Goal: Task Accomplishment & Management: Use online tool/utility

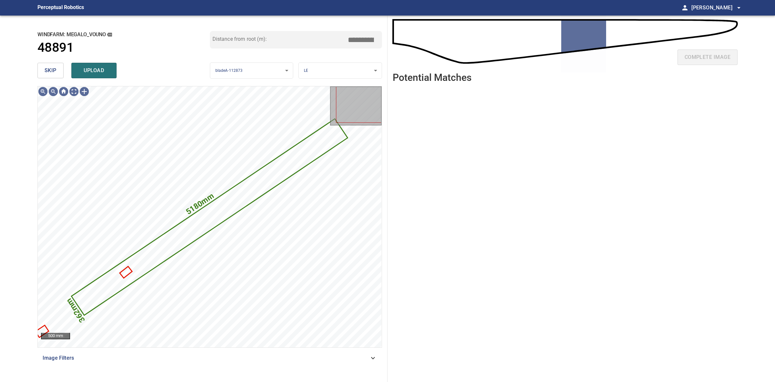
click at [59, 70] on button "skip" at bounding box center [50, 71] width 26 height 16
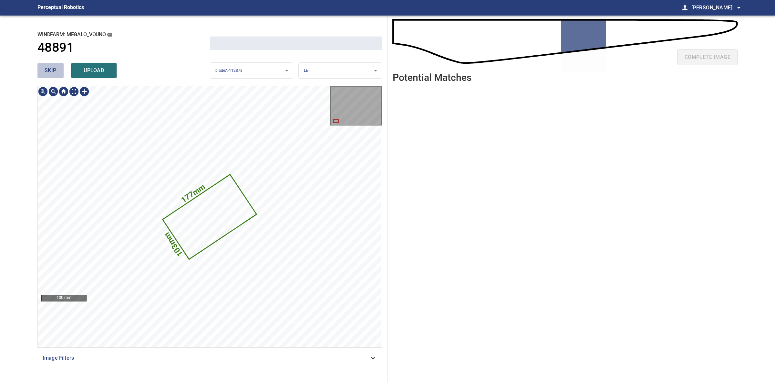
click at [59, 70] on button "skip" at bounding box center [50, 71] width 26 height 16
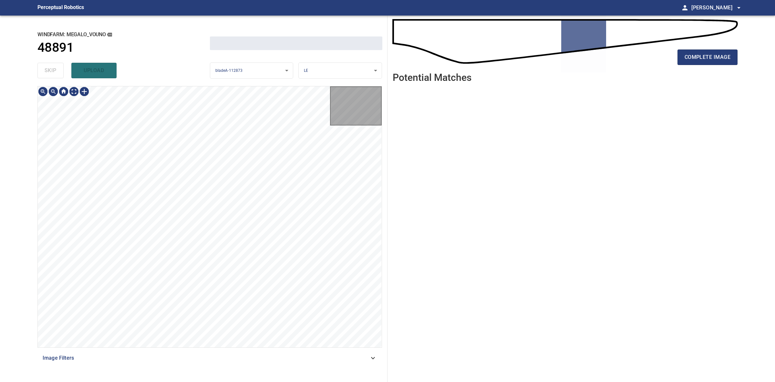
click at [59, 70] on div "skip upload" at bounding box center [123, 70] width 173 height 21
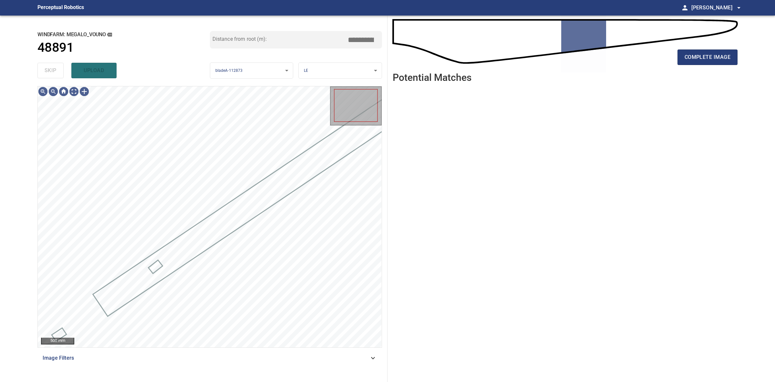
click at [59, 70] on div "skip upload" at bounding box center [123, 70] width 173 height 21
type input "*****"
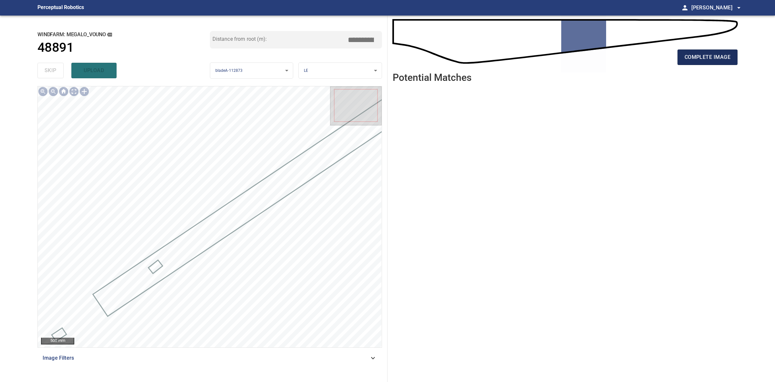
click at [716, 54] on span "complete image" at bounding box center [708, 57] width 46 height 9
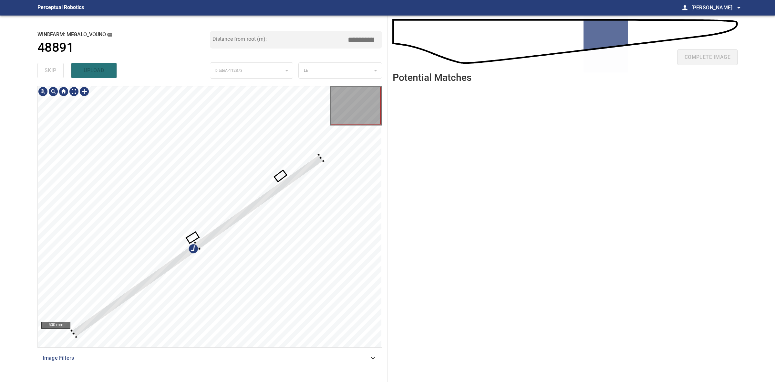
click at [318, 156] on div at bounding box center [198, 245] width 252 height 182
click at [310, 156] on div at bounding box center [191, 244] width 252 height 182
click at [262, 193] on div at bounding box center [192, 244] width 252 height 182
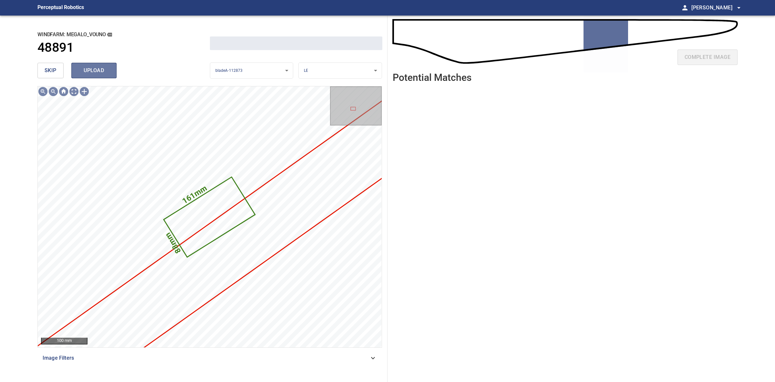
click at [105, 69] on span "upload" at bounding box center [94, 70] width 31 height 9
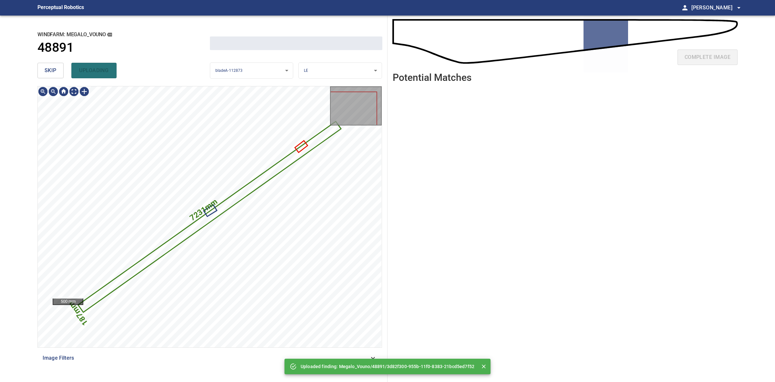
click at [48, 71] on span "skip" at bounding box center [51, 70] width 12 height 9
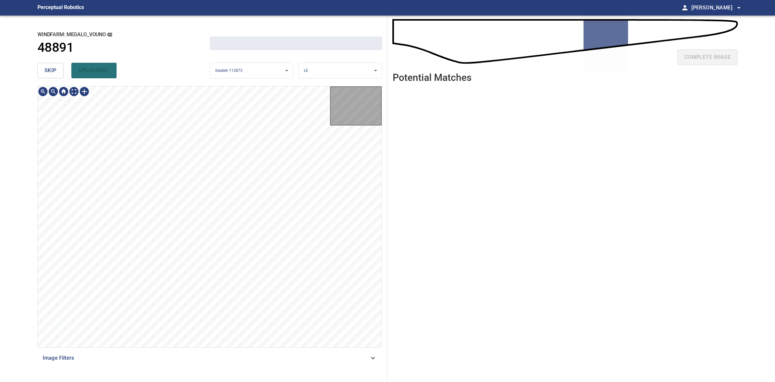
click at [48, 71] on span "skip" at bounding box center [51, 70] width 12 height 9
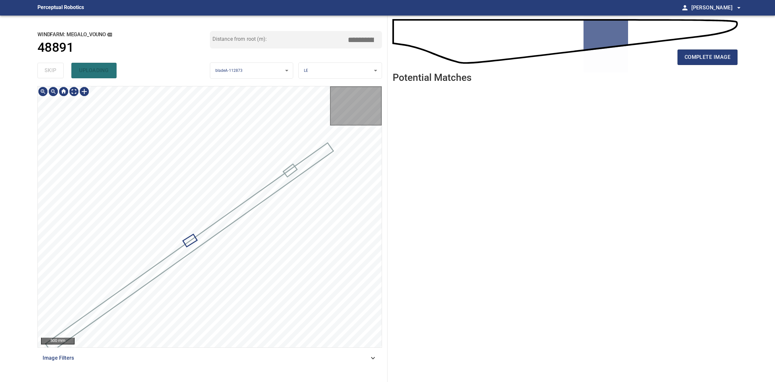
click at [48, 71] on div "skip uploading" at bounding box center [123, 70] width 173 height 21
type input "*****"
drag, startPoint x: 48, startPoint y: 71, endPoint x: 85, endPoint y: 69, distance: 36.2
click at [49, 70] on div "skip uploading" at bounding box center [123, 70] width 173 height 21
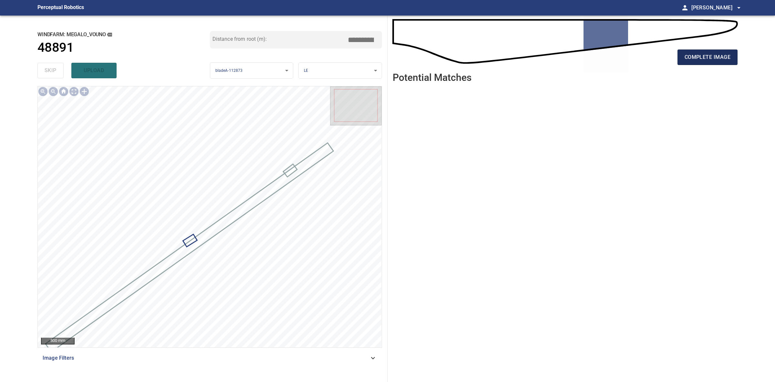
click at [710, 60] on span "complete image" at bounding box center [708, 57] width 46 height 9
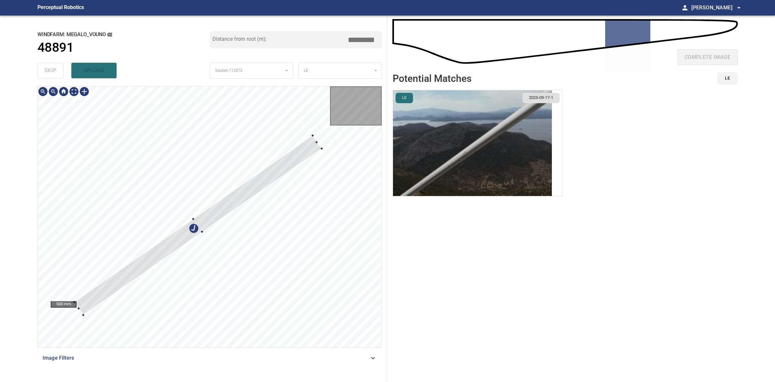
click at [313, 140] on div at bounding box center [198, 224] width 248 height 179
click at [318, 139] on div at bounding box center [318, 140] width 3 height 3
click at [316, 141] on div at bounding box center [201, 223] width 245 height 174
click at [473, 139] on img "button" at bounding box center [472, 143] width 159 height 106
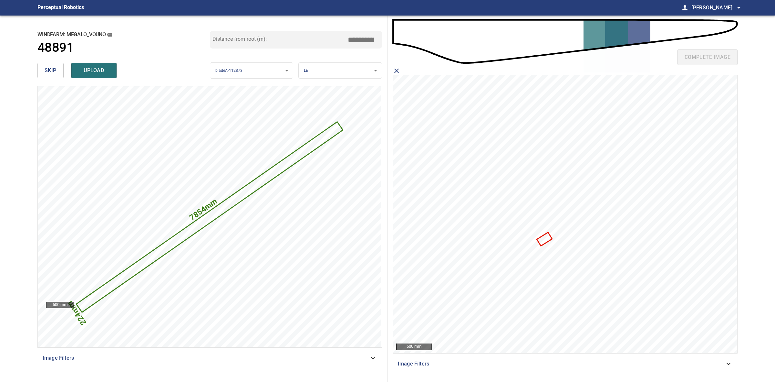
click at [360, 37] on input "*****" at bounding box center [363, 40] width 32 height 12
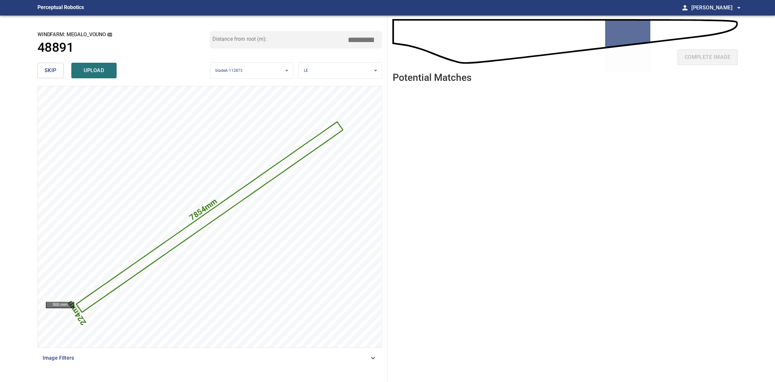
type input "*****"
click at [55, 77] on button "skip" at bounding box center [50, 71] width 26 height 16
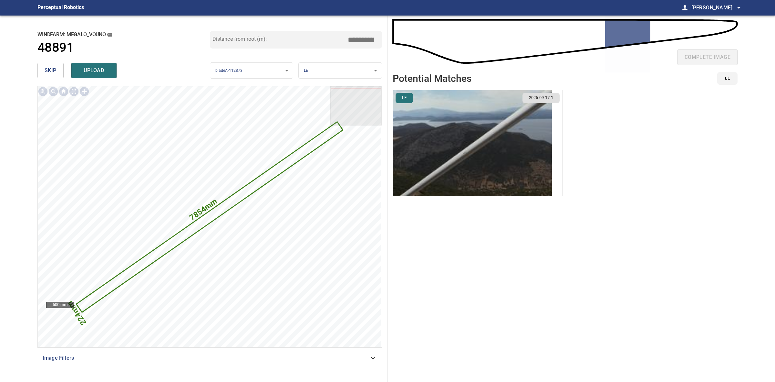
drag, startPoint x: 361, startPoint y: 41, endPoint x: 353, endPoint y: 40, distance: 8.8
click at [353, 40] on input "*****" at bounding box center [363, 40] width 32 height 12
type input "*****"
click at [418, 109] on img "button" at bounding box center [472, 143] width 159 height 106
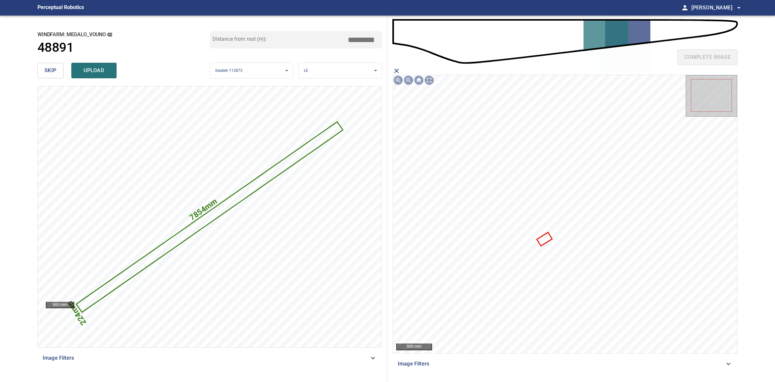
click at [395, 70] on icon "close matching imageResolution:" at bounding box center [397, 71] width 8 height 8
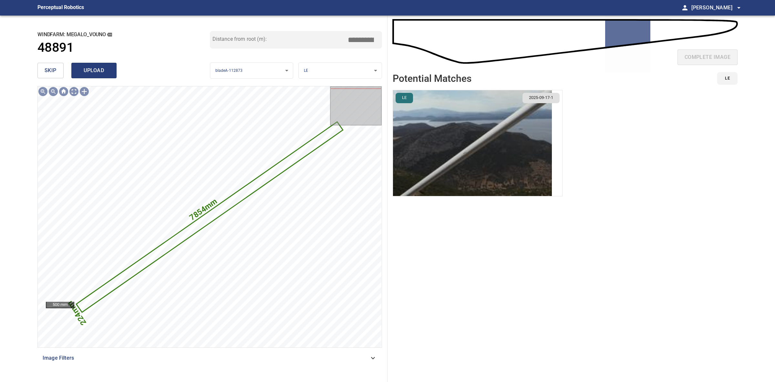
click at [110, 69] on button "upload" at bounding box center [93, 71] width 45 height 16
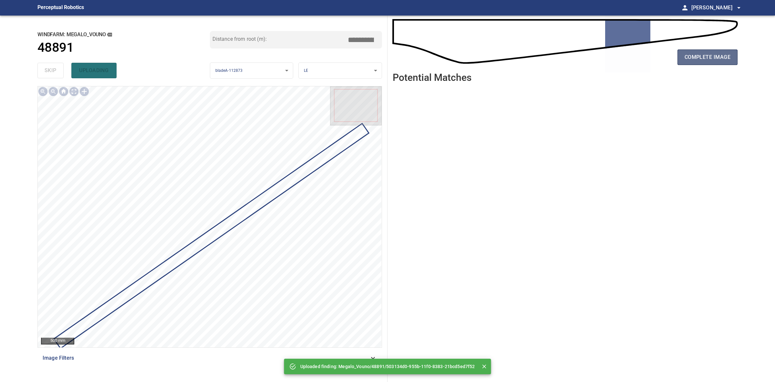
click at [717, 60] on span "complete image" at bounding box center [708, 57] width 46 height 9
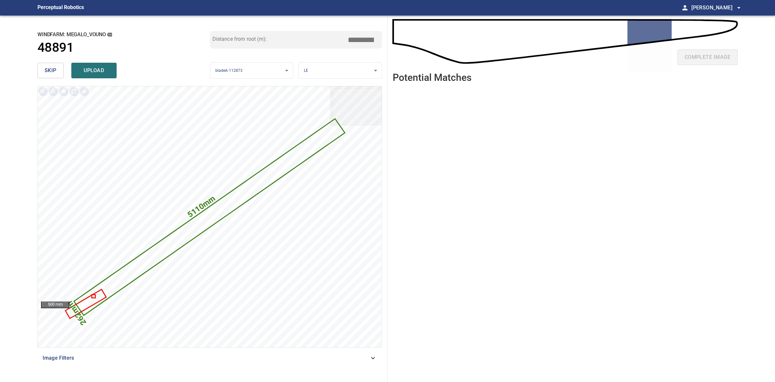
drag, startPoint x: 362, startPoint y: 41, endPoint x: 351, endPoint y: 39, distance: 11.7
click at [351, 39] on input "*****" at bounding box center [363, 40] width 32 height 12
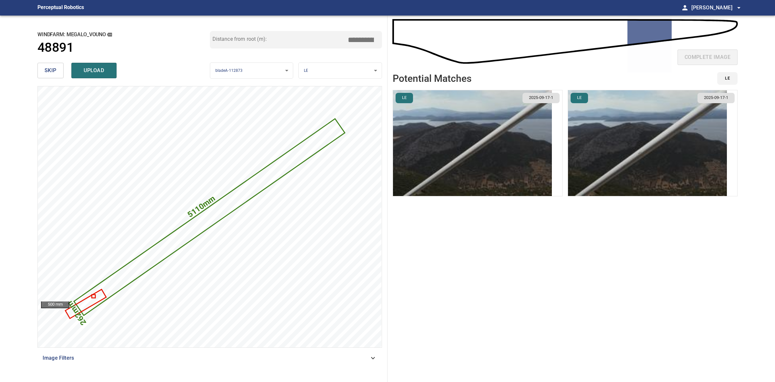
type input "*****"
click at [525, 149] on img "button" at bounding box center [472, 143] width 159 height 106
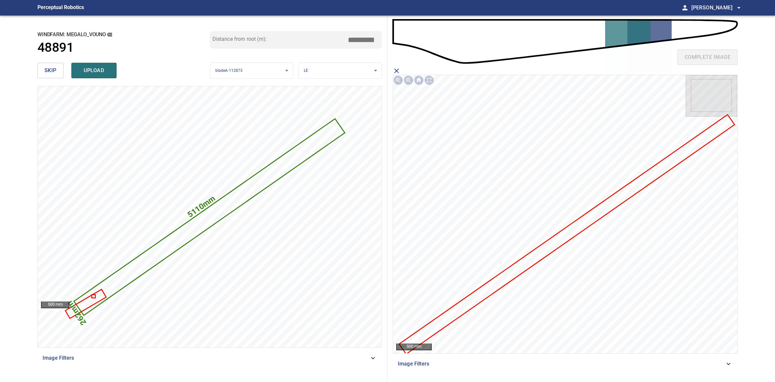
click at [558, 242] on icon at bounding box center [567, 234] width 334 height 238
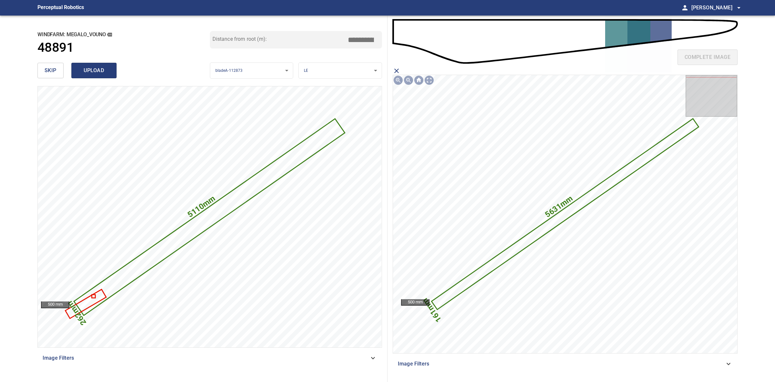
click at [78, 72] on button "upload" at bounding box center [93, 71] width 45 height 16
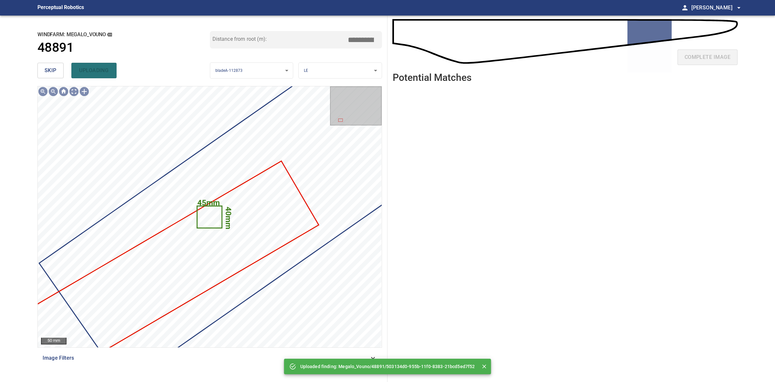
click at [48, 71] on span "skip" at bounding box center [51, 70] width 12 height 9
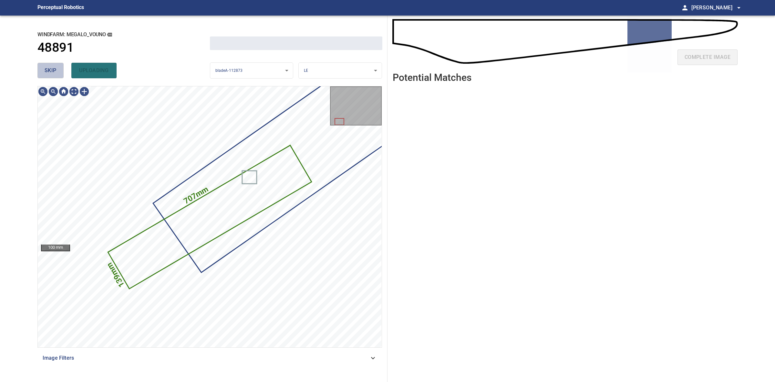
click at [48, 71] on span "skip" at bounding box center [51, 70] width 12 height 9
click at [48, 71] on div "skip uploading" at bounding box center [123, 70] width 173 height 21
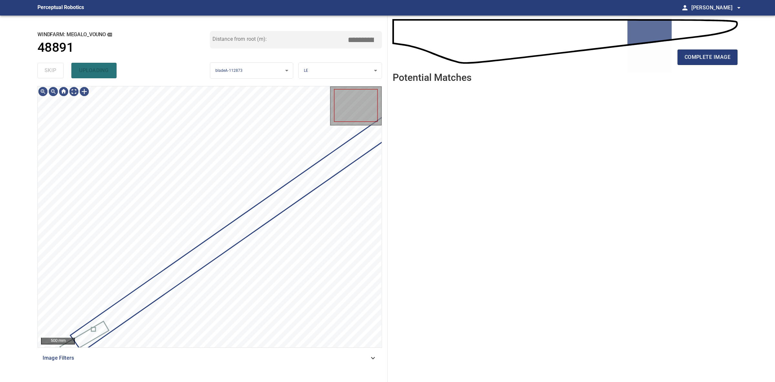
click at [48, 71] on div "skip uploading" at bounding box center [123, 70] width 173 height 21
click at [704, 66] on div "complete image" at bounding box center [565, 60] width 345 height 26
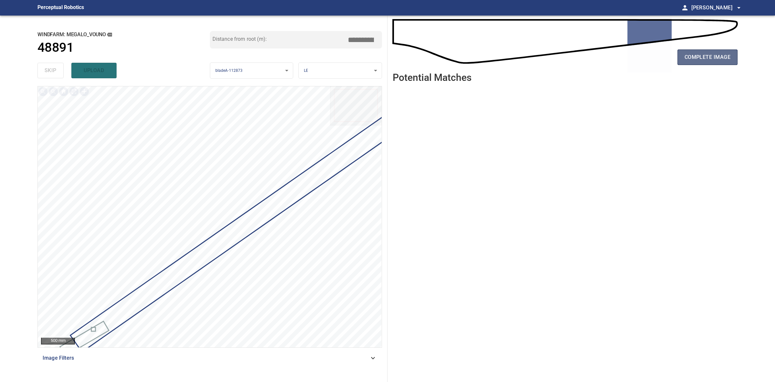
click at [705, 58] on span "complete image" at bounding box center [708, 57] width 46 height 9
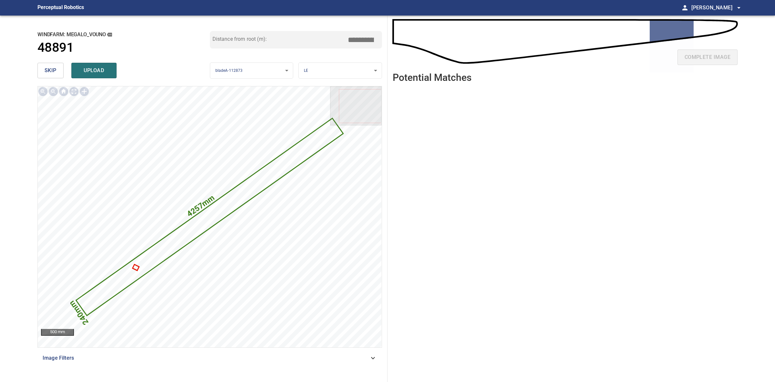
click at [352, 39] on input "*****" at bounding box center [363, 40] width 32 height 12
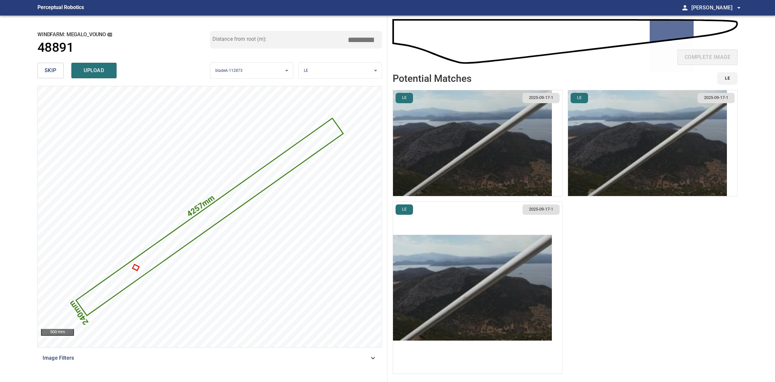
type input "*****"
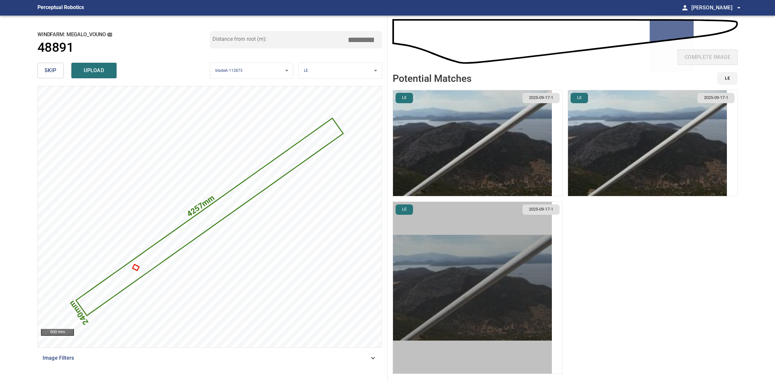
click at [539, 291] on img "button" at bounding box center [472, 288] width 159 height 106
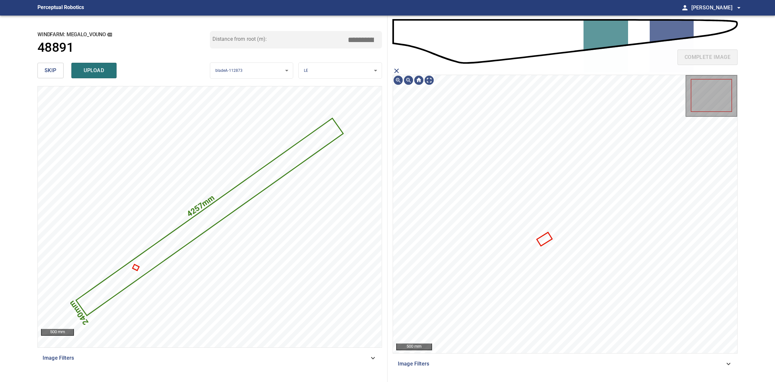
click at [399, 67] on icon "close matching imageResolution:" at bounding box center [397, 71] width 8 height 8
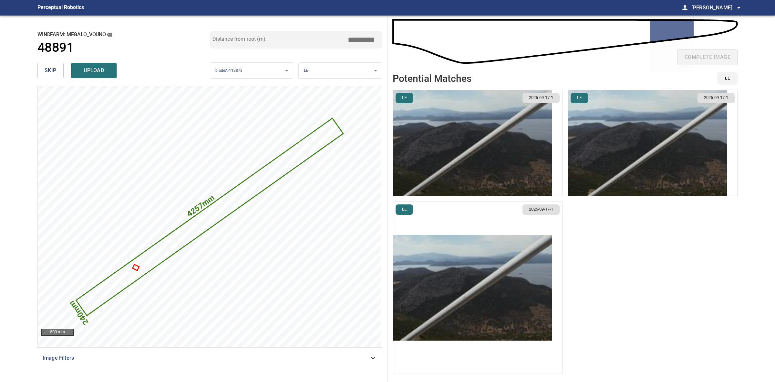
click at [585, 132] on img "button" at bounding box center [647, 143] width 159 height 106
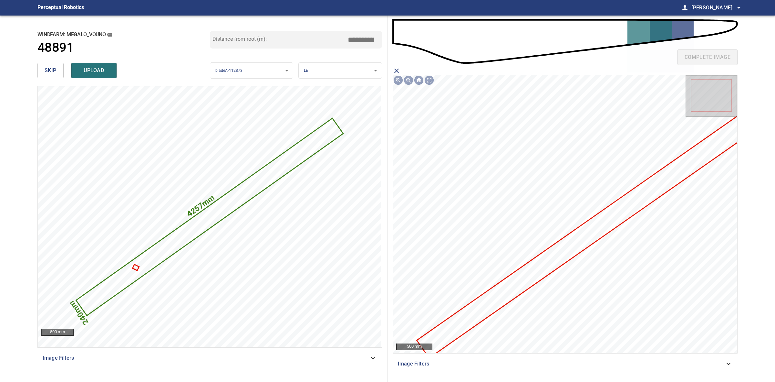
click at [556, 252] on icon at bounding box center [590, 232] width 345 height 249
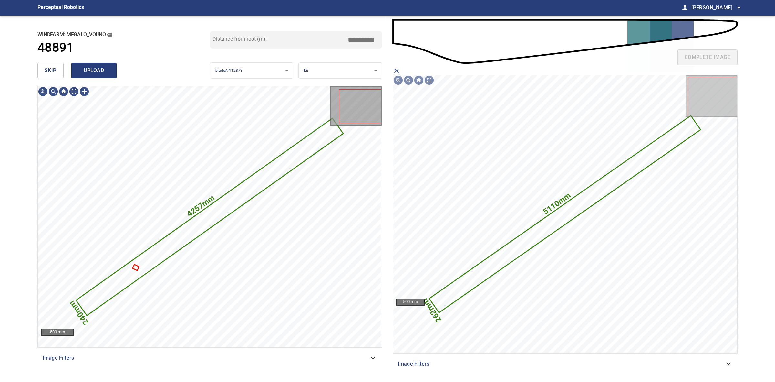
click at [106, 73] on span "upload" at bounding box center [94, 70] width 31 height 9
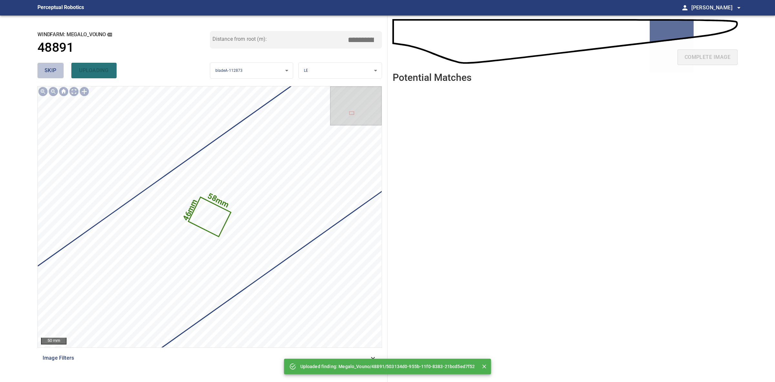
click at [59, 67] on button "skip" at bounding box center [50, 71] width 26 height 16
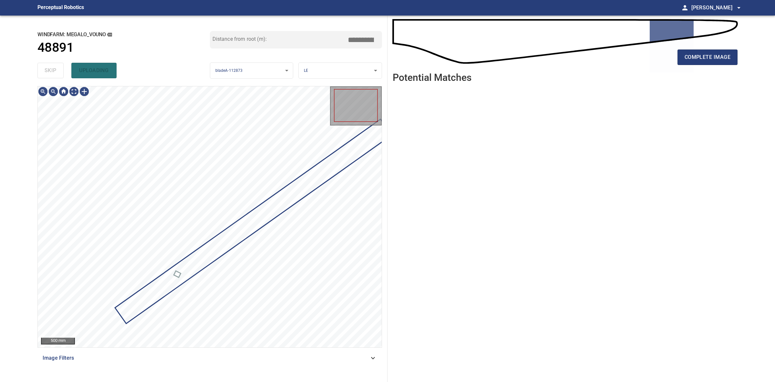
click at [59, 67] on div "skip uploading" at bounding box center [123, 70] width 173 height 21
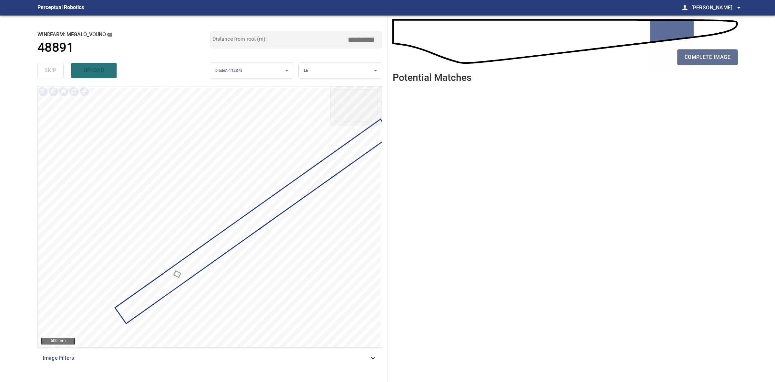
click at [688, 62] on button "complete image" at bounding box center [708, 57] width 60 height 16
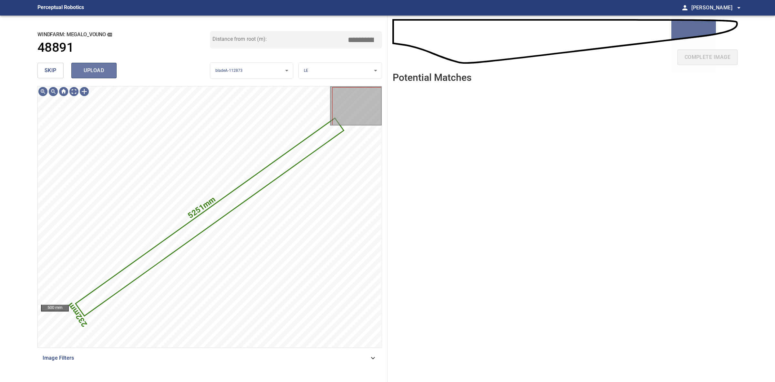
click at [102, 73] on span "upload" at bounding box center [94, 70] width 31 height 9
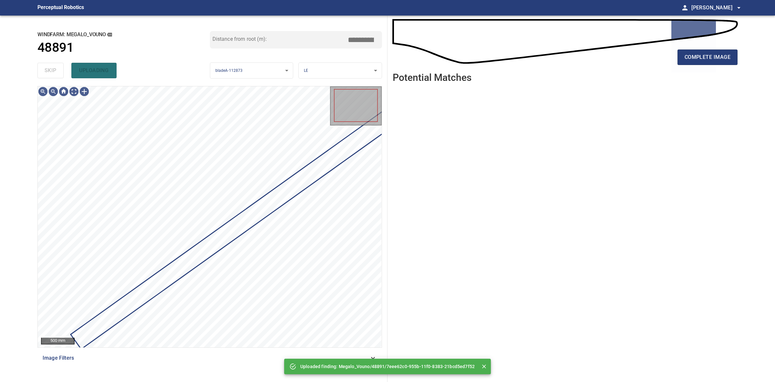
click at [48, 68] on div "skip uploading" at bounding box center [123, 70] width 173 height 21
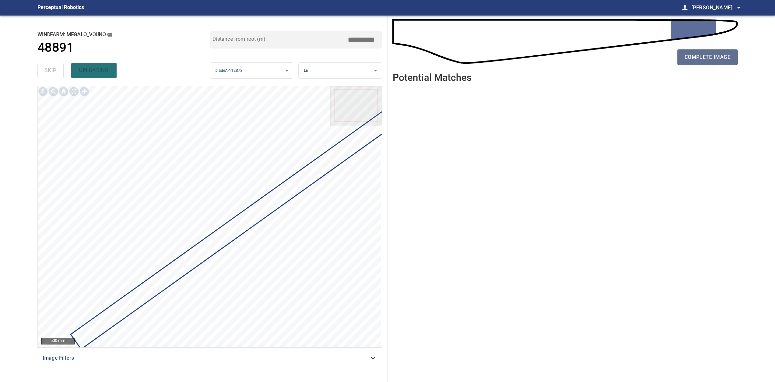
click at [729, 63] on button "complete image" at bounding box center [708, 57] width 60 height 16
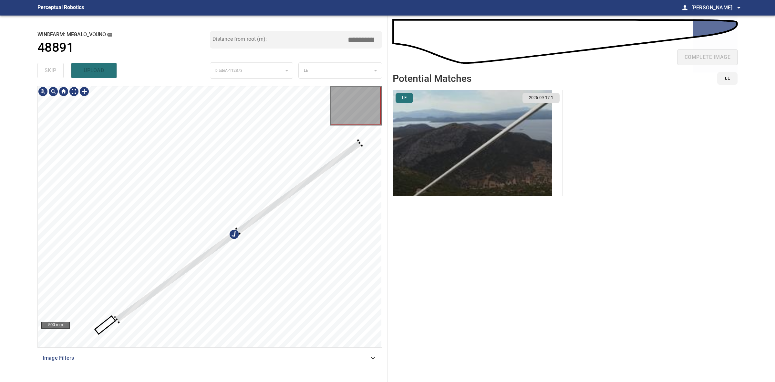
click at [117, 316] on div at bounding box center [238, 231] width 247 height 182
click at [123, 314] on div at bounding box center [238, 230] width 246 height 181
click at [122, 313] on div at bounding box center [238, 229] width 246 height 181
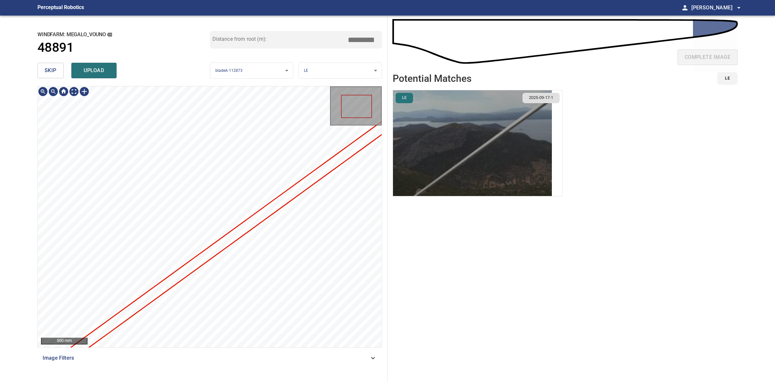
click at [443, 183] on img "button" at bounding box center [472, 143] width 159 height 106
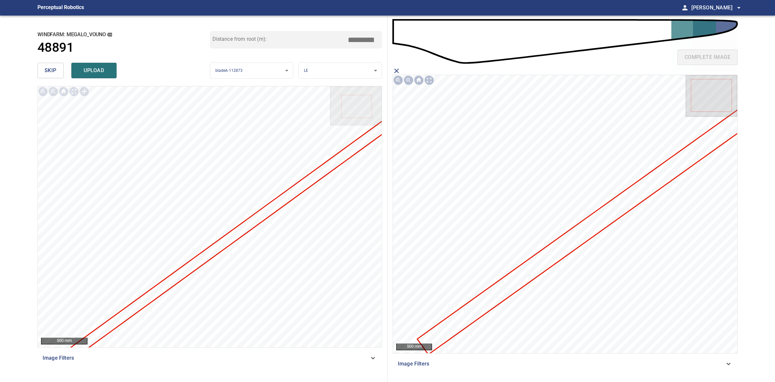
click at [537, 262] on icon at bounding box center [590, 227] width 345 height 254
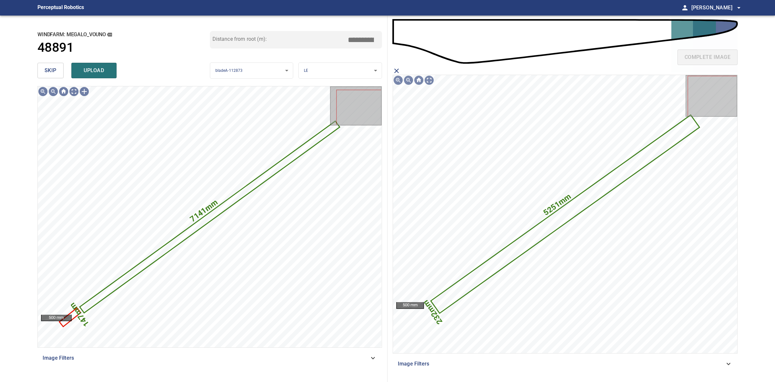
click at [91, 74] on span "upload" at bounding box center [94, 70] width 31 height 9
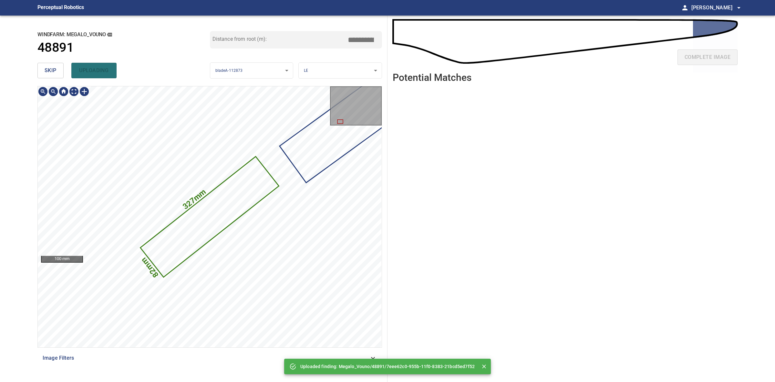
click at [212, 207] on icon at bounding box center [209, 216] width 137 height 119
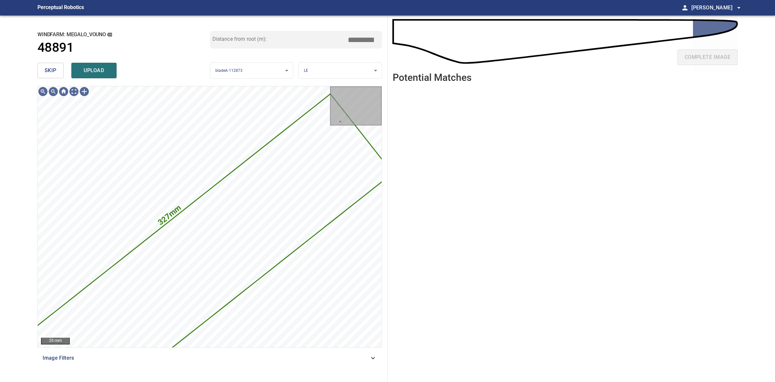
drag, startPoint x: 111, startPoint y: 71, endPoint x: 107, endPoint y: 71, distance: 4.5
click at [111, 71] on button "upload" at bounding box center [93, 71] width 45 height 16
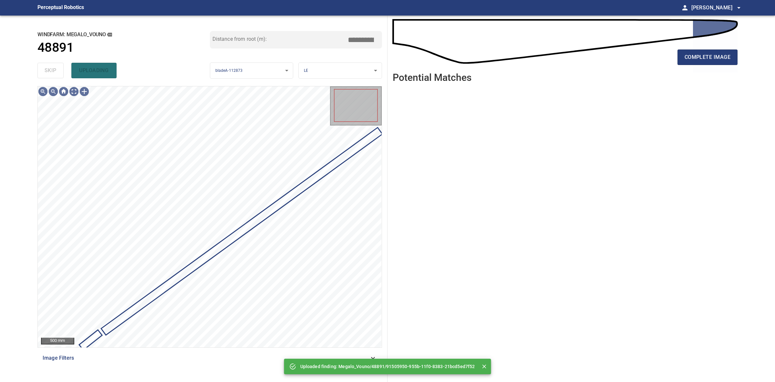
click at [51, 71] on div "skip uploading" at bounding box center [123, 70] width 173 height 21
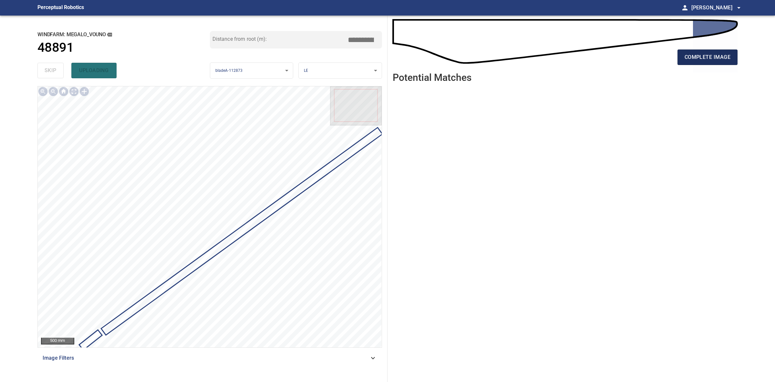
click at [710, 53] on span "complete image" at bounding box center [708, 57] width 46 height 9
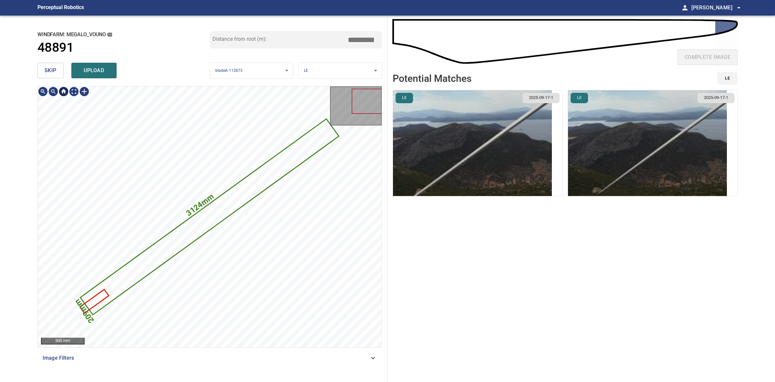
click at [58, 87] on div at bounding box center [63, 91] width 10 height 10
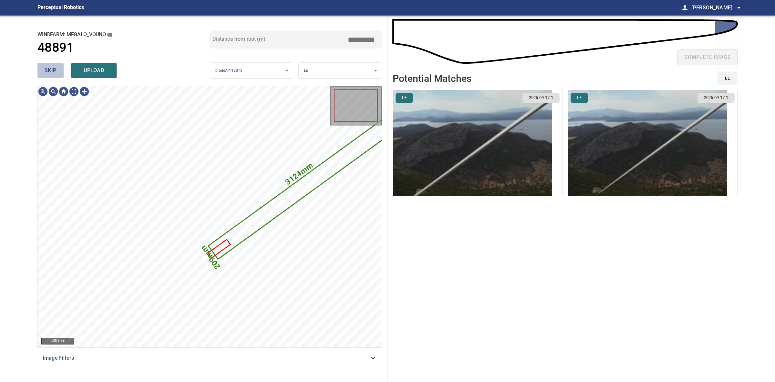
click at [39, 72] on button "skip" at bounding box center [50, 71] width 26 height 16
click at [40, 72] on button "skip" at bounding box center [50, 71] width 26 height 16
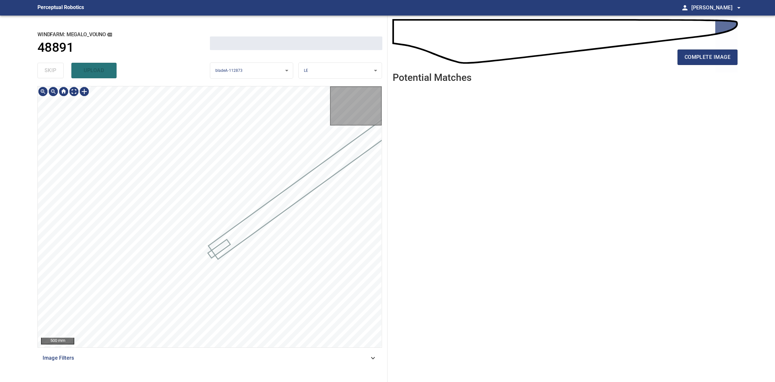
click at [40, 72] on div "skip upload" at bounding box center [123, 70] width 173 height 21
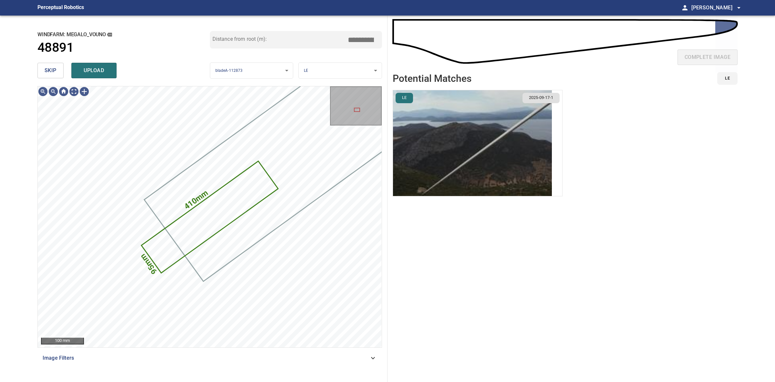
click at [429, 182] on img "button" at bounding box center [472, 143] width 159 height 106
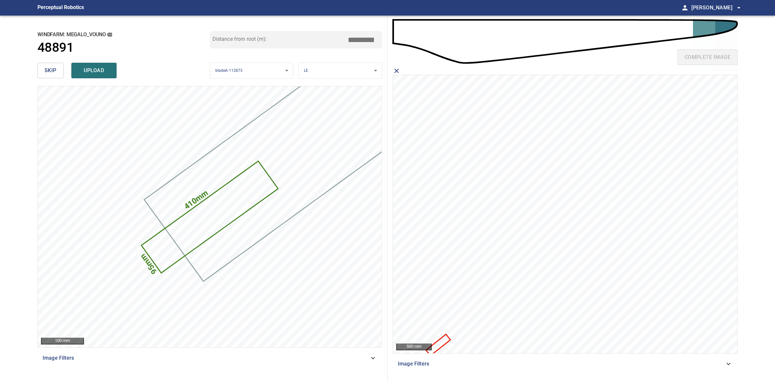
click at [438, 345] on icon at bounding box center [438, 345] width 23 height 20
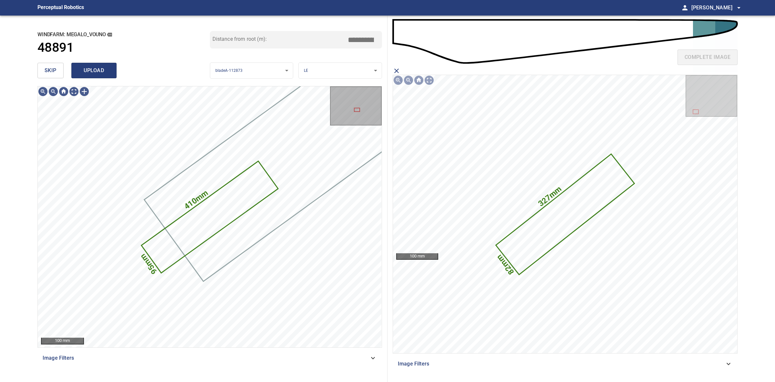
click at [96, 71] on span "upload" at bounding box center [94, 70] width 31 height 9
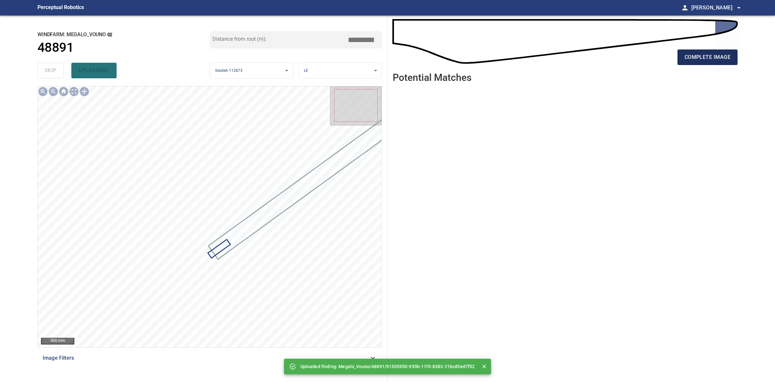
click at [696, 52] on button "complete image" at bounding box center [708, 57] width 60 height 16
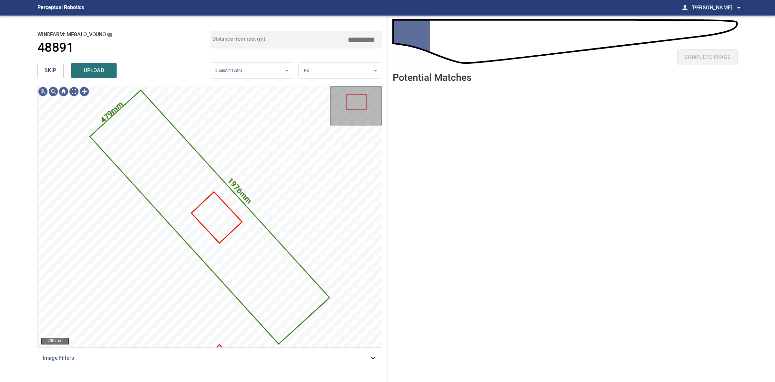
click at [39, 66] on button "skip" at bounding box center [50, 71] width 26 height 16
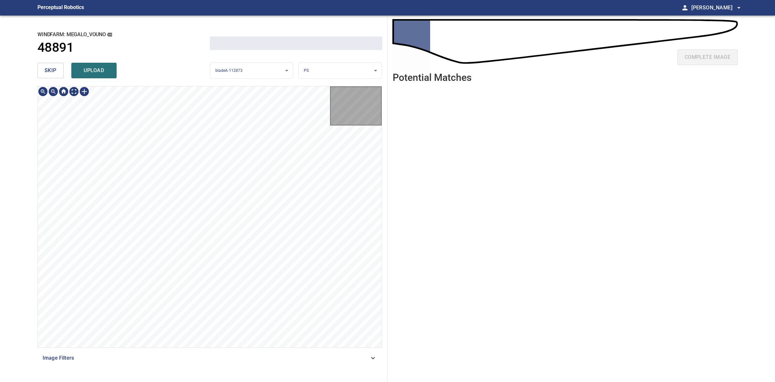
click at [39, 66] on button "skip" at bounding box center [50, 71] width 26 height 16
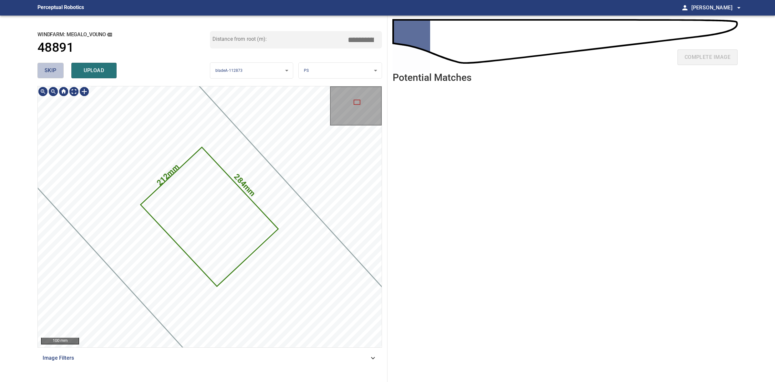
click at [39, 66] on button "skip" at bounding box center [50, 71] width 26 height 16
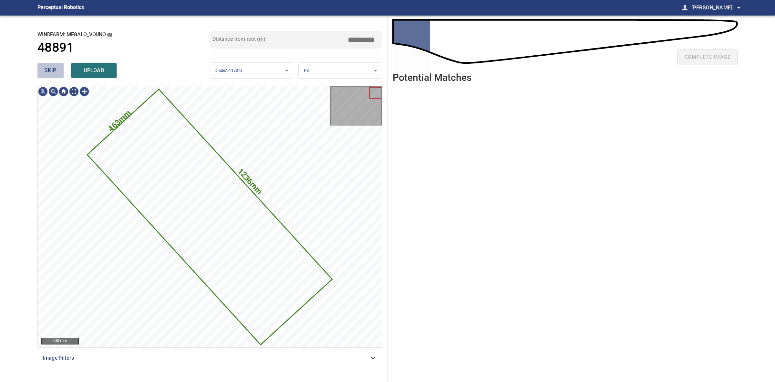
click at [39, 66] on button "skip" at bounding box center [50, 71] width 26 height 16
type input "****"
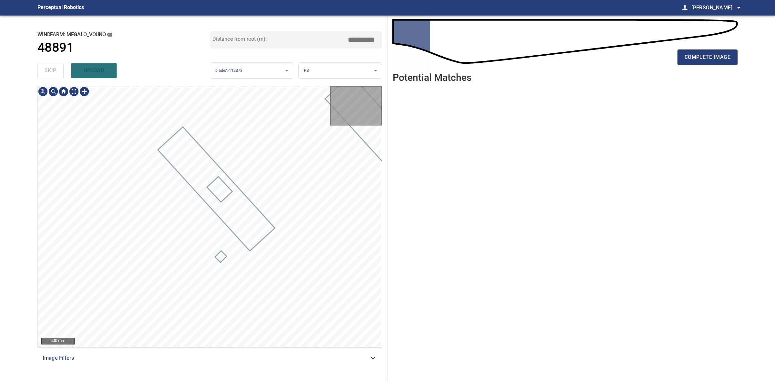
click at [39, 66] on div "skip upload" at bounding box center [123, 70] width 173 height 21
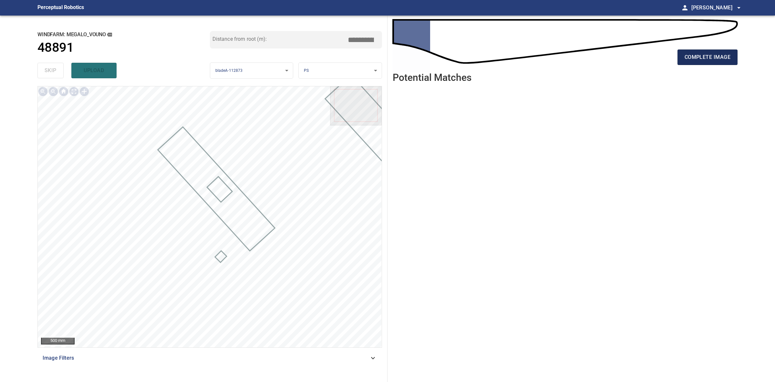
click at [730, 54] on span "complete image" at bounding box center [708, 57] width 46 height 9
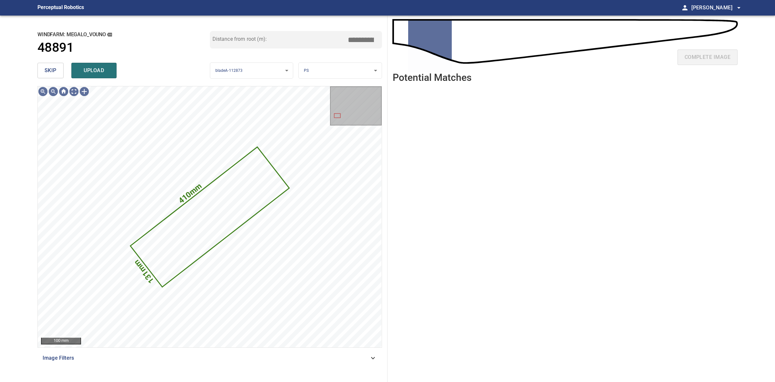
click at [46, 69] on span "skip" at bounding box center [51, 70] width 12 height 9
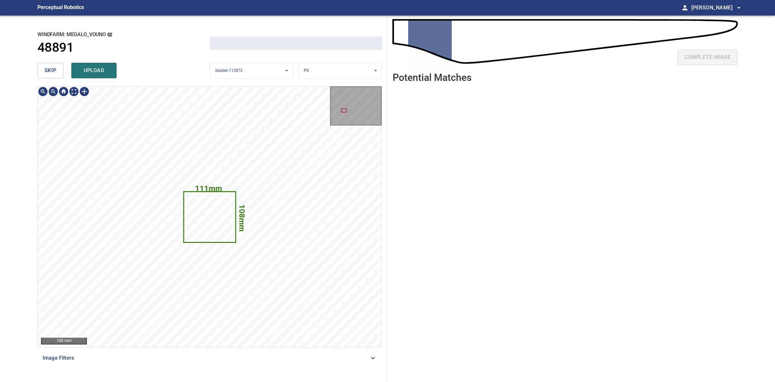
click at [46, 69] on span "skip" at bounding box center [51, 70] width 12 height 9
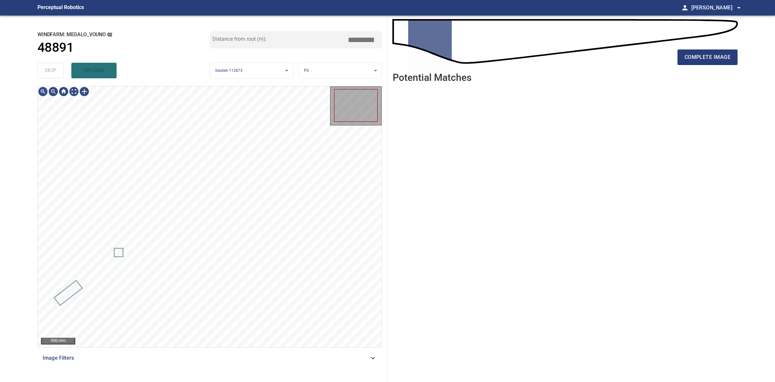
click at [46, 69] on div "skip upload" at bounding box center [123, 70] width 173 height 21
drag, startPoint x: 46, startPoint y: 69, endPoint x: 141, endPoint y: 60, distance: 94.8
click at [47, 69] on div "skip upload" at bounding box center [123, 70] width 173 height 21
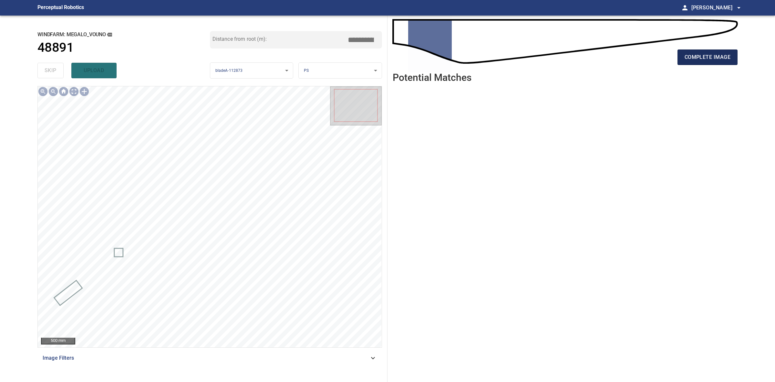
click at [698, 60] on span "complete image" at bounding box center [708, 57] width 46 height 9
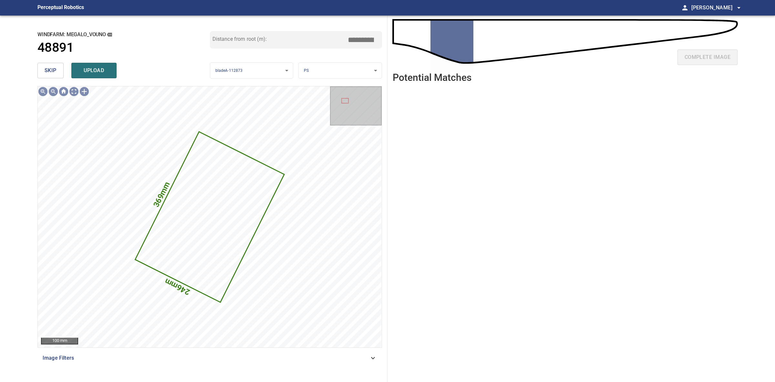
click at [59, 75] on button "skip" at bounding box center [50, 71] width 26 height 16
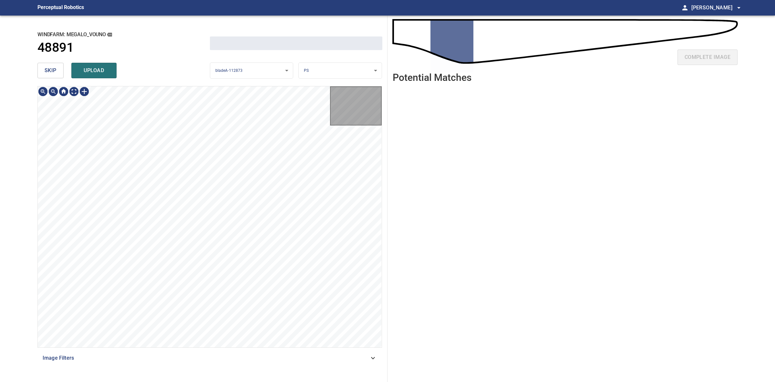
click at [59, 75] on button "skip" at bounding box center [50, 71] width 26 height 16
click at [59, 75] on div "skip upload" at bounding box center [123, 70] width 173 height 21
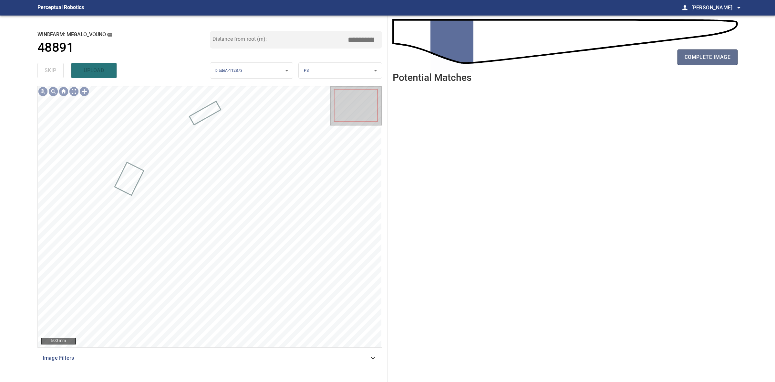
click at [729, 53] on span "complete image" at bounding box center [708, 57] width 46 height 9
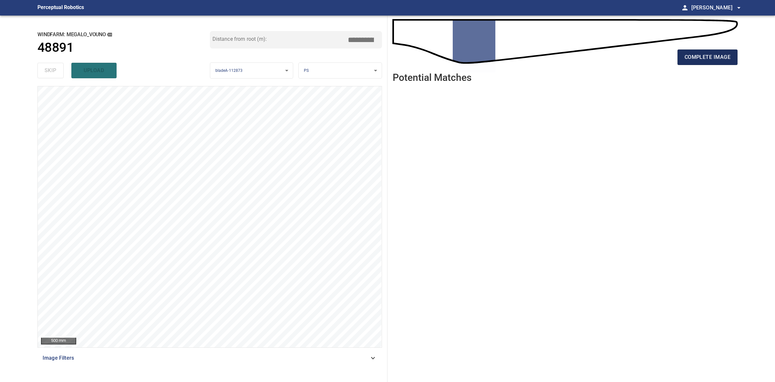
click at [717, 51] on button "complete image" at bounding box center [708, 57] width 60 height 16
click at [730, 57] on span "complete image" at bounding box center [708, 57] width 46 height 9
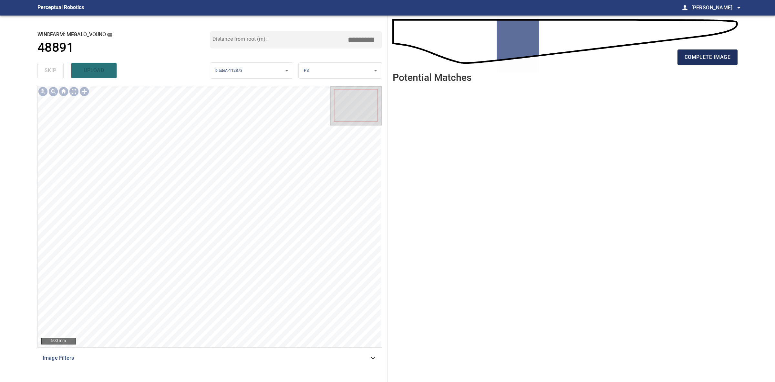
click at [731, 58] on span "complete image" at bounding box center [708, 57] width 46 height 9
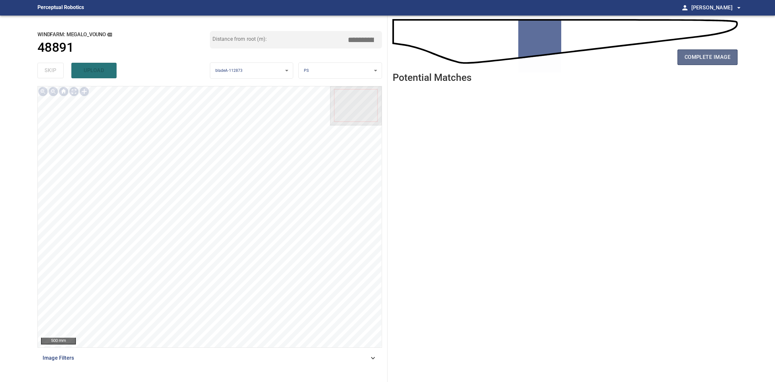
click at [683, 63] on button "complete image" at bounding box center [708, 57] width 60 height 16
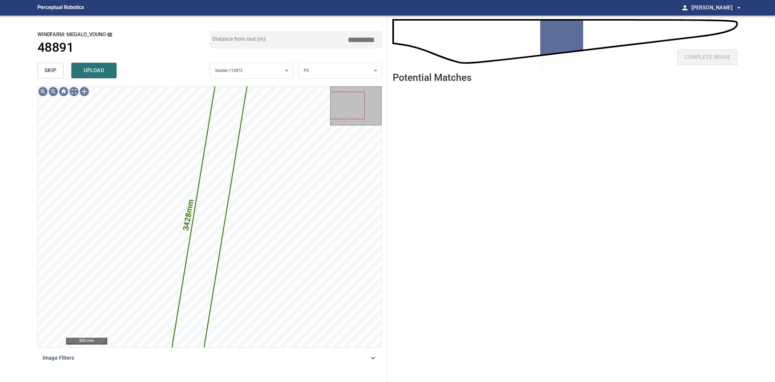
click at [53, 72] on span "skip" at bounding box center [51, 70] width 12 height 9
click at [53, 72] on div "skip upload" at bounding box center [123, 70] width 173 height 21
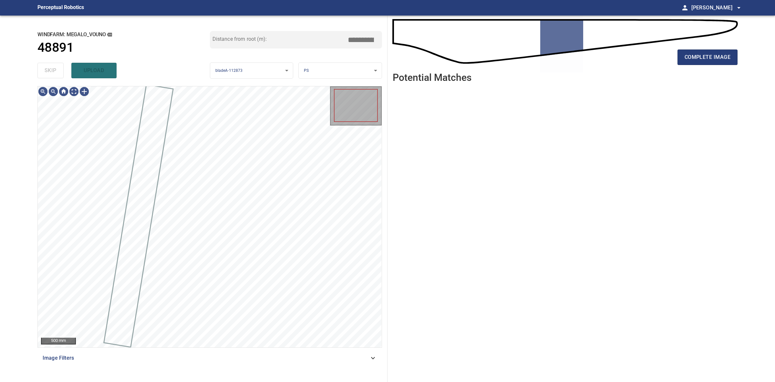
click at [53, 72] on div "skip upload" at bounding box center [123, 70] width 173 height 21
click at [695, 47] on div "complete image" at bounding box center [565, 60] width 345 height 26
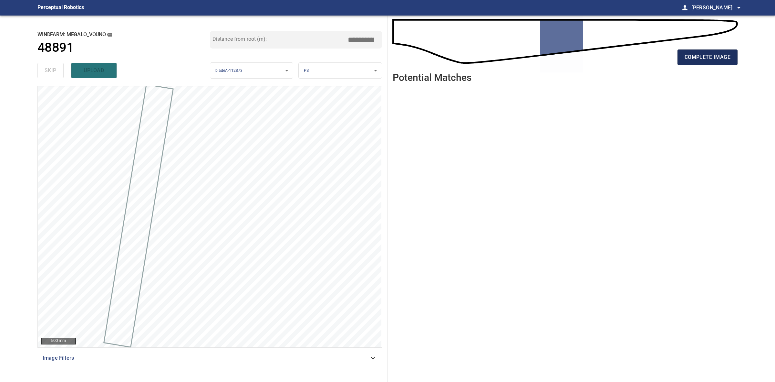
click at [699, 53] on span "complete image" at bounding box center [708, 57] width 46 height 9
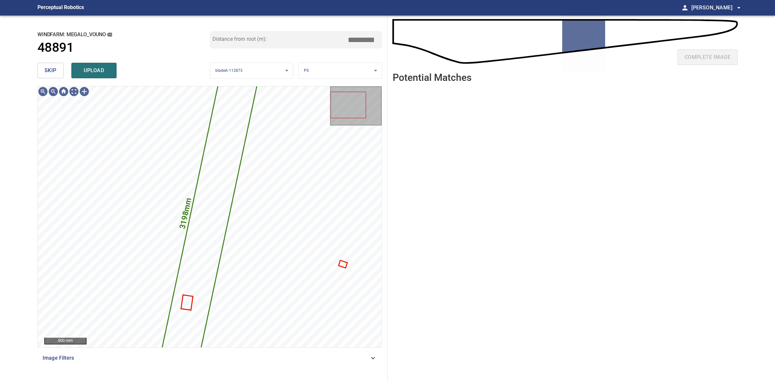
click at [44, 72] on button "skip" at bounding box center [50, 71] width 26 height 16
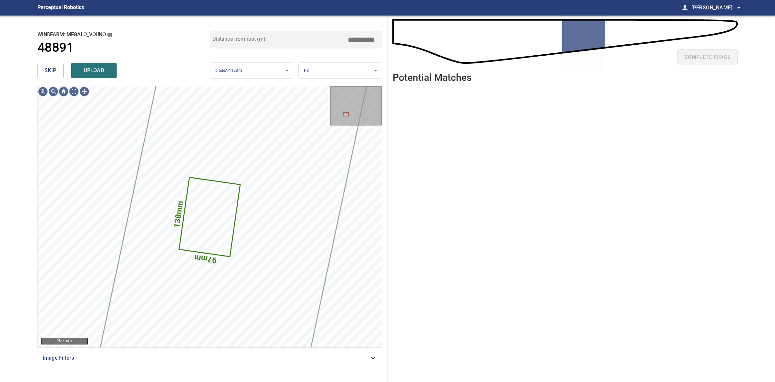
click at [47, 71] on span "skip" at bounding box center [51, 70] width 12 height 9
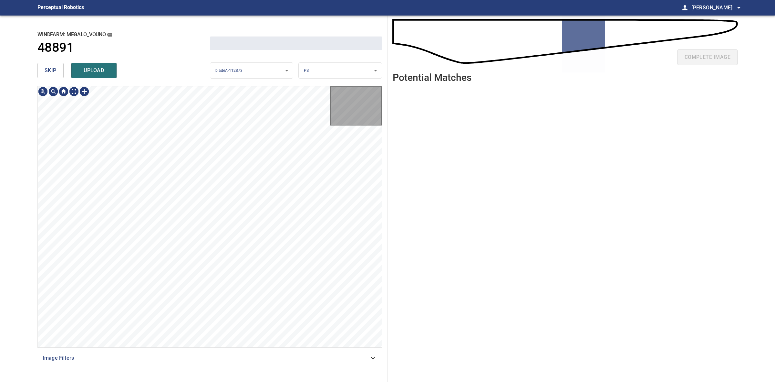
click at [47, 71] on span "skip" at bounding box center [51, 70] width 12 height 9
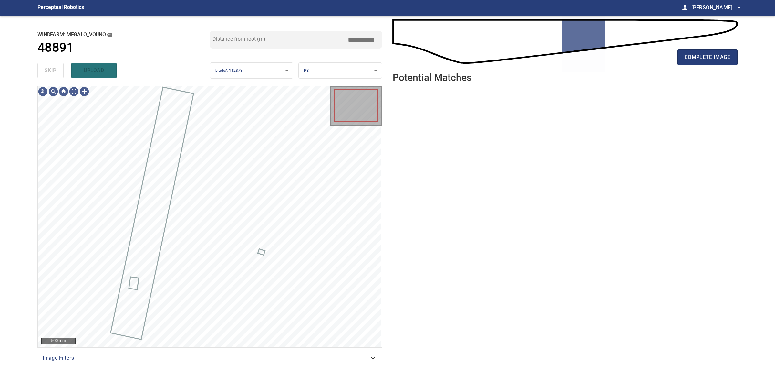
drag, startPoint x: 47, startPoint y: 71, endPoint x: 52, endPoint y: 73, distance: 4.6
click at [52, 73] on div "skip upload" at bounding box center [123, 70] width 173 height 21
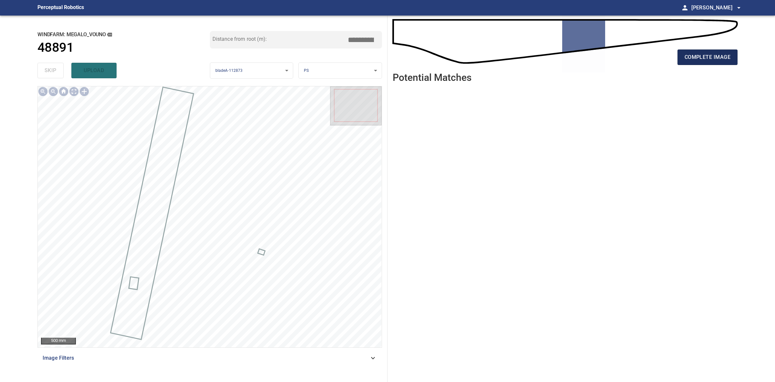
click at [692, 57] on span "complete image" at bounding box center [708, 57] width 46 height 9
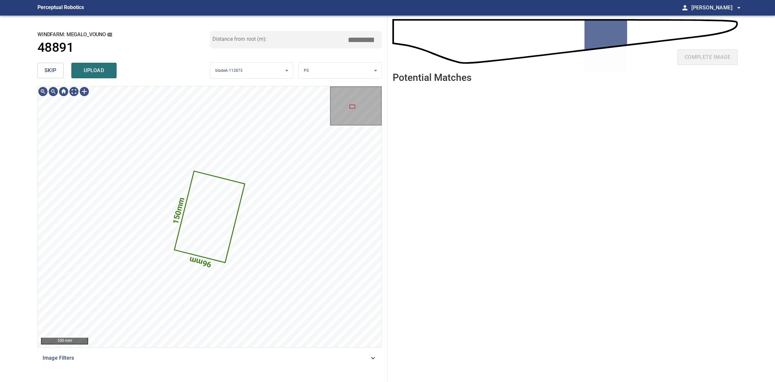
click at [55, 75] on button "skip" at bounding box center [50, 71] width 26 height 16
click at [55, 75] on div "skip upload" at bounding box center [123, 70] width 173 height 21
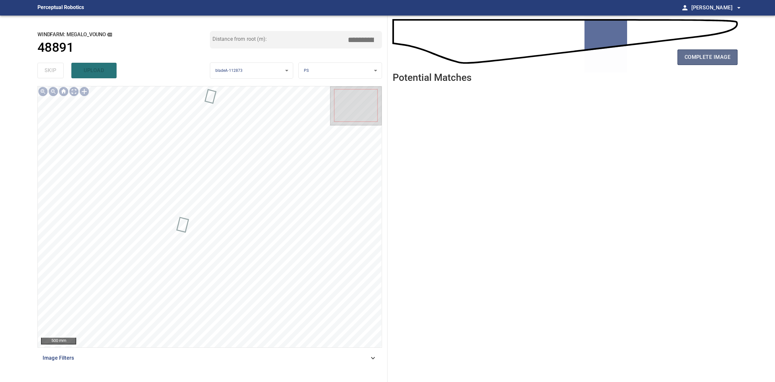
click at [693, 59] on span "complete image" at bounding box center [708, 57] width 46 height 9
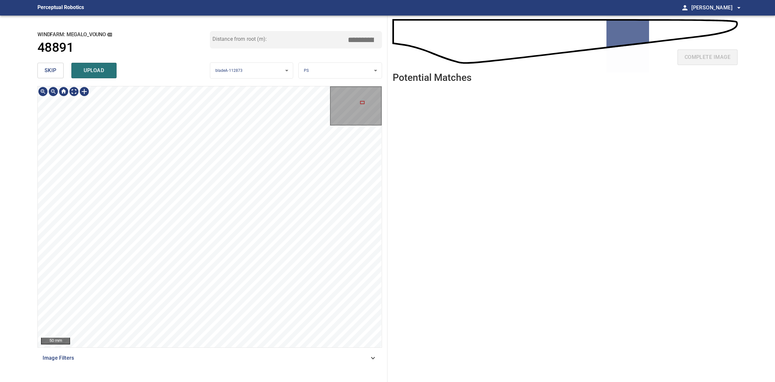
click at [59, 73] on button "skip" at bounding box center [50, 71] width 26 height 16
click at [59, 73] on div "skip upload" at bounding box center [123, 70] width 173 height 21
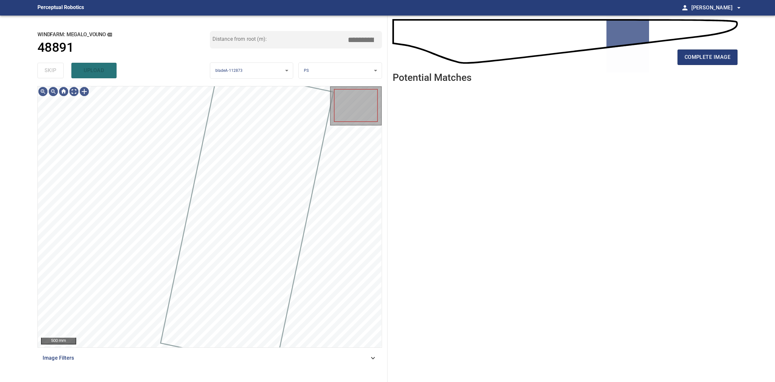
click at [59, 73] on div "skip upload" at bounding box center [123, 70] width 173 height 21
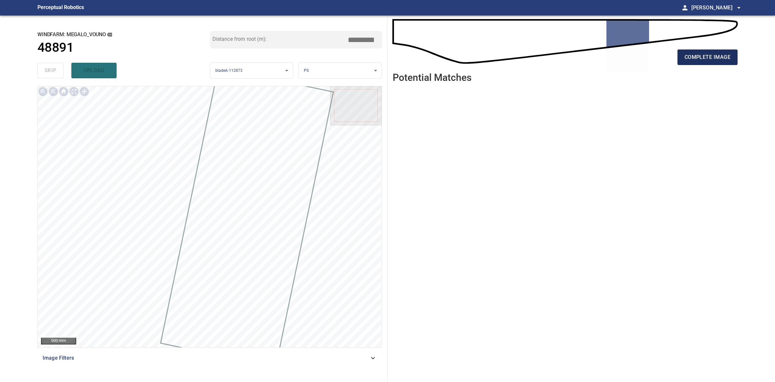
click at [703, 54] on span "complete image" at bounding box center [708, 57] width 46 height 9
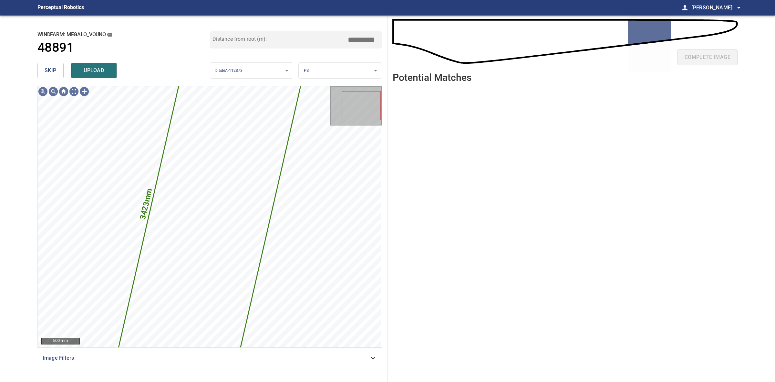
click at [58, 68] on button "skip" at bounding box center [50, 71] width 26 height 16
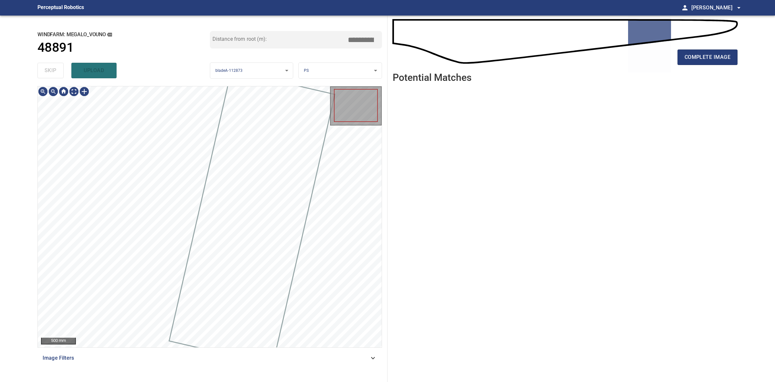
click at [57, 67] on div "skip upload" at bounding box center [123, 70] width 173 height 21
click at [708, 59] on span "complete image" at bounding box center [708, 57] width 46 height 9
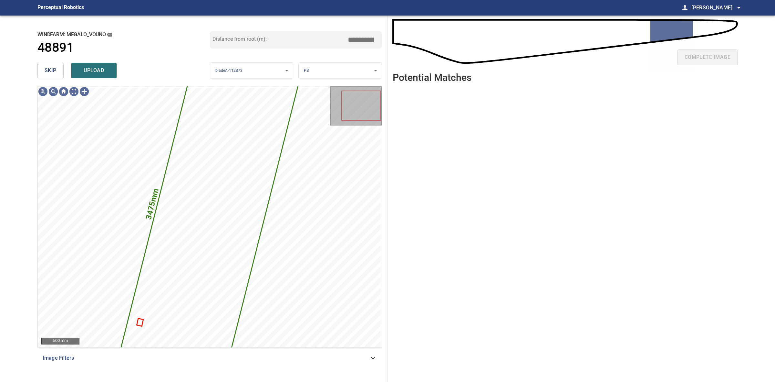
click at [47, 70] on span "skip" at bounding box center [51, 70] width 12 height 9
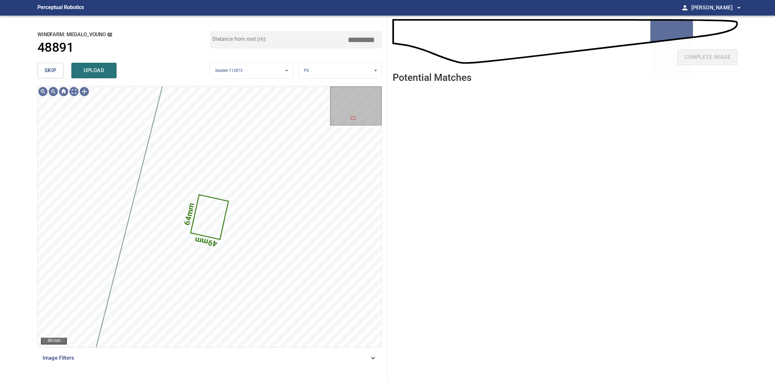
click at [332, 70] on body "**********" at bounding box center [387, 191] width 775 height 382
click at [332, 70] on li "LE" at bounding box center [340, 70] width 83 height 11
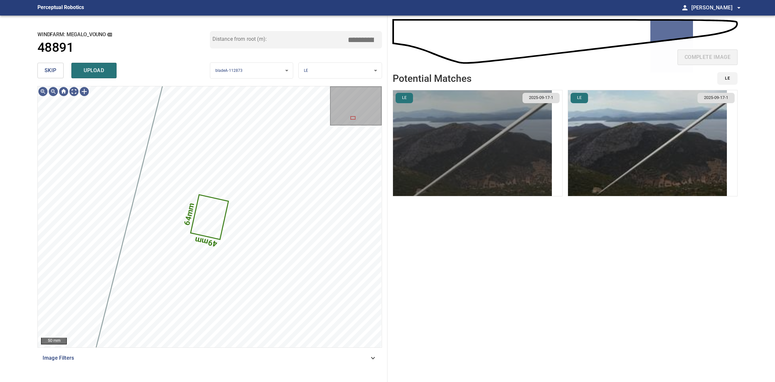
drag, startPoint x: 467, startPoint y: 136, endPoint x: 484, endPoint y: 137, distance: 16.8
click at [468, 137] on img "button" at bounding box center [472, 143] width 159 height 106
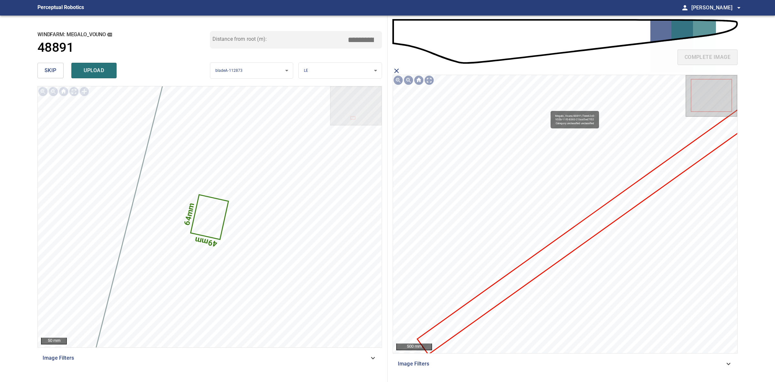
click at [581, 229] on icon at bounding box center [590, 227] width 345 height 254
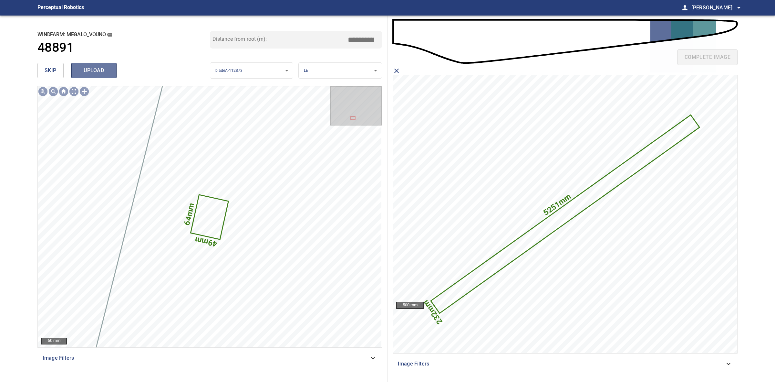
click at [100, 75] on span "upload" at bounding box center [94, 70] width 31 height 9
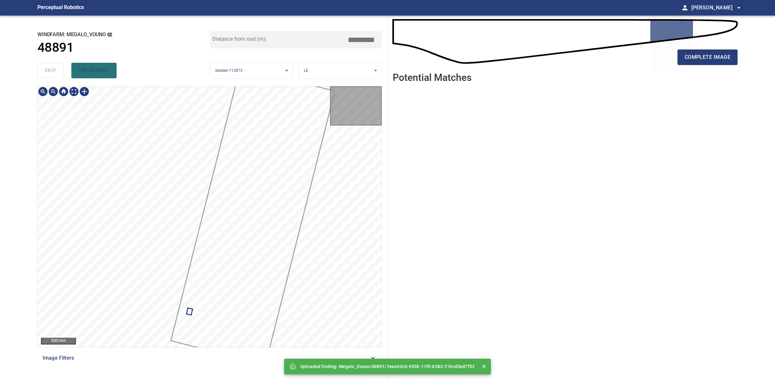
click at [55, 71] on div "skip uploading" at bounding box center [123, 70] width 173 height 21
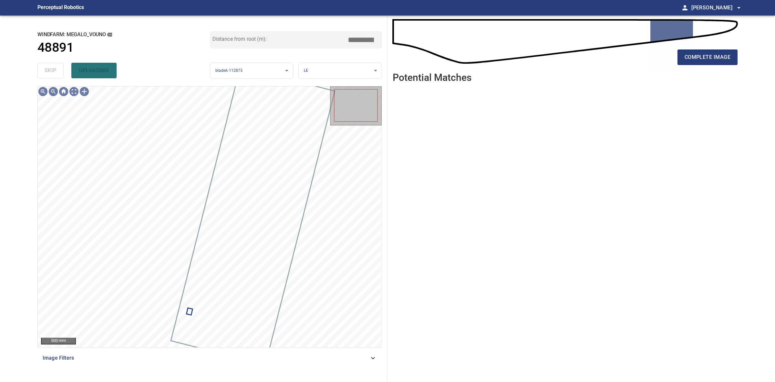
click at [55, 71] on div "skip uploading" at bounding box center [123, 70] width 173 height 21
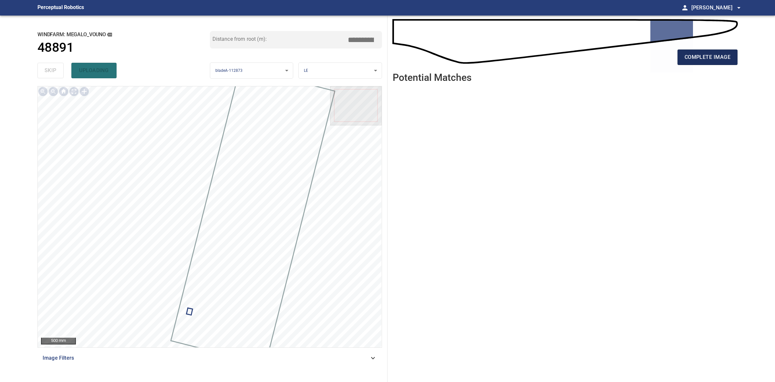
click at [685, 57] on span "complete image" at bounding box center [708, 57] width 46 height 9
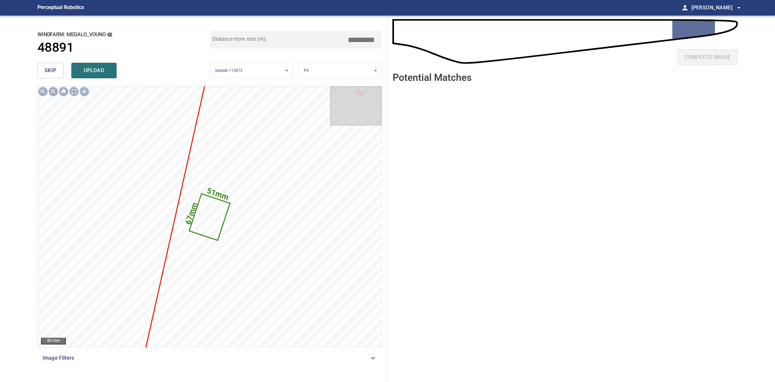
click at [364, 69] on body "**********" at bounding box center [387, 191] width 775 height 382
click at [364, 69] on li "LE" at bounding box center [340, 70] width 83 height 11
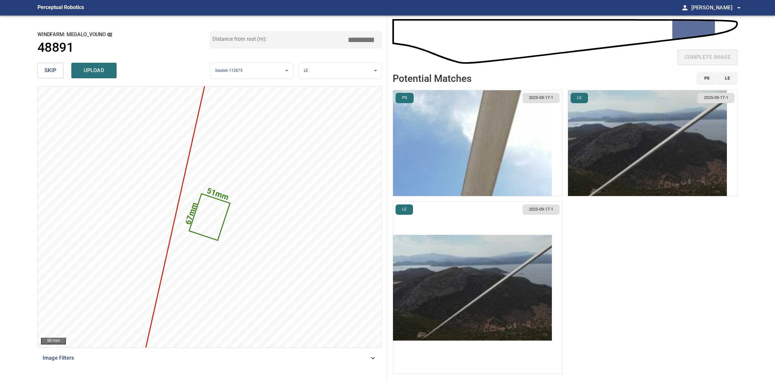
click at [477, 249] on img "button" at bounding box center [472, 288] width 159 height 106
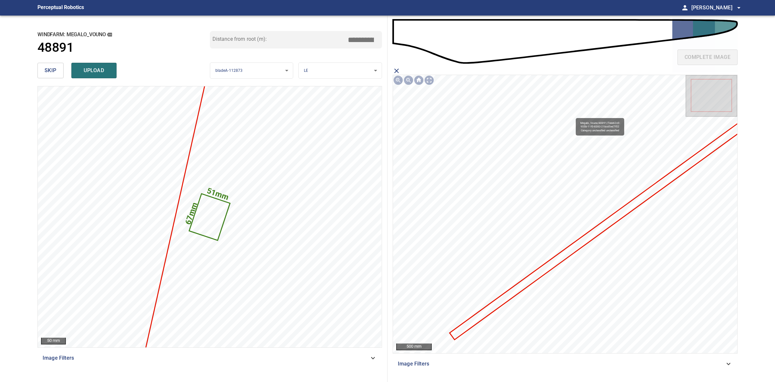
click at [606, 222] on icon at bounding box center [599, 228] width 299 height 219
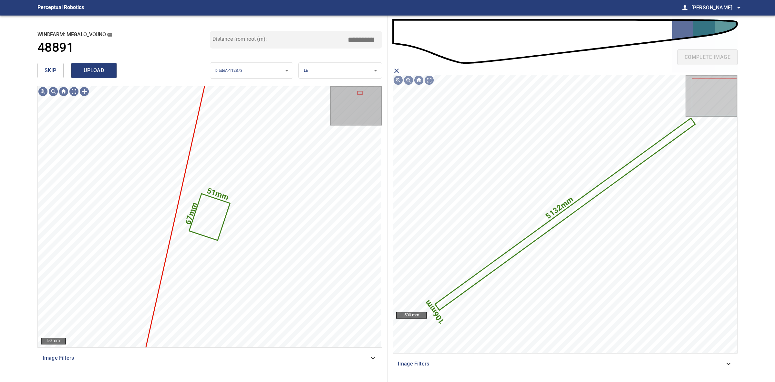
click at [106, 64] on button "upload" at bounding box center [93, 71] width 45 height 16
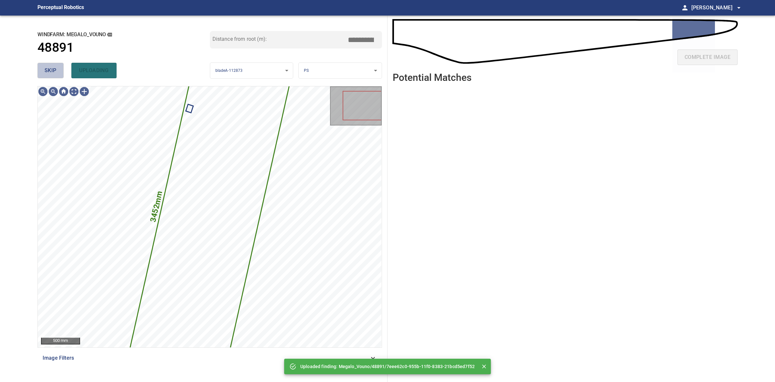
click at [42, 65] on button "skip" at bounding box center [50, 71] width 26 height 16
click at [42, 65] on div "skip uploading" at bounding box center [123, 70] width 173 height 21
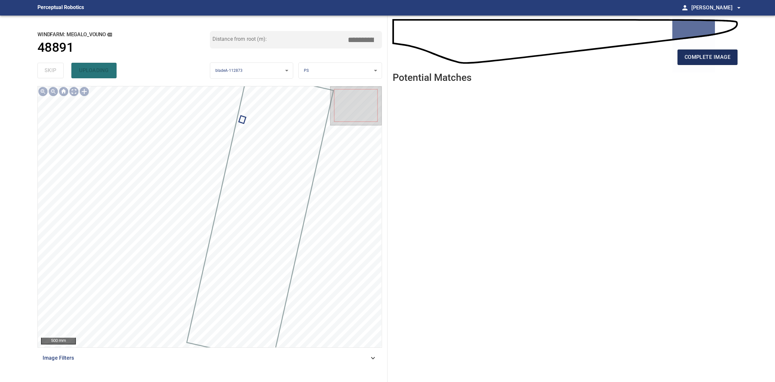
click at [707, 63] on button "complete image" at bounding box center [708, 57] width 60 height 16
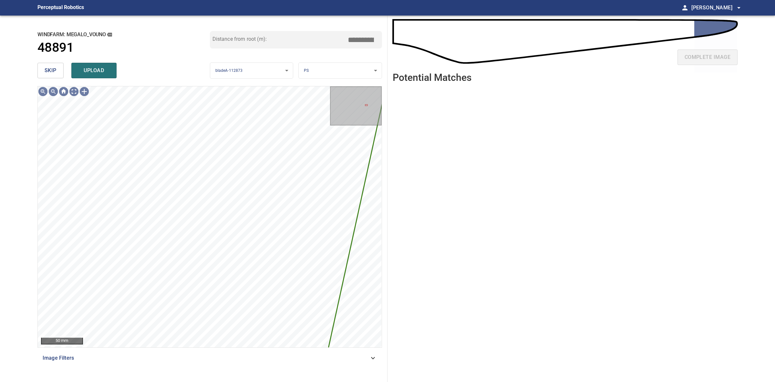
click at [61, 65] on button "skip" at bounding box center [50, 71] width 26 height 16
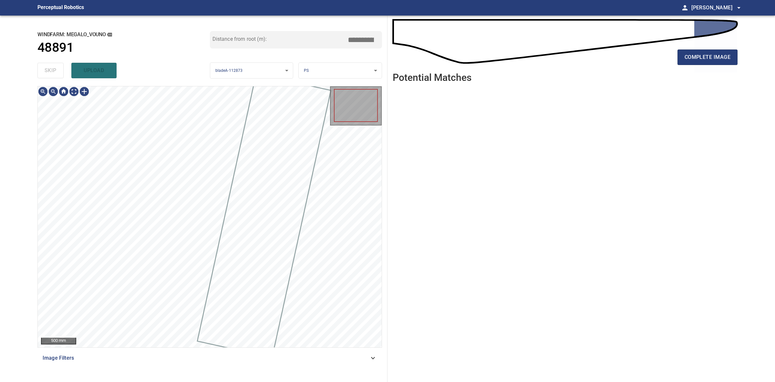
click at [61, 65] on div "skip upload" at bounding box center [123, 70] width 173 height 21
click at [681, 70] on div "complete image" at bounding box center [565, 60] width 345 height 26
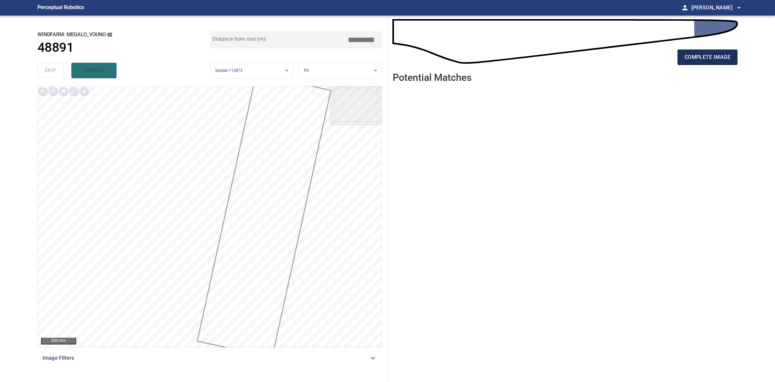
click at [682, 62] on button "complete image" at bounding box center [708, 57] width 60 height 16
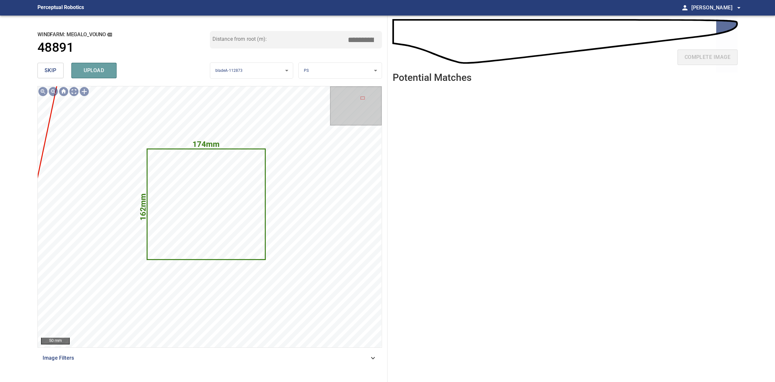
click at [93, 75] on span "upload" at bounding box center [94, 70] width 31 height 9
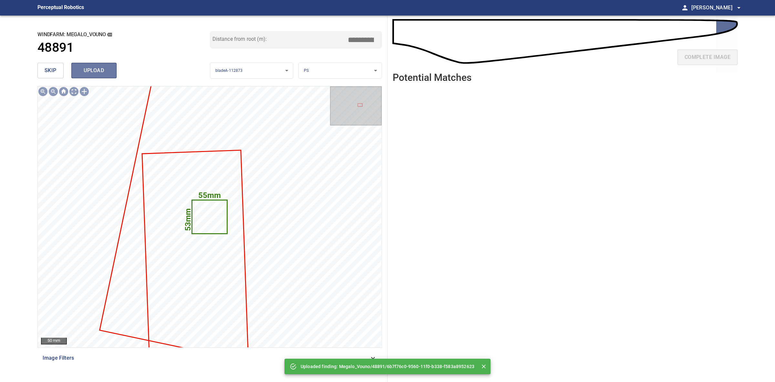
click at [99, 72] on span "upload" at bounding box center [94, 70] width 31 height 9
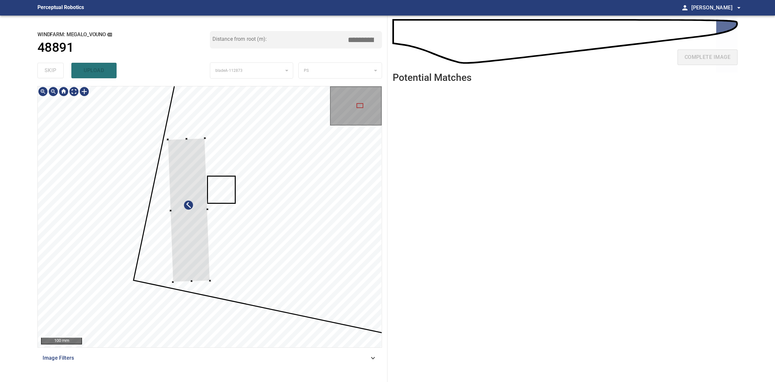
click at [208, 278] on div at bounding box center [189, 210] width 42 height 144
click at [195, 263] on div at bounding box center [185, 214] width 41 height 143
click at [205, 291] on div at bounding box center [185, 217] width 41 height 147
click at [202, 274] on div at bounding box center [194, 224] width 55 height 157
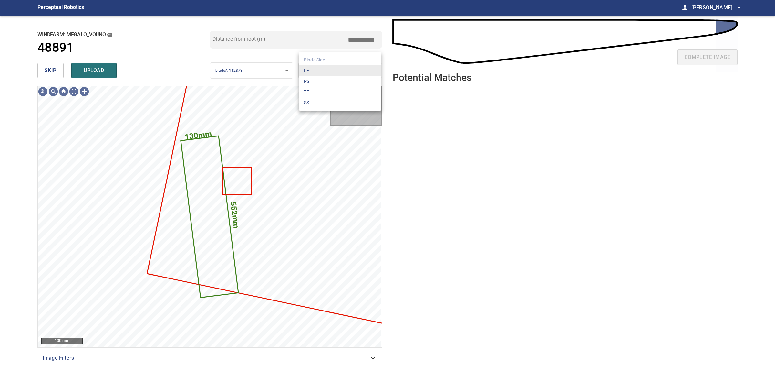
click at [326, 66] on body "**********" at bounding box center [387, 191] width 775 height 382
click at [326, 66] on li "LE" at bounding box center [340, 70] width 83 height 11
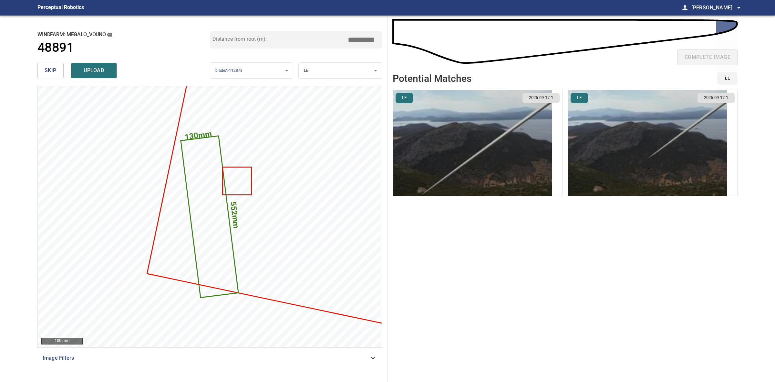
click at [605, 144] on img "button" at bounding box center [647, 143] width 159 height 106
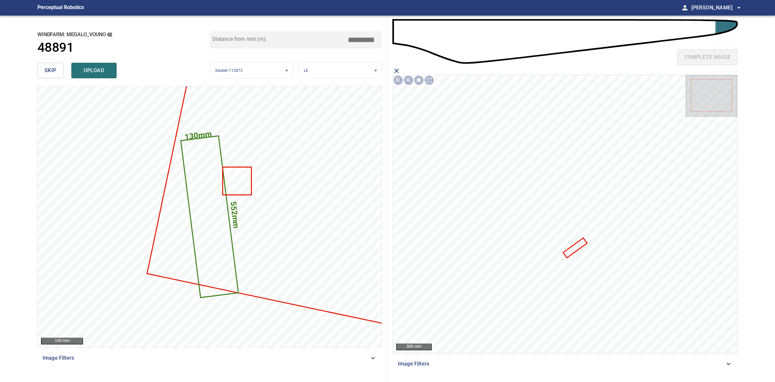
click at [573, 248] on icon at bounding box center [575, 247] width 23 height 18
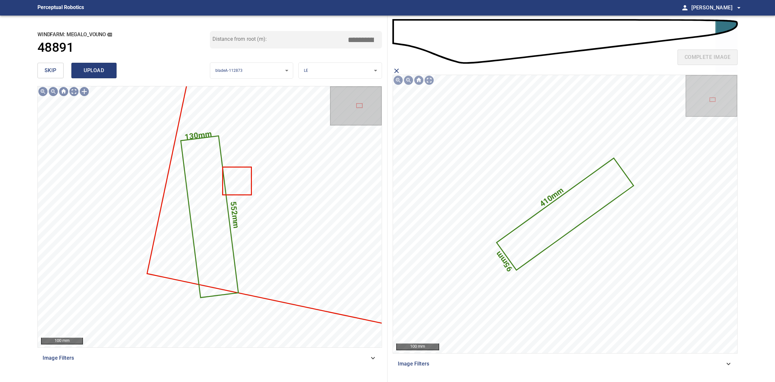
click at [95, 70] on span "upload" at bounding box center [94, 70] width 31 height 9
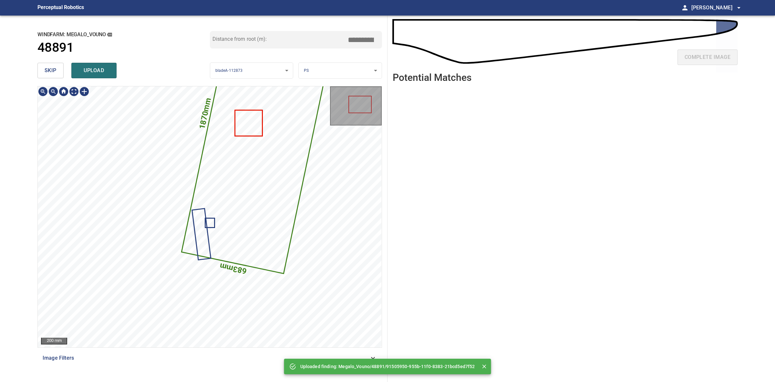
click at [243, 200] on icon at bounding box center [261, 124] width 159 height 298
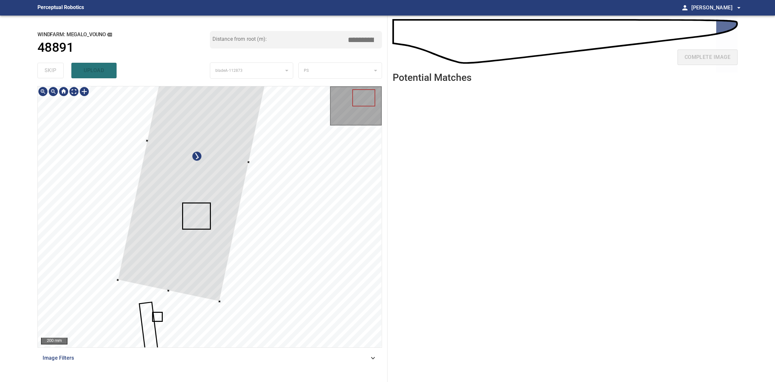
click at [204, 172] on div at bounding box center [198, 151] width 161 height 300
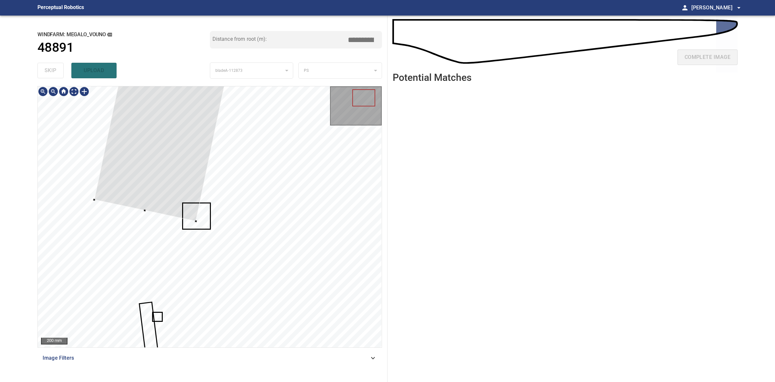
click at [195, 221] on div at bounding box center [174, 71] width 161 height 300
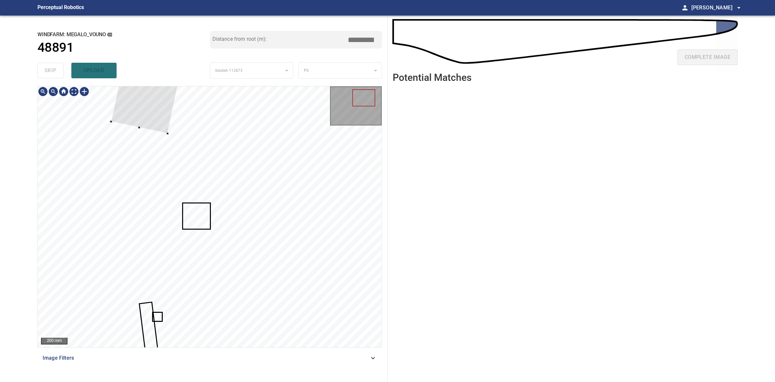
click at [163, 124] on div at bounding box center [160, 28] width 99 height 211
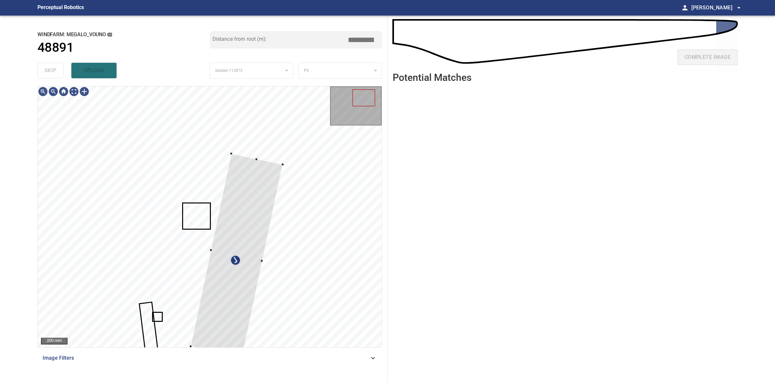
click at [239, 359] on div "200 mm Image Filters" at bounding box center [209, 231] width 345 height 290
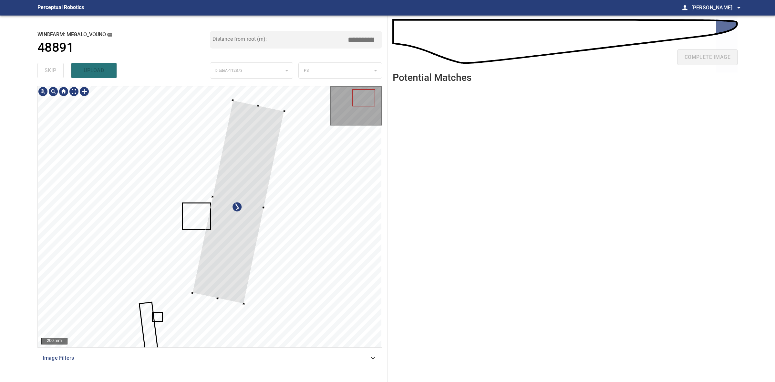
click at [238, 251] on div at bounding box center [238, 202] width 92 height 204
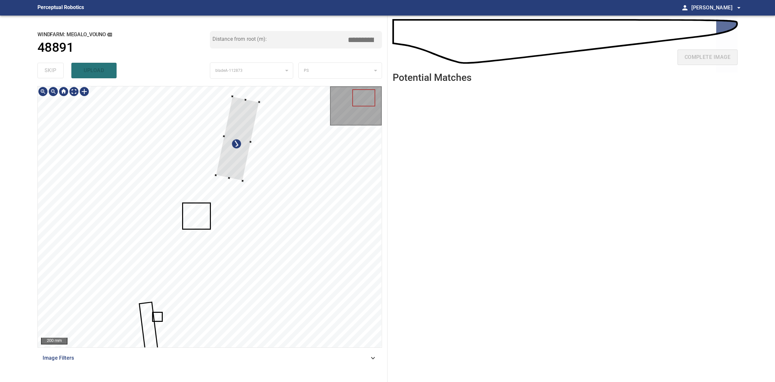
click at [242, 178] on div at bounding box center [238, 138] width 44 height 84
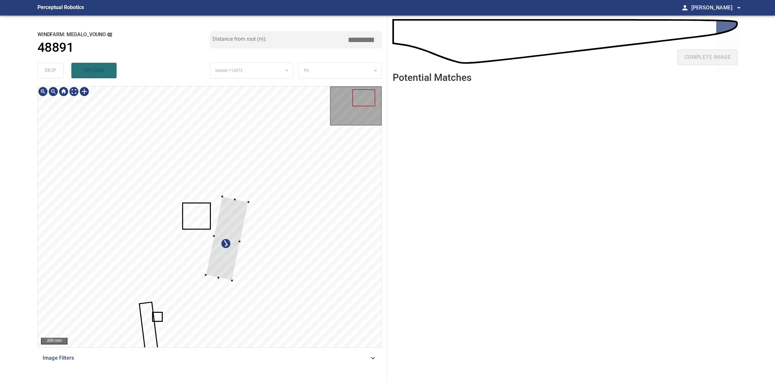
click at [217, 285] on div at bounding box center [210, 216] width 344 height 261
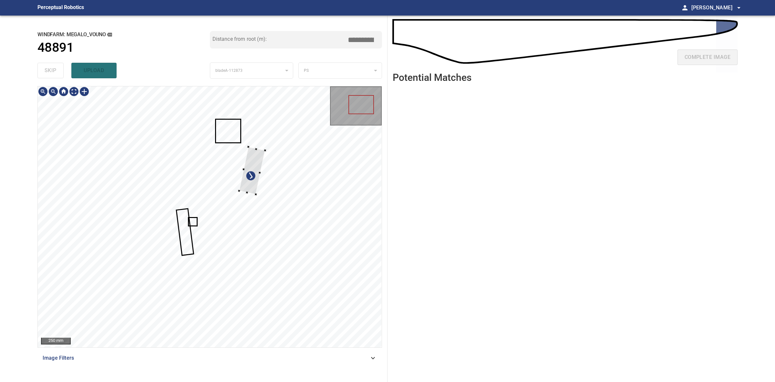
click at [249, 149] on div at bounding box center [252, 170] width 26 height 47
click at [209, 227] on div at bounding box center [208, 242] width 26 height 46
click at [215, 243] on div at bounding box center [210, 216] width 344 height 261
click at [206, 239] on div at bounding box center [201, 244] width 30 height 27
click at [205, 243] on div at bounding box center [196, 245] width 21 height 18
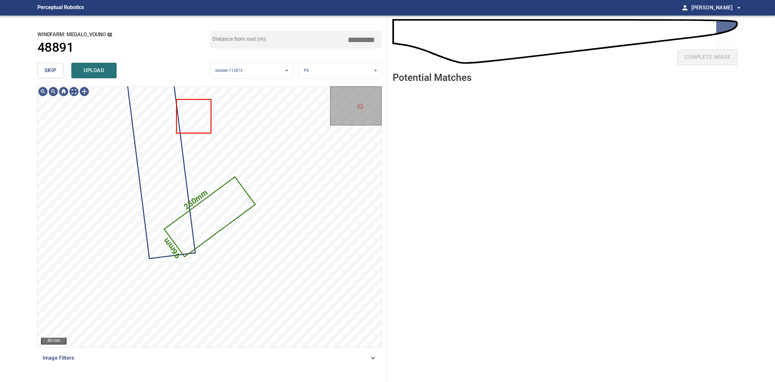
click at [338, 66] on body "**********" at bounding box center [387, 191] width 775 height 382
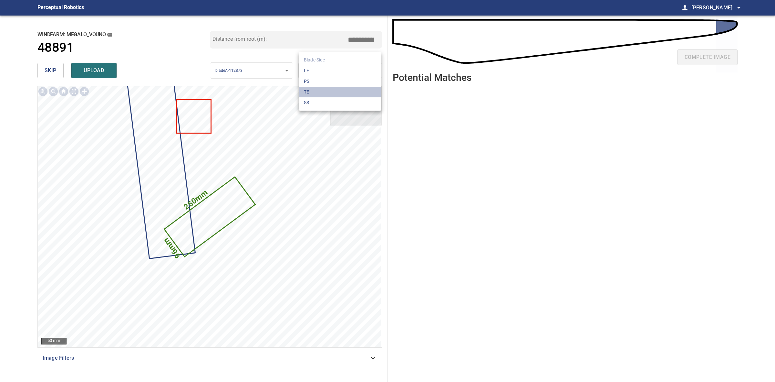
click at [325, 90] on li "TE" at bounding box center [340, 92] width 83 height 11
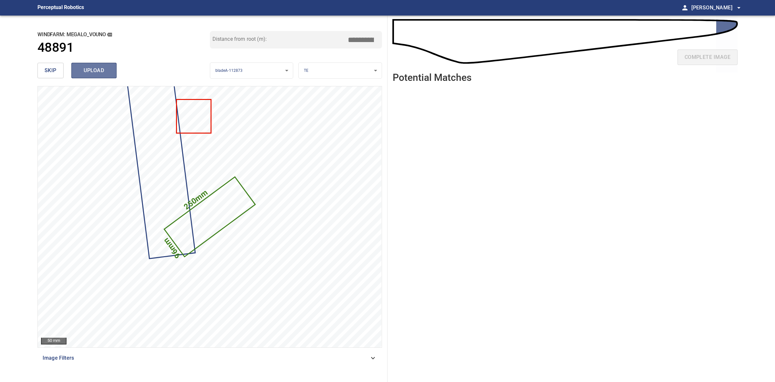
click at [112, 65] on button "upload" at bounding box center [93, 71] width 45 height 16
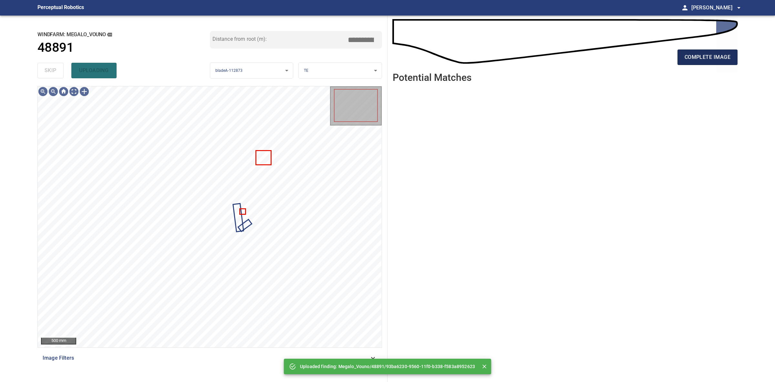
click at [724, 55] on span "complete image" at bounding box center [708, 57] width 46 height 9
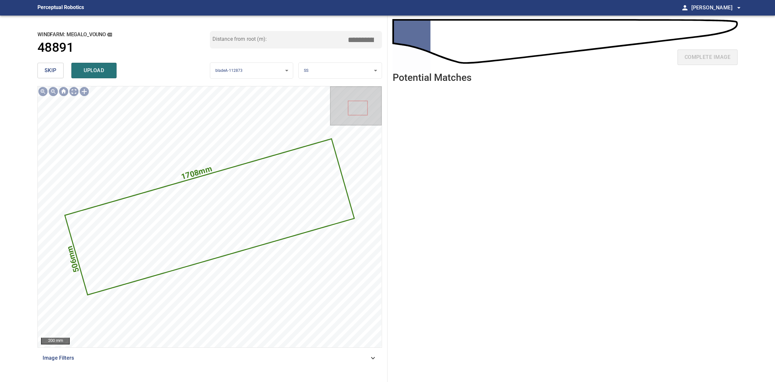
click at [60, 72] on button "skip" at bounding box center [50, 71] width 26 height 16
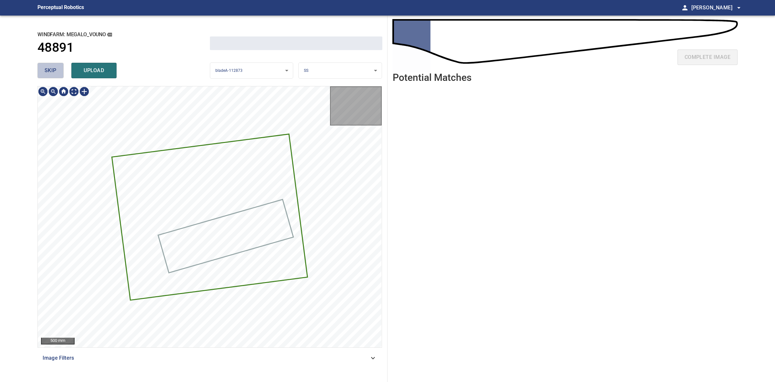
click at [60, 72] on button "skip" at bounding box center [50, 71] width 26 height 16
drag, startPoint x: 60, startPoint y: 72, endPoint x: 223, endPoint y: 70, distance: 163.5
click at [65, 72] on div "skip upload" at bounding box center [123, 70] width 173 height 21
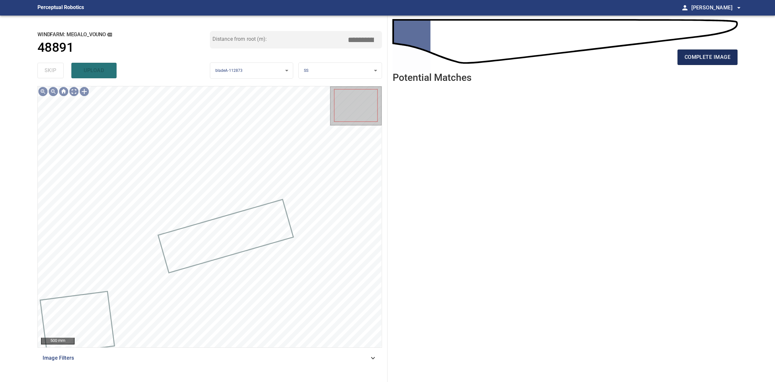
click at [695, 59] on span "complete image" at bounding box center [708, 57] width 46 height 9
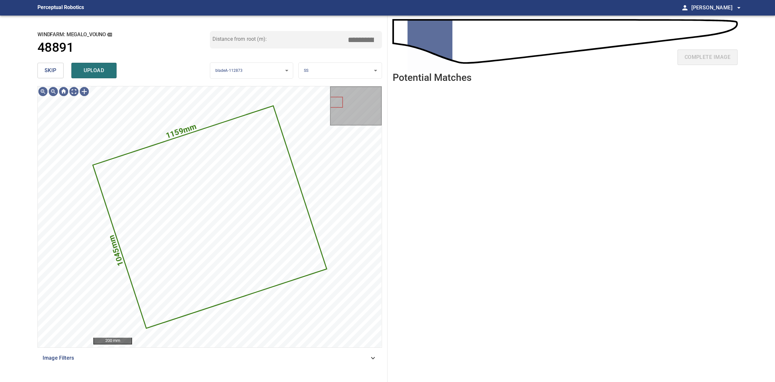
click at [56, 72] on span "skip" at bounding box center [51, 70] width 12 height 9
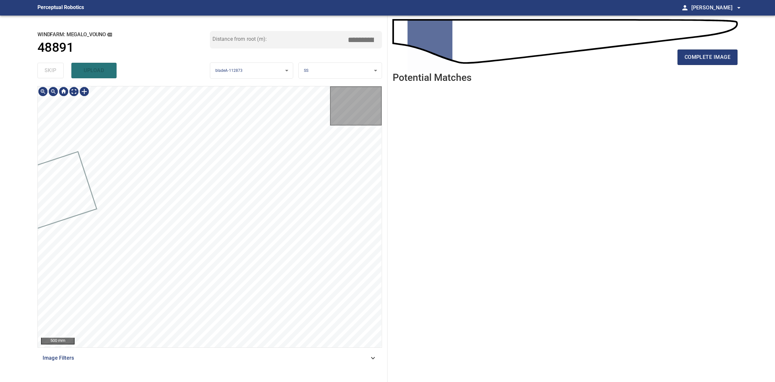
click at [56, 72] on div "skip upload" at bounding box center [123, 70] width 173 height 21
drag, startPoint x: 56, startPoint y: 72, endPoint x: 168, endPoint y: 63, distance: 112.8
click at [57, 70] on div "skip upload" at bounding box center [123, 70] width 173 height 21
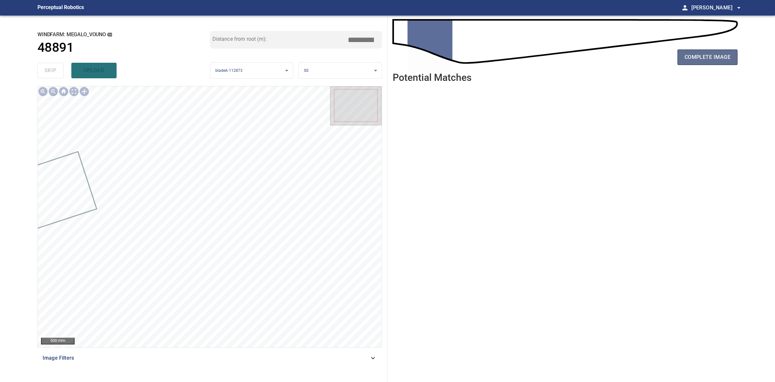
click at [680, 63] on button "complete image" at bounding box center [708, 57] width 60 height 16
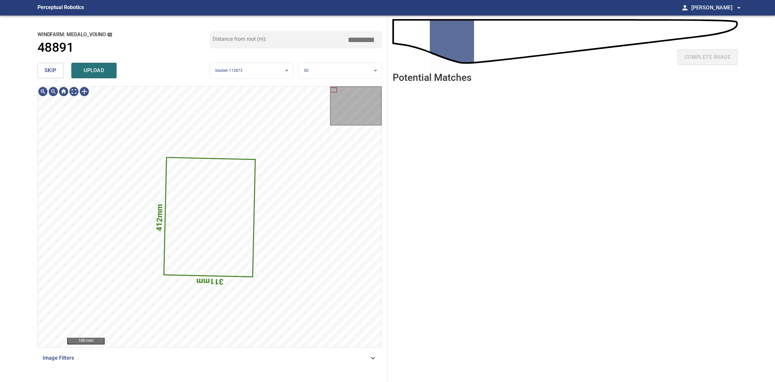
click at [41, 67] on button "skip" at bounding box center [50, 71] width 26 height 16
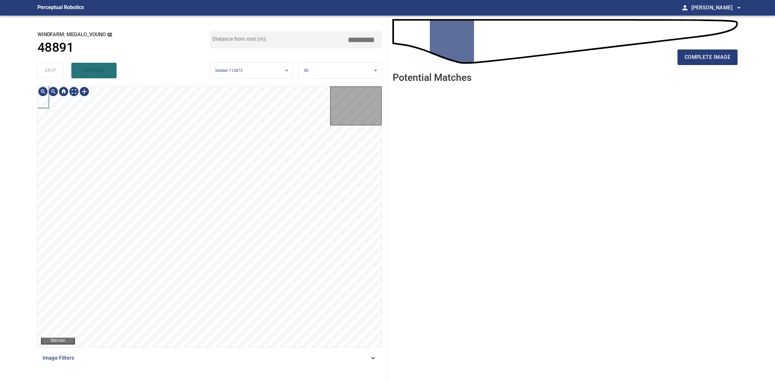
click at [41, 67] on div "skip upload" at bounding box center [123, 70] width 173 height 21
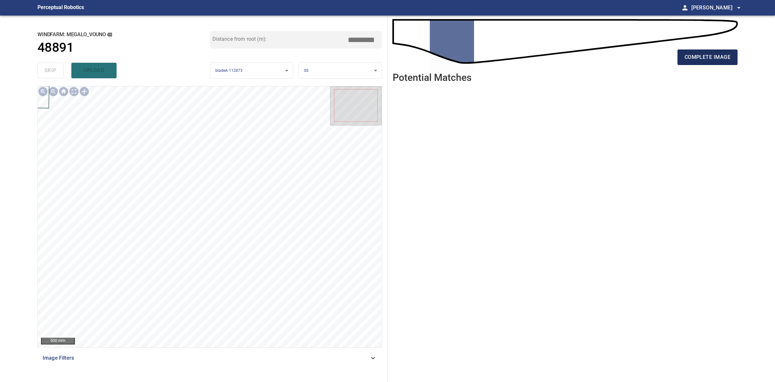
click at [712, 54] on span "complete image" at bounding box center [708, 57] width 46 height 9
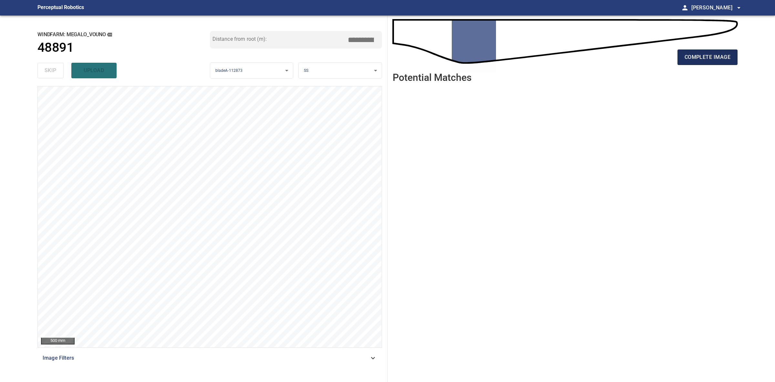
click at [705, 59] on span "complete image" at bounding box center [708, 57] width 46 height 9
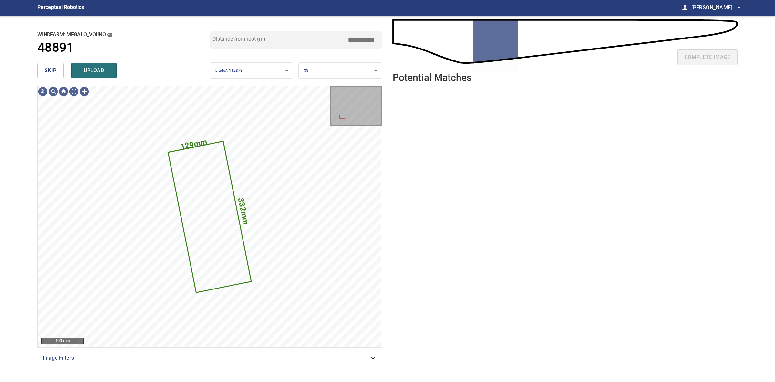
click at [48, 73] on span "skip" at bounding box center [51, 70] width 12 height 9
click at [48, 73] on div "skip upload" at bounding box center [123, 70] width 173 height 21
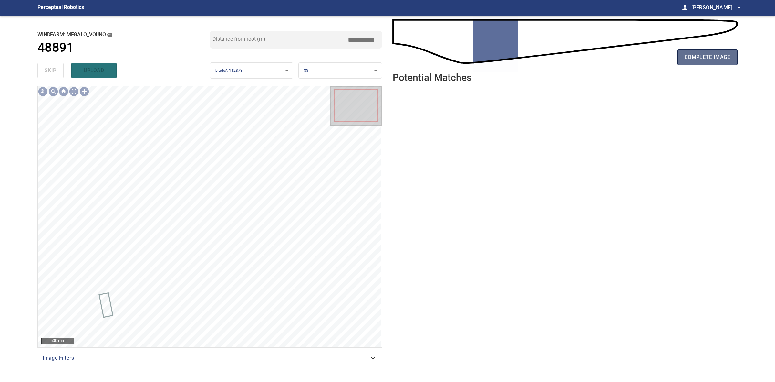
click at [704, 60] on span "complete image" at bounding box center [708, 57] width 46 height 9
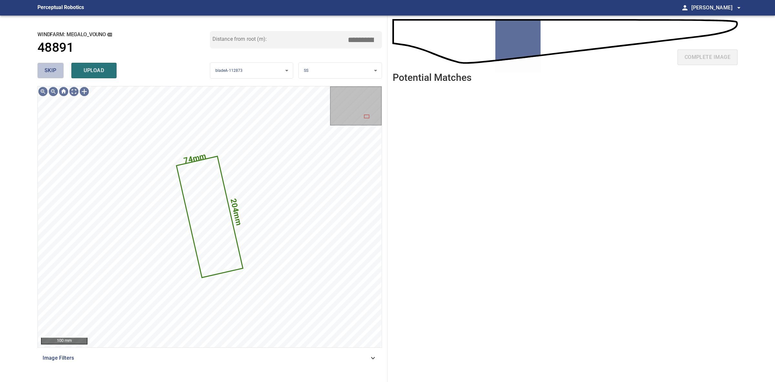
click at [62, 77] on button "skip" at bounding box center [50, 71] width 26 height 16
click at [62, 77] on div "skip upload" at bounding box center [123, 70] width 173 height 21
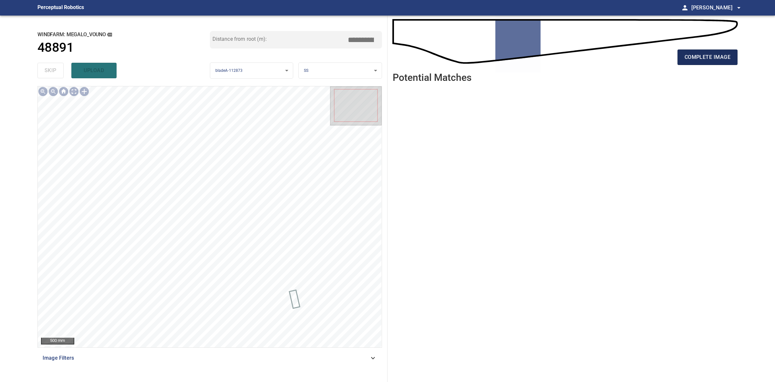
click at [690, 60] on span "complete image" at bounding box center [708, 57] width 46 height 9
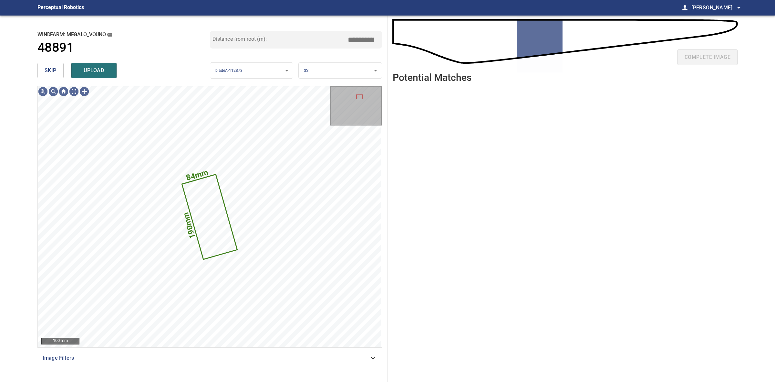
click at [40, 77] on button "skip" at bounding box center [50, 71] width 26 height 16
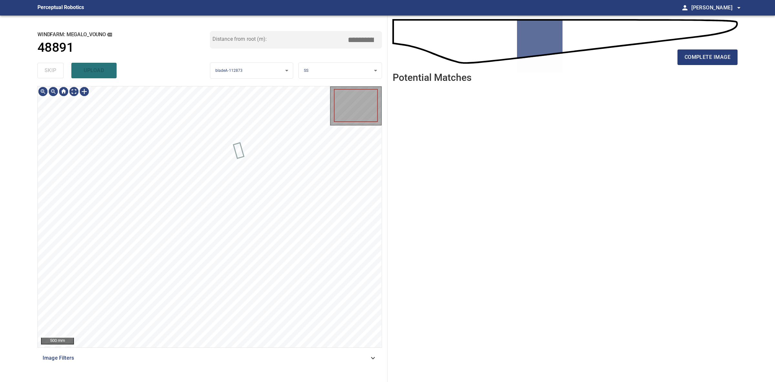
click at [40, 77] on div "skip upload" at bounding box center [123, 70] width 173 height 21
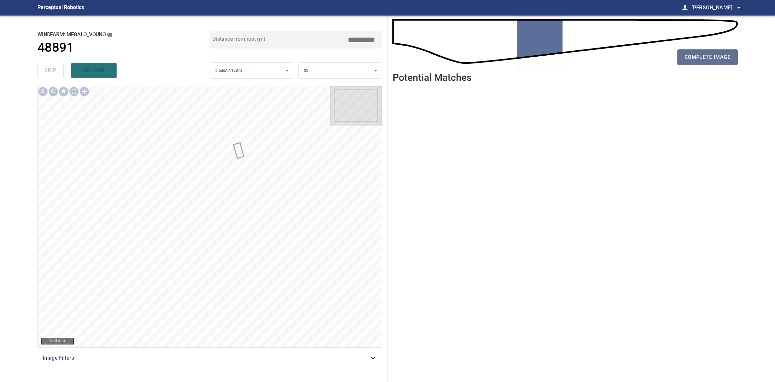
click at [703, 54] on span "complete image" at bounding box center [708, 57] width 46 height 9
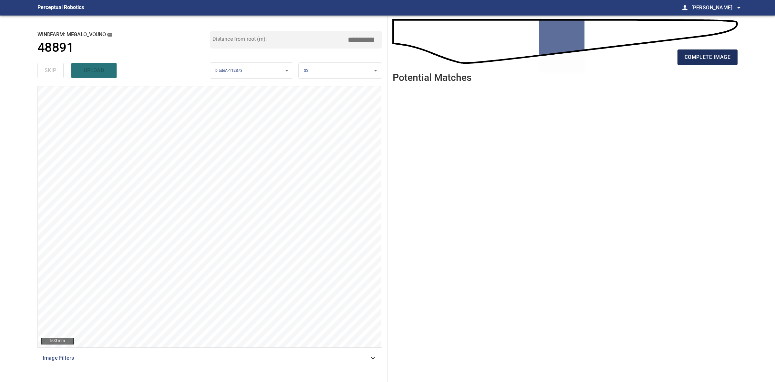
click at [681, 60] on button "complete image" at bounding box center [708, 57] width 60 height 16
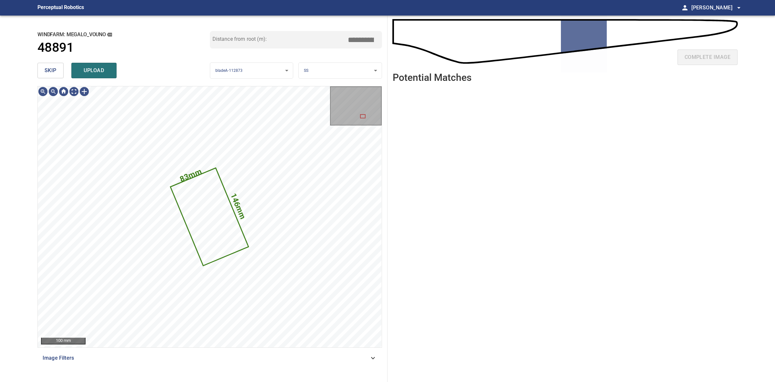
click at [58, 73] on button "skip" at bounding box center [50, 71] width 26 height 16
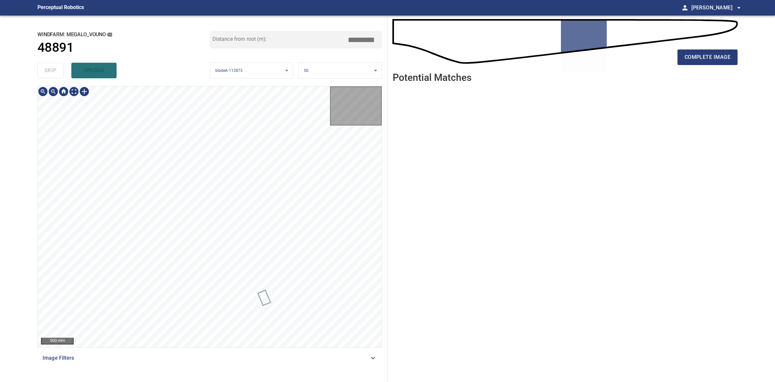
click at [57, 72] on div "skip upload" at bounding box center [123, 70] width 173 height 21
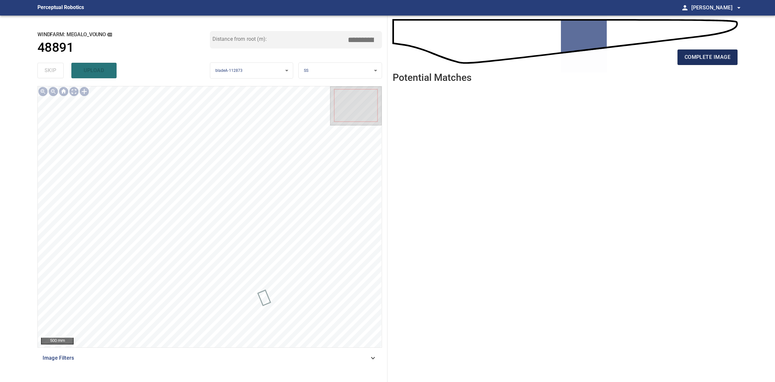
click at [711, 57] on span "complete image" at bounding box center [708, 57] width 46 height 9
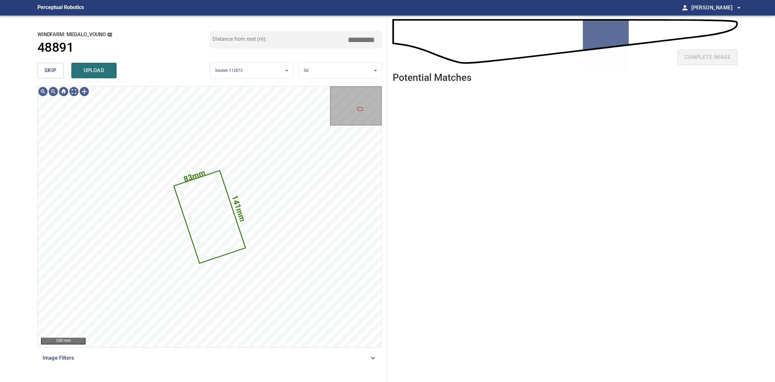
click at [60, 68] on button "skip" at bounding box center [50, 71] width 26 height 16
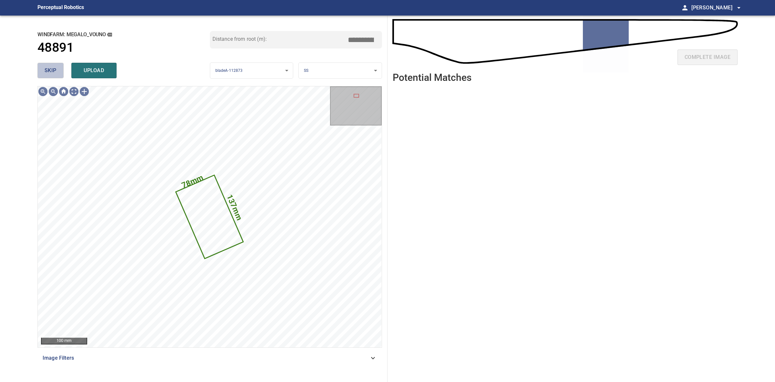
click at [58, 67] on button "skip" at bounding box center [50, 71] width 26 height 16
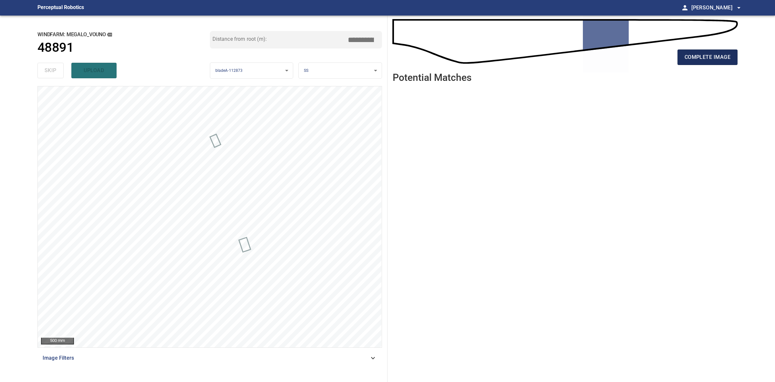
click at [691, 60] on span "complete image" at bounding box center [708, 57] width 46 height 9
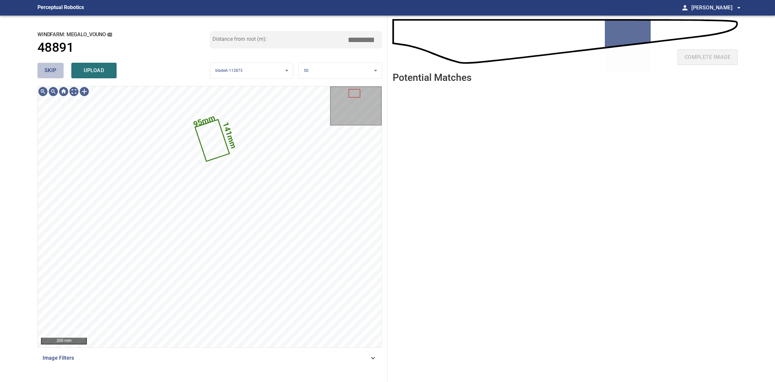
click at [54, 70] on span "skip" at bounding box center [51, 70] width 12 height 9
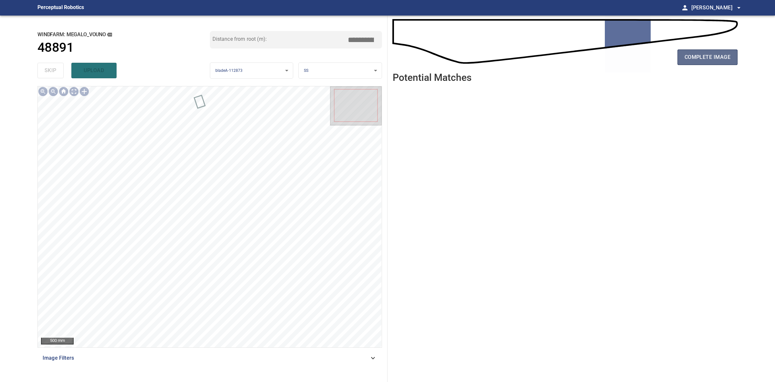
click at [731, 55] on button "complete image" at bounding box center [708, 57] width 60 height 16
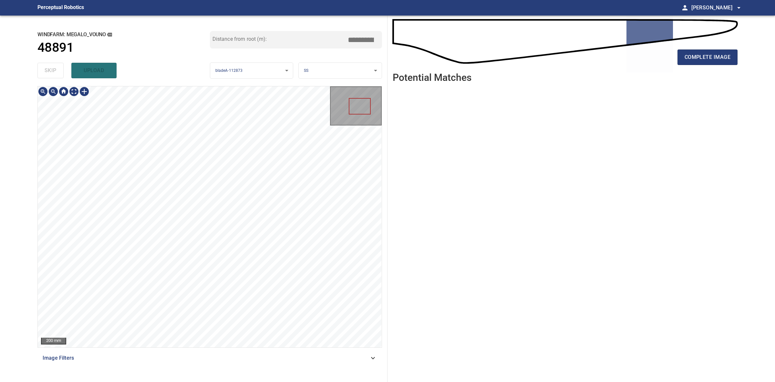
click at [710, 46] on div "complete image" at bounding box center [565, 44] width 345 height 46
click at [708, 51] on button "complete image" at bounding box center [708, 57] width 60 height 16
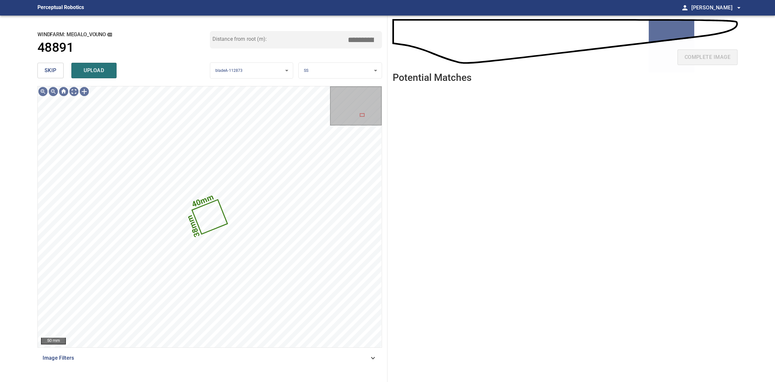
click at [349, 68] on body "**********" at bounding box center [387, 191] width 775 height 382
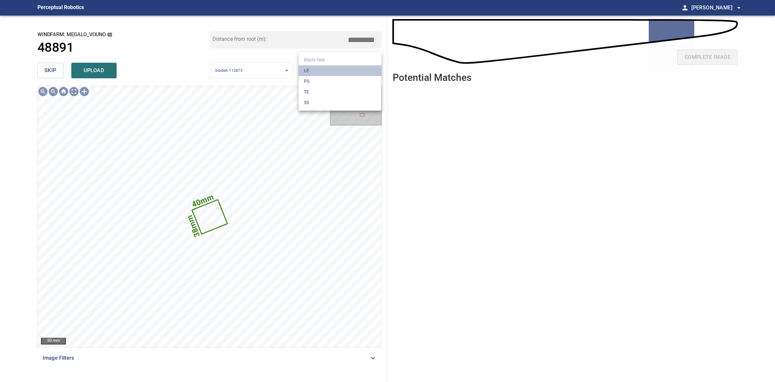
click at [349, 68] on li "LE" at bounding box center [340, 70] width 83 height 11
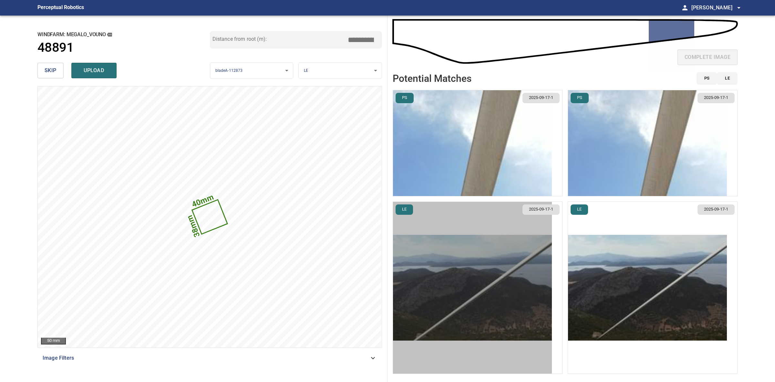
click at [500, 300] on img "button" at bounding box center [472, 288] width 159 height 106
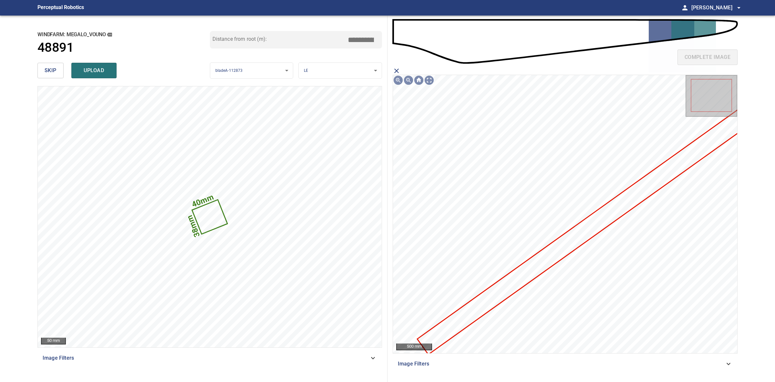
click at [580, 231] on icon at bounding box center [590, 227] width 345 height 254
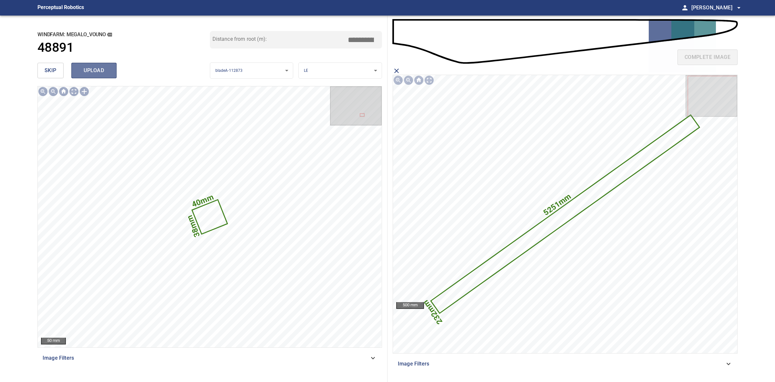
click at [93, 74] on span "upload" at bounding box center [94, 70] width 31 height 9
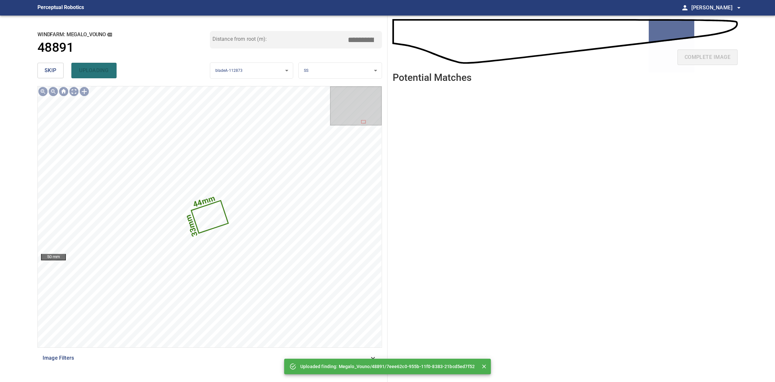
click at [49, 82] on div "**********" at bounding box center [209, 199] width 355 height 366
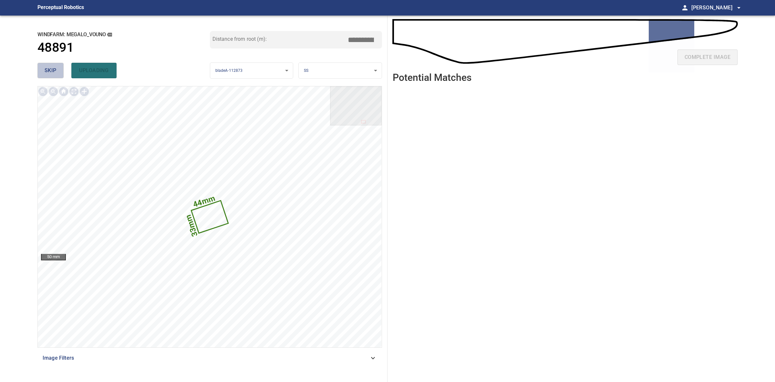
click at [49, 71] on span "skip" at bounding box center [51, 70] width 12 height 9
click at [49, 71] on div "skip uploading" at bounding box center [123, 70] width 173 height 21
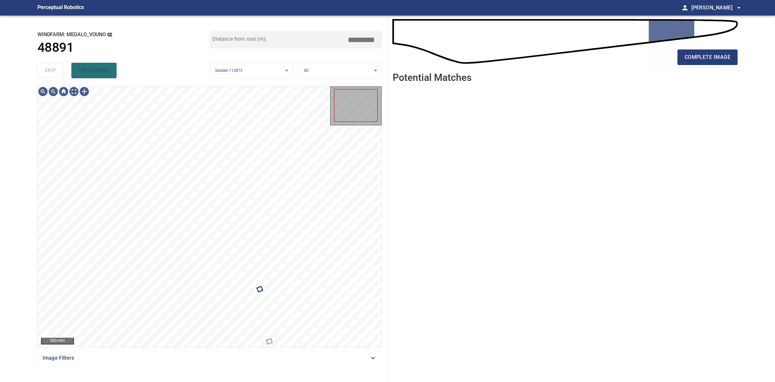
click at [49, 71] on div "skip uploading" at bounding box center [123, 70] width 173 height 21
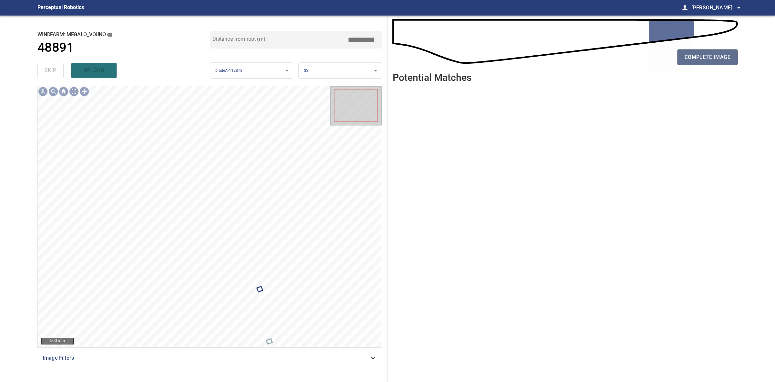
click at [699, 60] on span "complete image" at bounding box center [708, 57] width 46 height 9
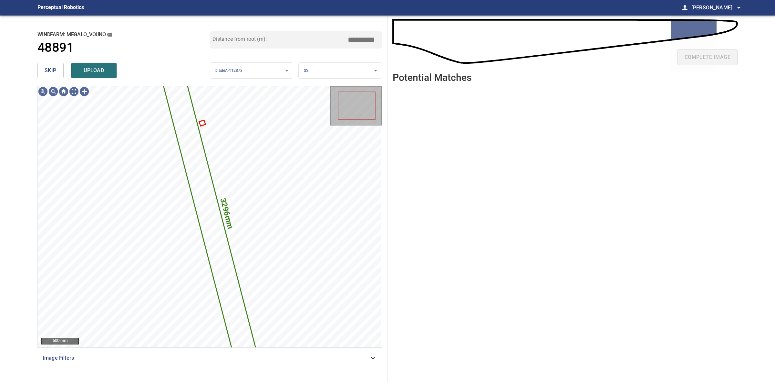
click at [60, 79] on div "skip upload" at bounding box center [123, 70] width 173 height 21
click at [60, 78] on button "skip" at bounding box center [50, 71] width 26 height 16
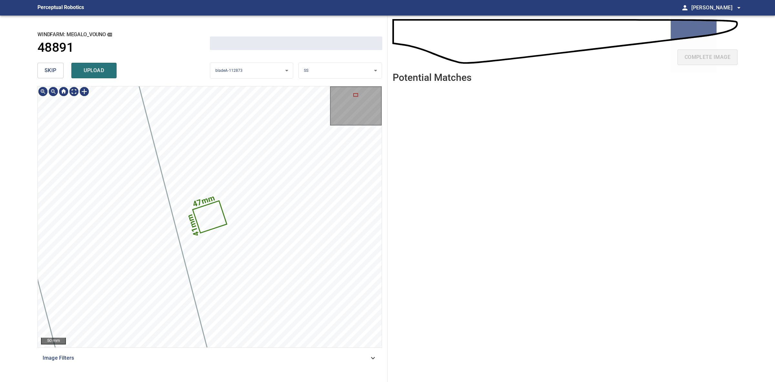
click at [60, 77] on button "skip" at bounding box center [50, 71] width 26 height 16
click at [60, 77] on div "skip upload" at bounding box center [123, 70] width 173 height 21
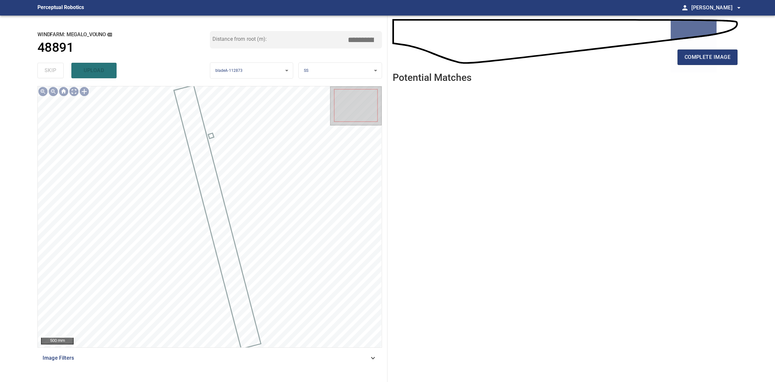
click at [726, 65] on div "complete image" at bounding box center [565, 60] width 345 height 26
click at [724, 61] on span "complete image" at bounding box center [708, 57] width 46 height 9
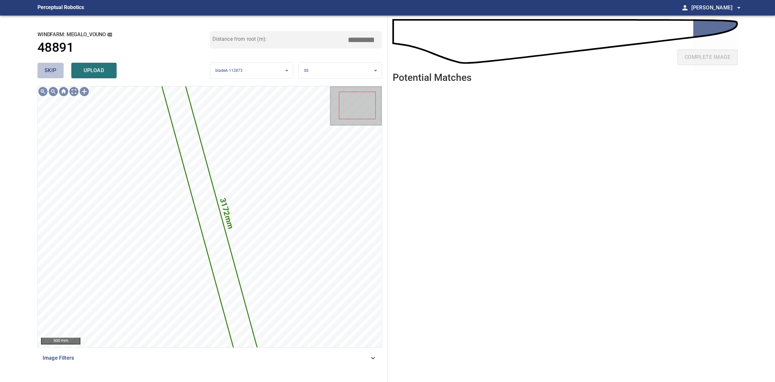
click at [52, 73] on span "skip" at bounding box center [51, 70] width 12 height 9
click at [52, 73] on div "skip upload" at bounding box center [123, 70] width 173 height 21
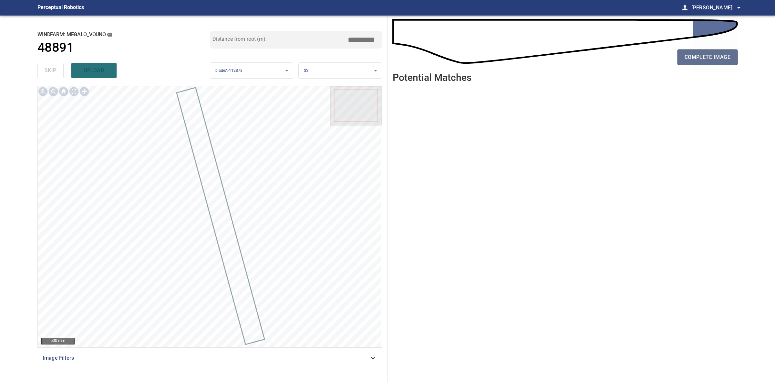
click at [703, 55] on span "complete image" at bounding box center [708, 57] width 46 height 9
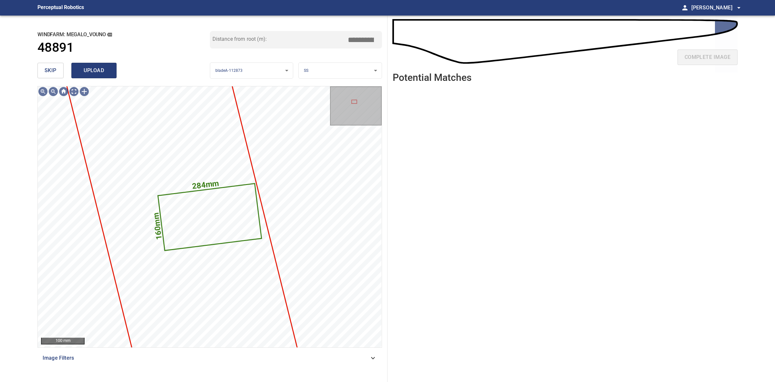
click at [97, 71] on span "upload" at bounding box center [94, 70] width 31 height 9
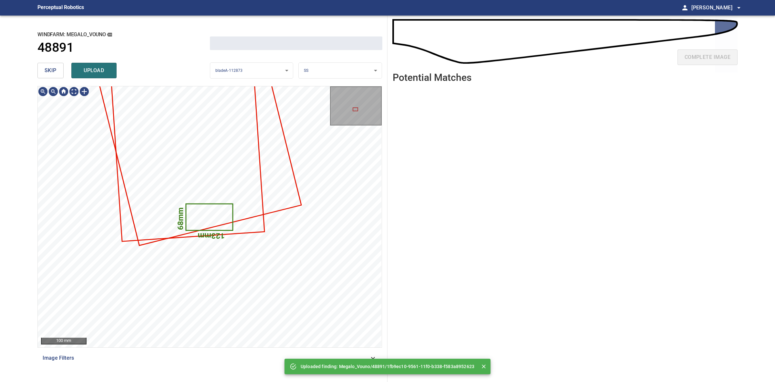
click at [337, 71] on body "**********" at bounding box center [387, 191] width 775 height 382
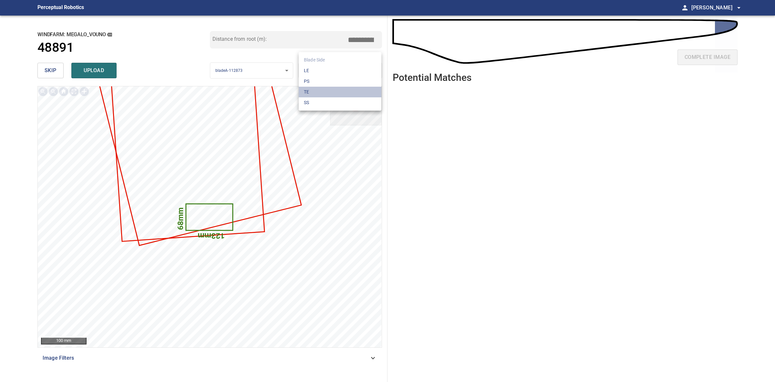
click at [317, 91] on li "TE" at bounding box center [340, 92] width 83 height 11
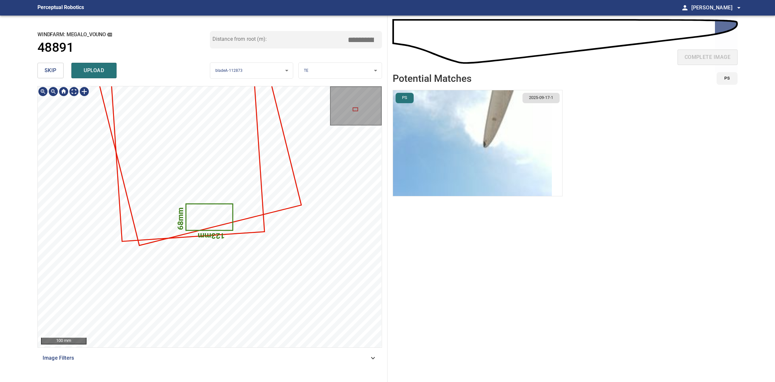
click at [446, 165] on img "button" at bounding box center [472, 143] width 159 height 106
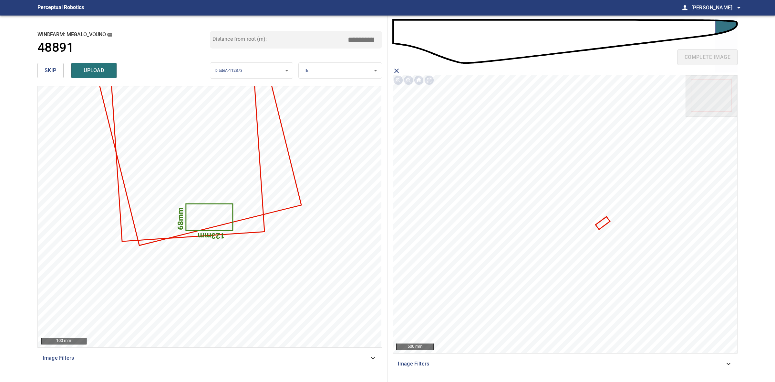
click at [602, 224] on icon at bounding box center [602, 223] width 13 height 12
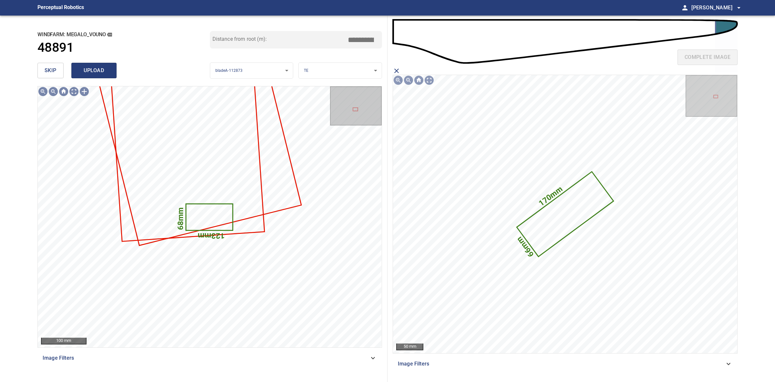
click at [104, 70] on span "upload" at bounding box center [94, 70] width 31 height 9
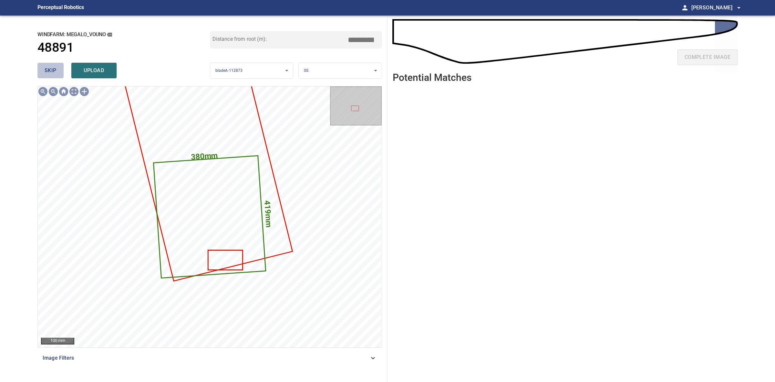
click at [50, 67] on span "skip" at bounding box center [51, 70] width 12 height 9
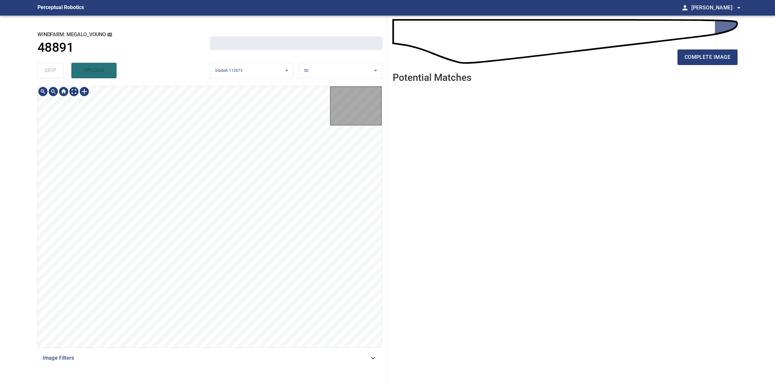
click at [50, 67] on div "skip upload" at bounding box center [123, 70] width 173 height 21
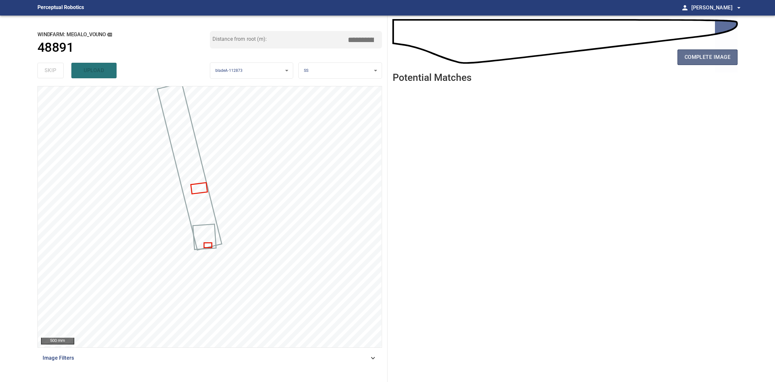
click at [700, 58] on span "complete image" at bounding box center [708, 57] width 46 height 9
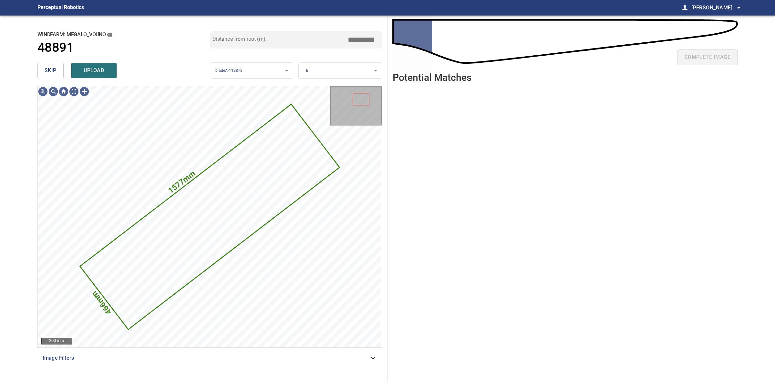
click at [44, 63] on button "skip" at bounding box center [50, 71] width 26 height 16
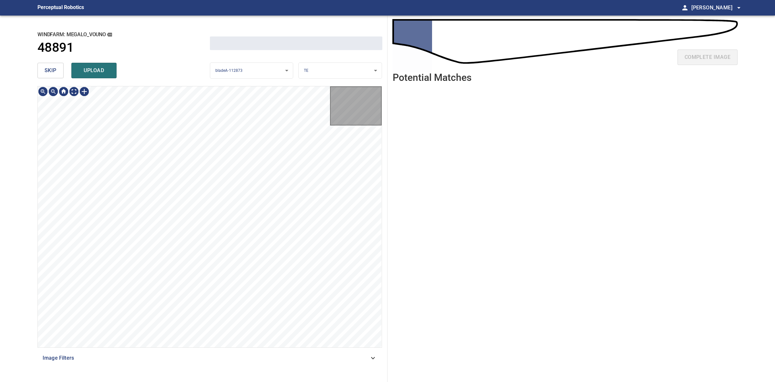
click at [44, 63] on button "skip" at bounding box center [50, 71] width 26 height 16
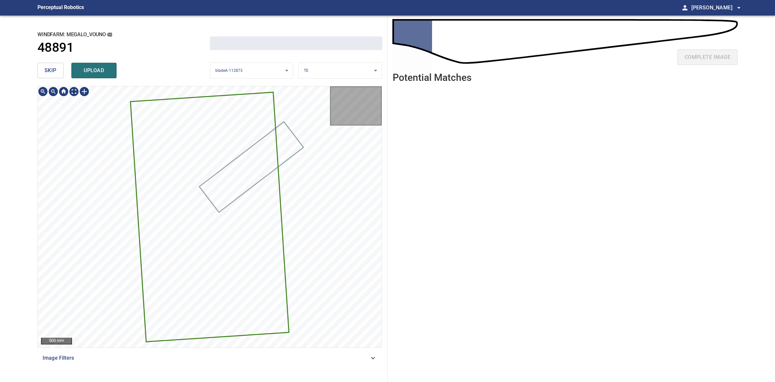
click at [44, 63] on button "skip" at bounding box center [50, 71] width 26 height 16
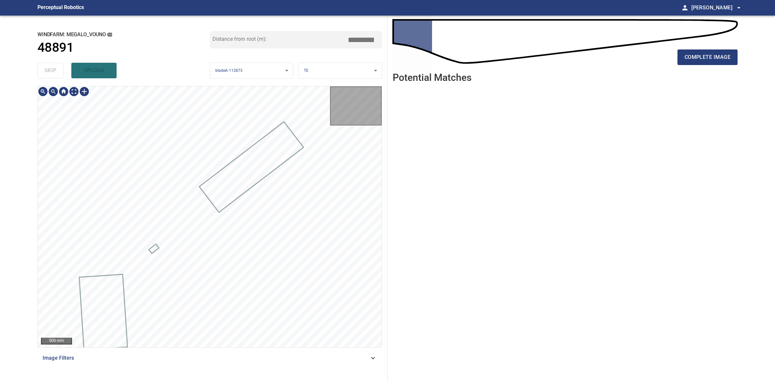
click at [44, 62] on div "skip upload" at bounding box center [123, 70] width 173 height 21
type input "****"
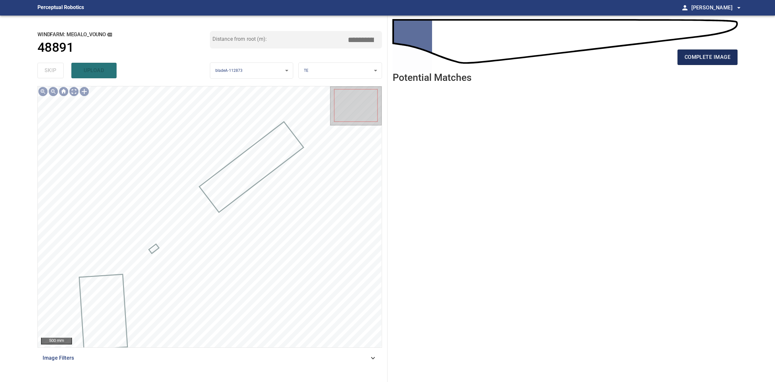
click at [721, 60] on span "complete image" at bounding box center [708, 57] width 46 height 9
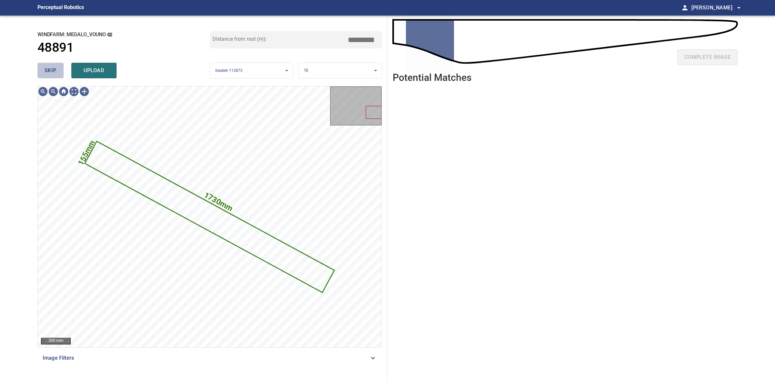
click at [54, 65] on button "skip" at bounding box center [50, 71] width 26 height 16
click at [54, 65] on div "skip upload" at bounding box center [123, 70] width 173 height 21
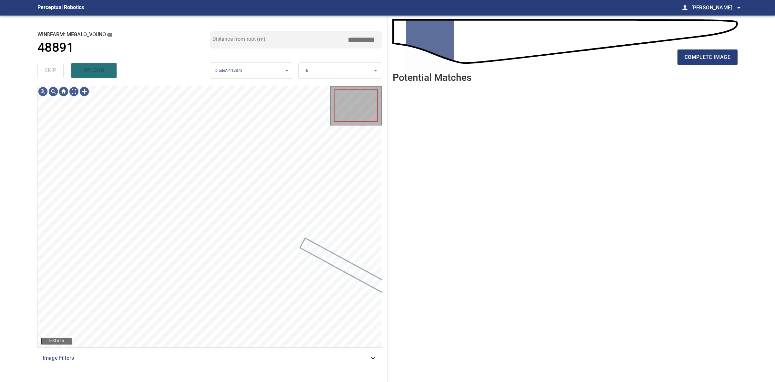
drag, startPoint x: 54, startPoint y: 65, endPoint x: 380, endPoint y: 60, distance: 326.4
click at [56, 64] on div "skip upload" at bounding box center [123, 70] width 173 height 21
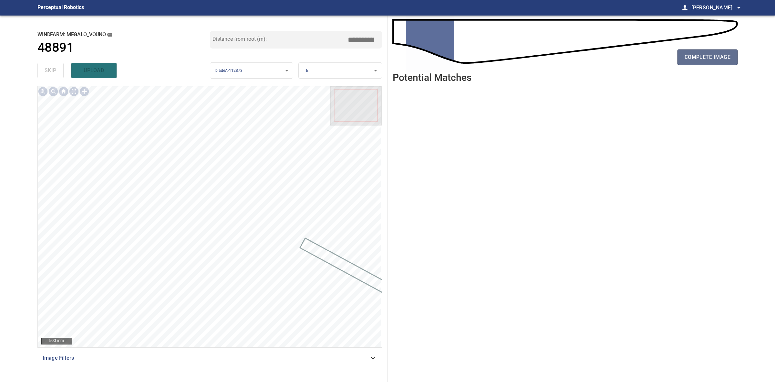
click at [716, 52] on button "complete image" at bounding box center [708, 57] width 60 height 16
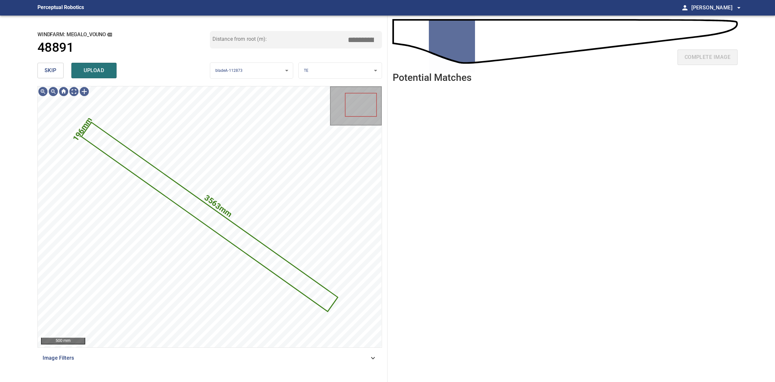
click at [39, 75] on button "skip" at bounding box center [50, 71] width 26 height 16
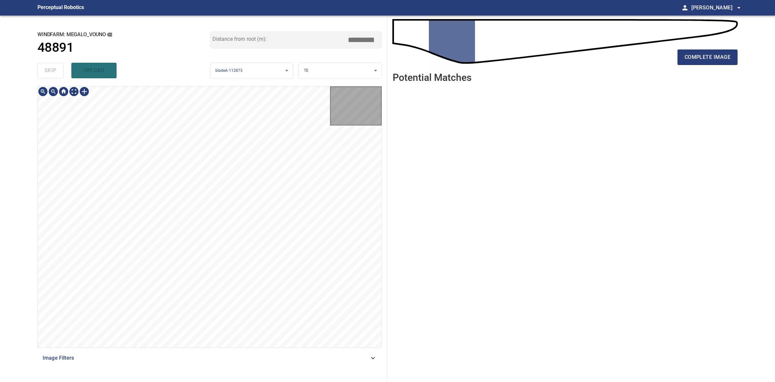
click at [39, 75] on div "skip upload" at bounding box center [123, 70] width 173 height 21
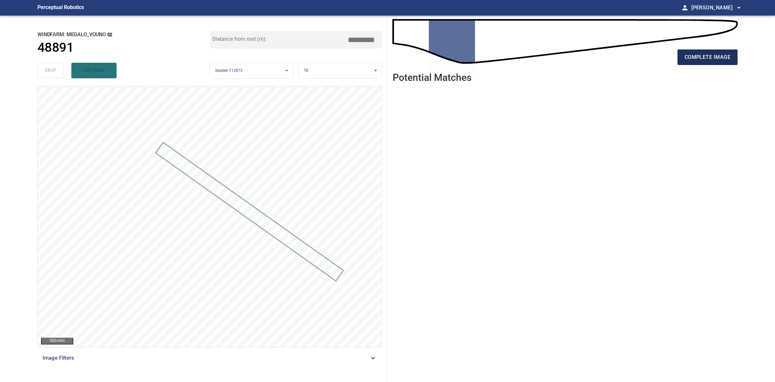
click at [701, 53] on span "complete image" at bounding box center [708, 57] width 46 height 9
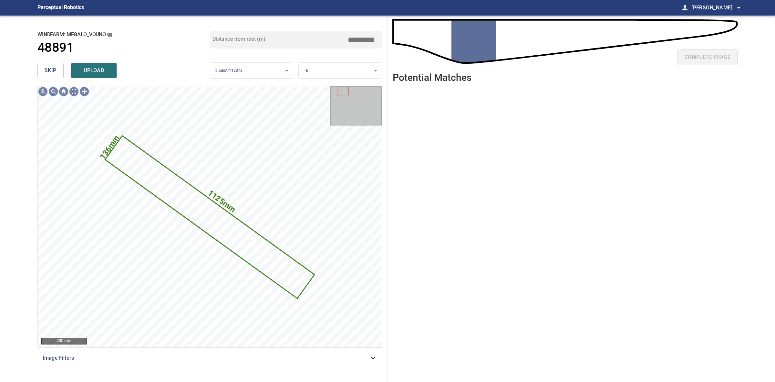
click at [35, 68] on div "**********" at bounding box center [209, 199] width 355 height 366
click at [42, 68] on button "skip" at bounding box center [50, 71] width 26 height 16
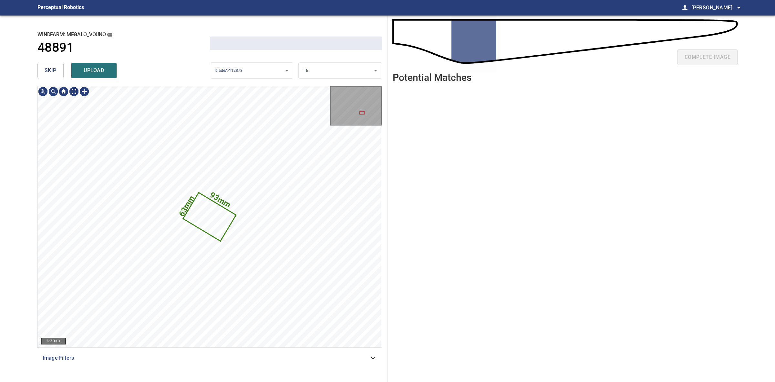
click at [42, 68] on button "skip" at bounding box center [50, 71] width 26 height 16
click at [42, 68] on div "skip upload" at bounding box center [123, 70] width 173 height 21
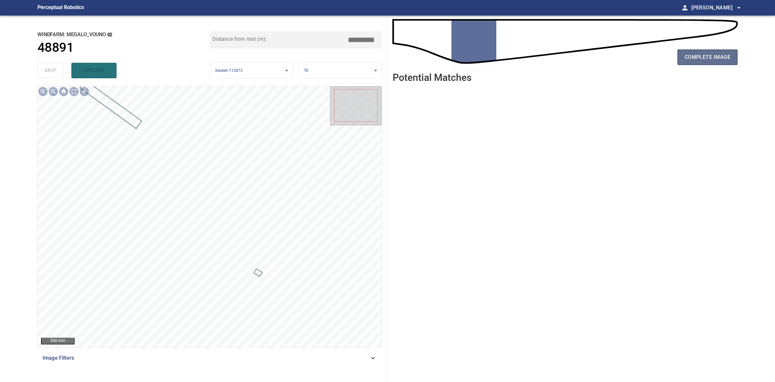
click at [722, 58] on span "complete image" at bounding box center [708, 57] width 46 height 9
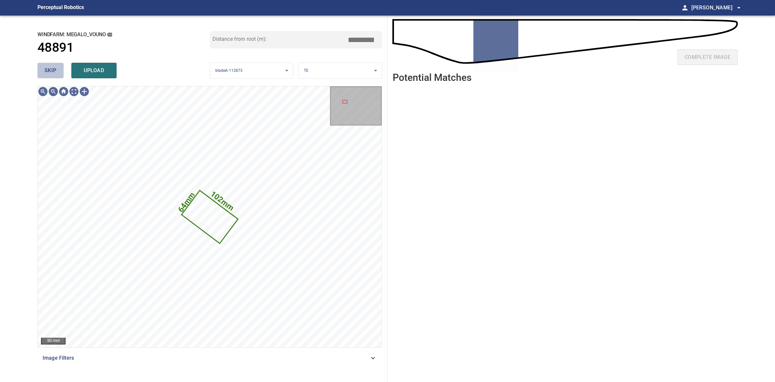
click at [48, 71] on span "skip" at bounding box center [51, 70] width 12 height 9
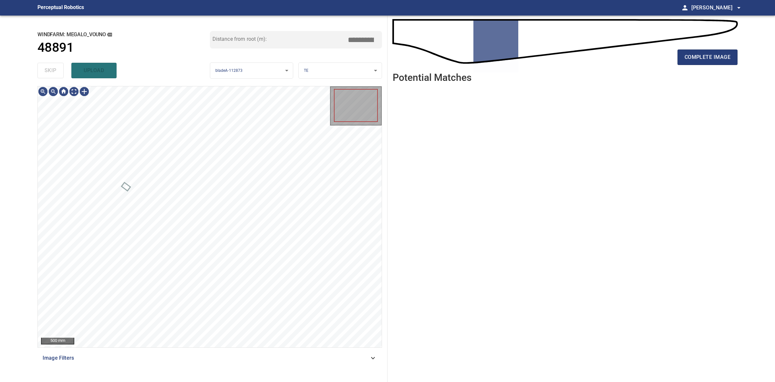
click at [48, 71] on div "skip upload" at bounding box center [123, 70] width 173 height 21
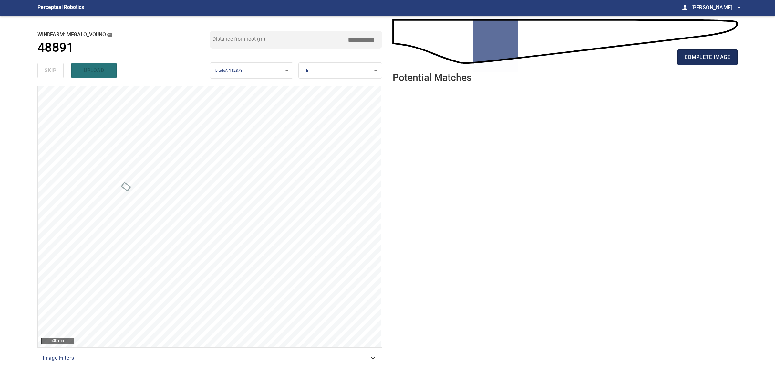
click at [725, 55] on span "complete image" at bounding box center [708, 57] width 46 height 9
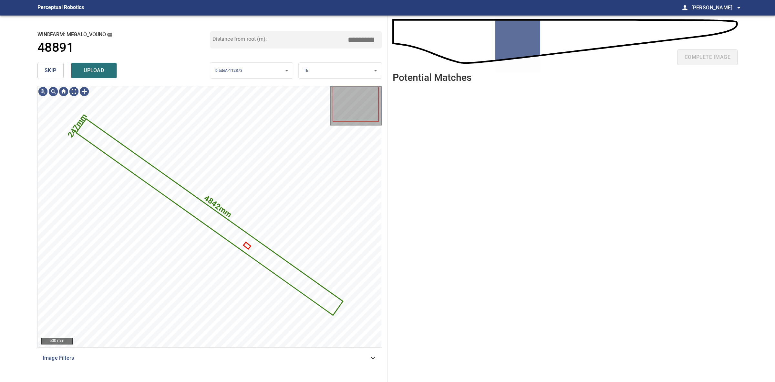
click at [53, 71] on span "skip" at bounding box center [51, 70] width 12 height 9
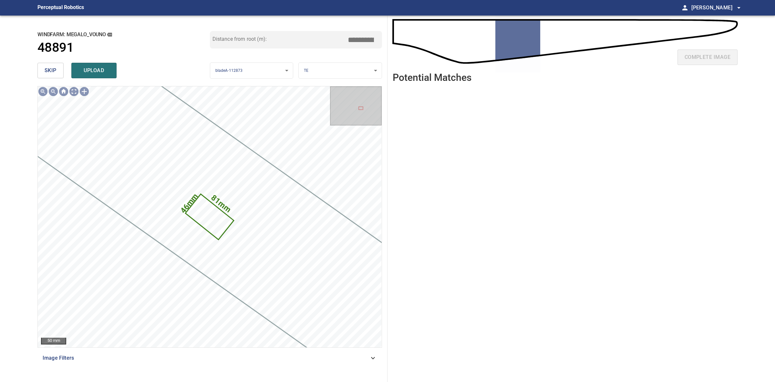
click at [53, 71] on span "skip" at bounding box center [51, 70] width 12 height 9
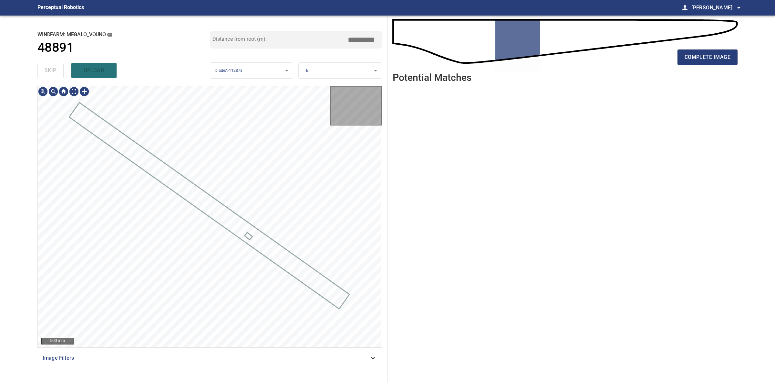
click at [53, 71] on div "skip upload" at bounding box center [123, 70] width 173 height 21
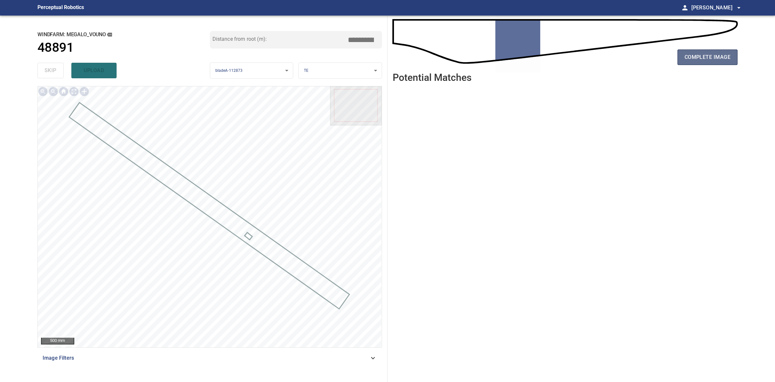
click at [700, 59] on span "complete image" at bounding box center [708, 57] width 46 height 9
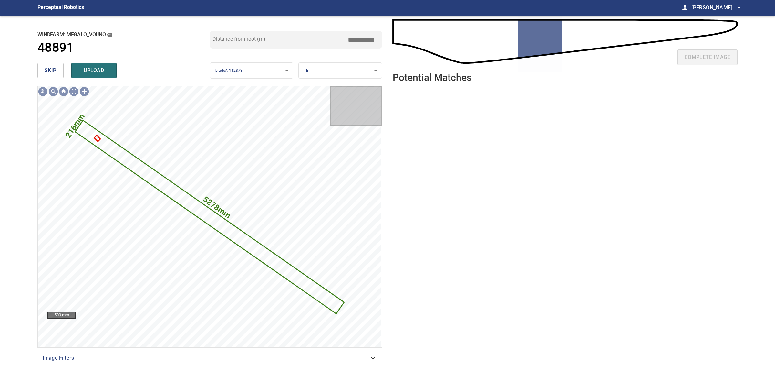
click at [49, 66] on span "skip" at bounding box center [51, 70] width 12 height 9
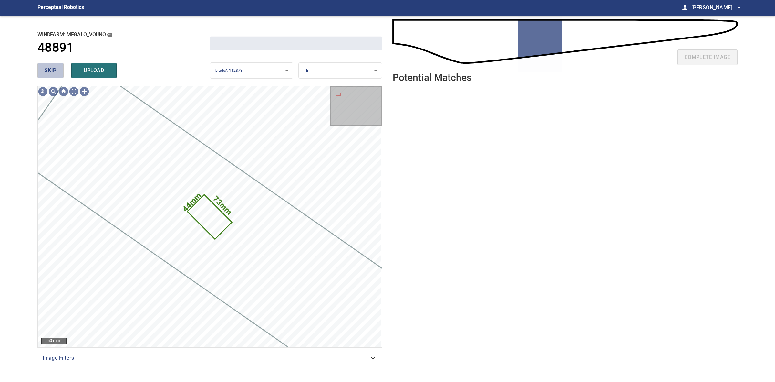
click at [49, 66] on span "skip" at bounding box center [51, 70] width 12 height 9
click at [49, 66] on div "skip upload" at bounding box center [123, 70] width 173 height 21
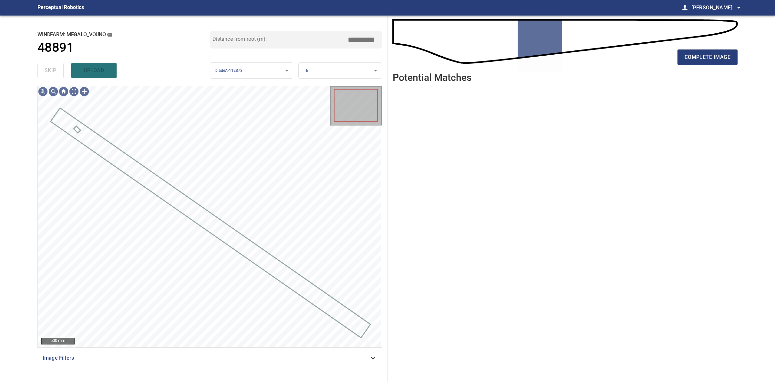
click at [49, 66] on div "skip upload" at bounding box center [123, 70] width 173 height 21
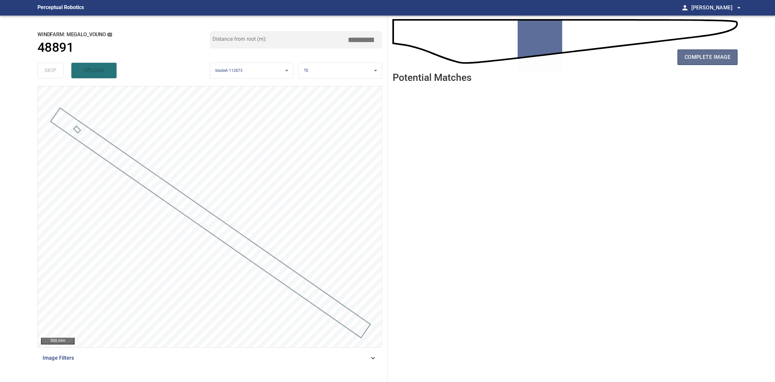
click at [709, 62] on button "complete image" at bounding box center [708, 57] width 60 height 16
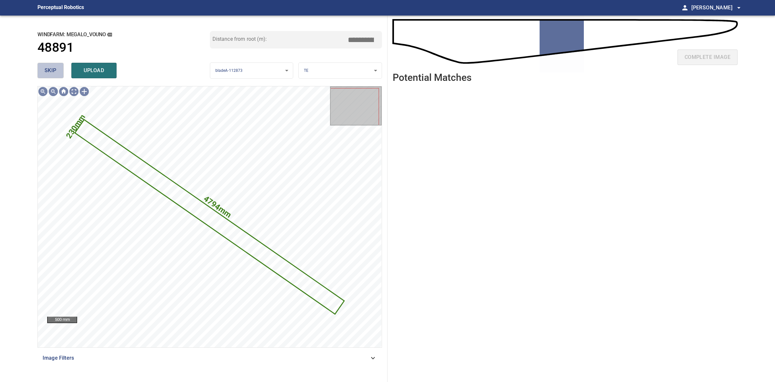
click at [40, 68] on button "skip" at bounding box center [50, 71] width 26 height 16
click at [40, 68] on div "skip upload" at bounding box center [123, 70] width 173 height 21
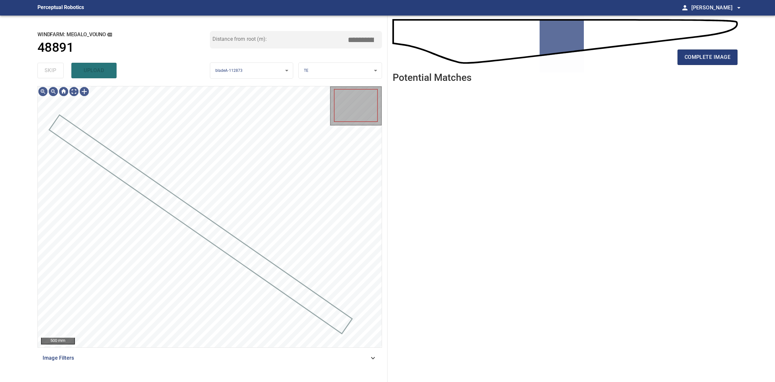
drag, startPoint x: 0, startPoint y: 0, endPoint x: 62, endPoint y: 68, distance: 91.9
click at [40, 68] on div "skip upload" at bounding box center [123, 70] width 173 height 21
click at [716, 60] on span "complete image" at bounding box center [708, 57] width 46 height 9
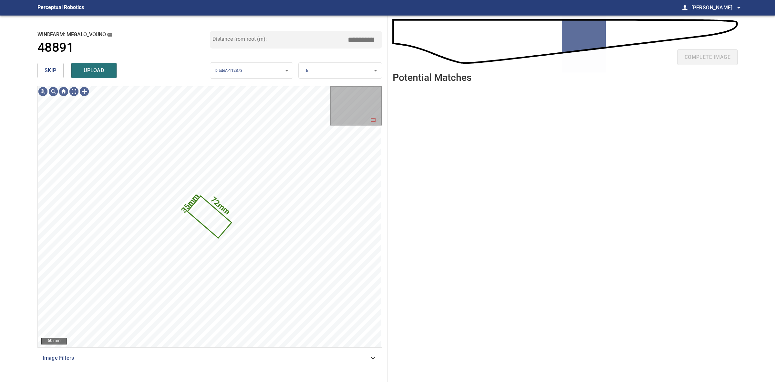
click at [50, 67] on span "skip" at bounding box center [51, 70] width 12 height 9
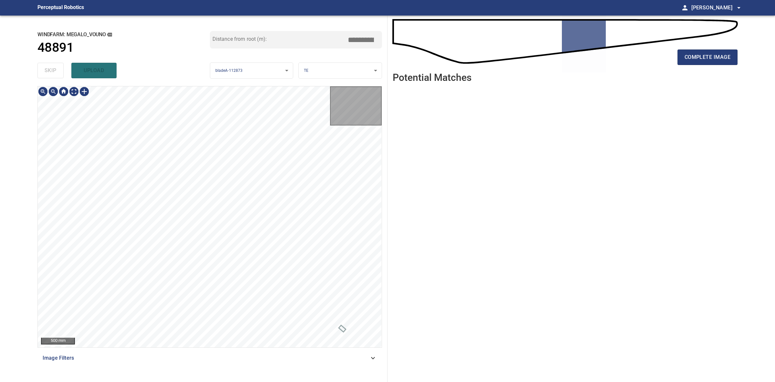
click at [50, 67] on div "skip upload" at bounding box center [123, 70] width 173 height 21
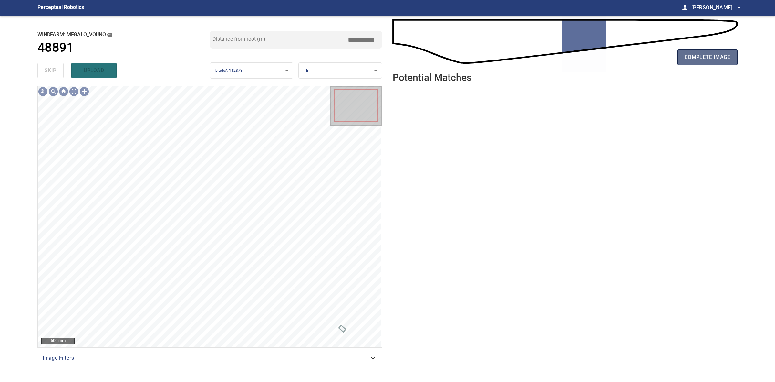
click at [713, 62] on button "complete image" at bounding box center [708, 57] width 60 height 16
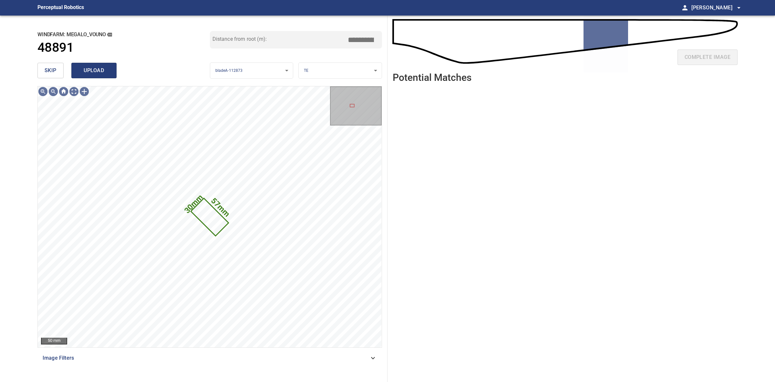
click at [99, 70] on span "upload" at bounding box center [94, 70] width 31 height 9
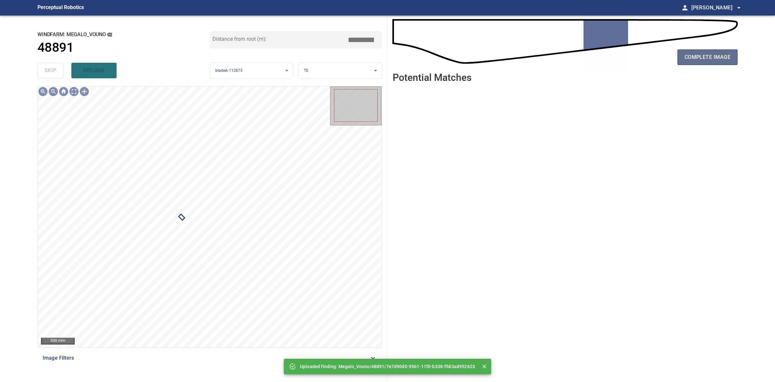
click at [700, 59] on span "complete image" at bounding box center [708, 57] width 46 height 9
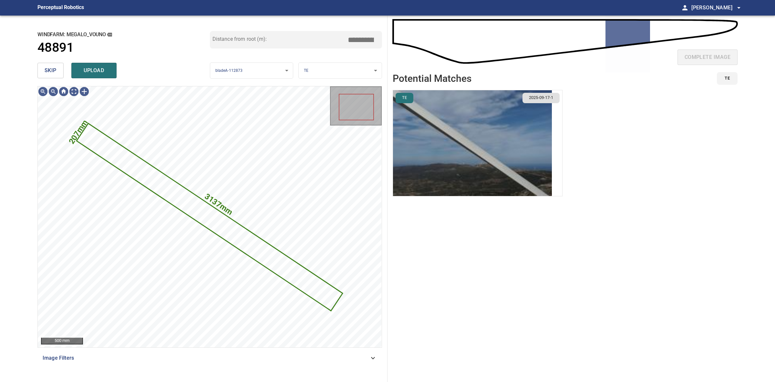
click at [52, 73] on span "skip" at bounding box center [51, 70] width 12 height 9
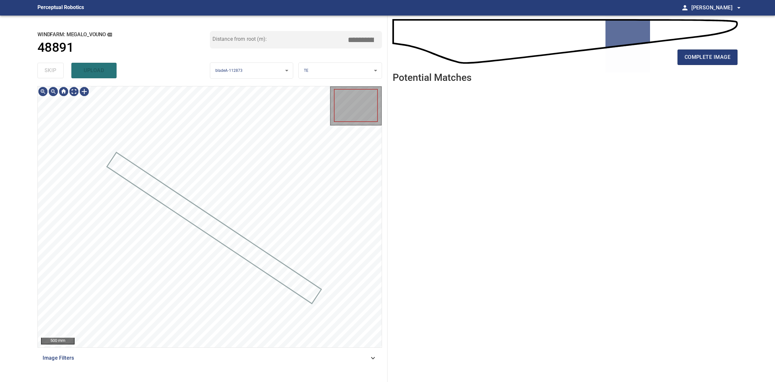
click at [52, 73] on div "skip upload" at bounding box center [123, 70] width 173 height 21
drag, startPoint x: 52, startPoint y: 73, endPoint x: 149, endPoint y: 64, distance: 97.3
click at [52, 72] on div "skip upload" at bounding box center [123, 70] width 173 height 21
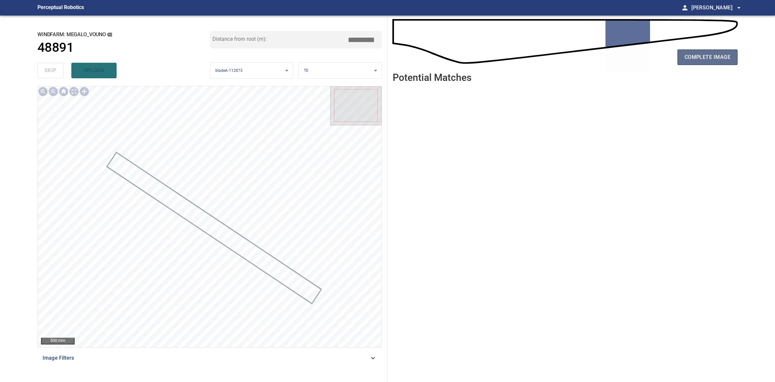
click at [697, 61] on span "complete image" at bounding box center [708, 57] width 46 height 9
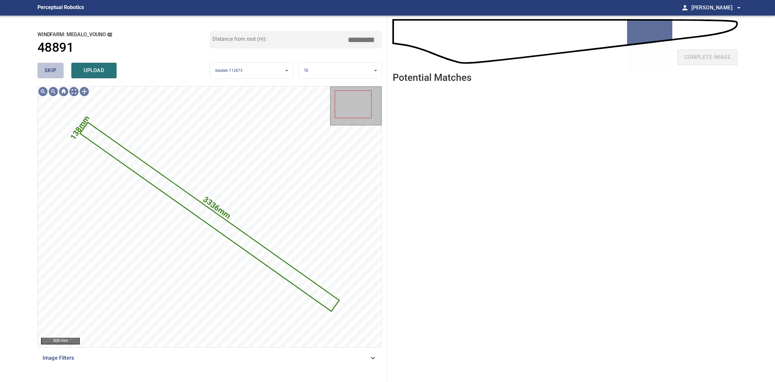
click at [49, 77] on button "skip" at bounding box center [50, 71] width 26 height 16
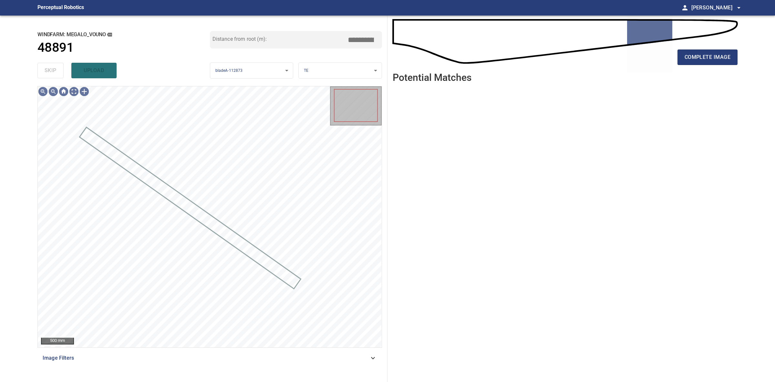
click at [49, 77] on div "skip upload" at bounding box center [123, 70] width 173 height 21
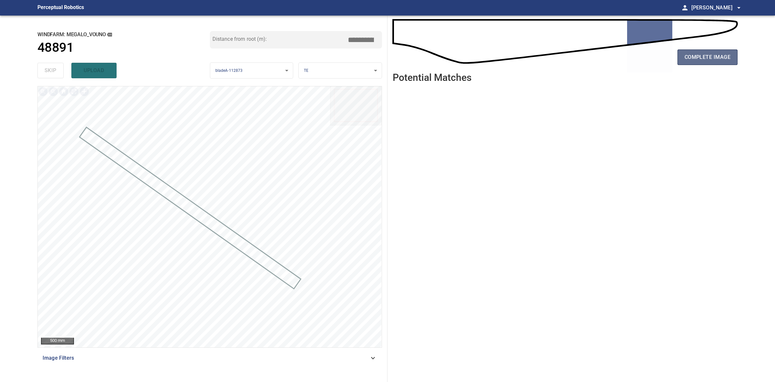
click at [684, 62] on button "complete image" at bounding box center [708, 57] width 60 height 16
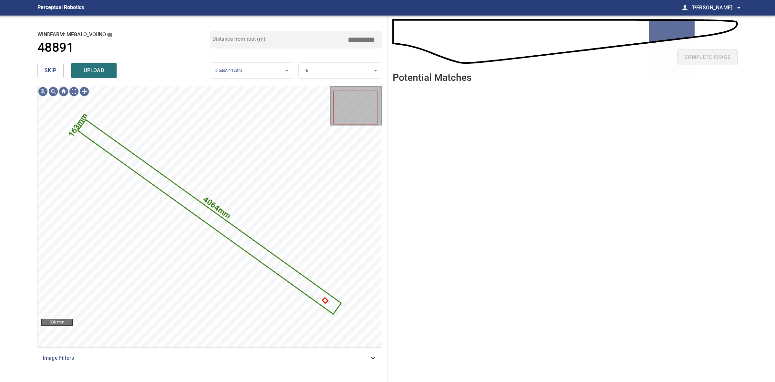
click at [42, 73] on button "skip" at bounding box center [50, 71] width 26 height 16
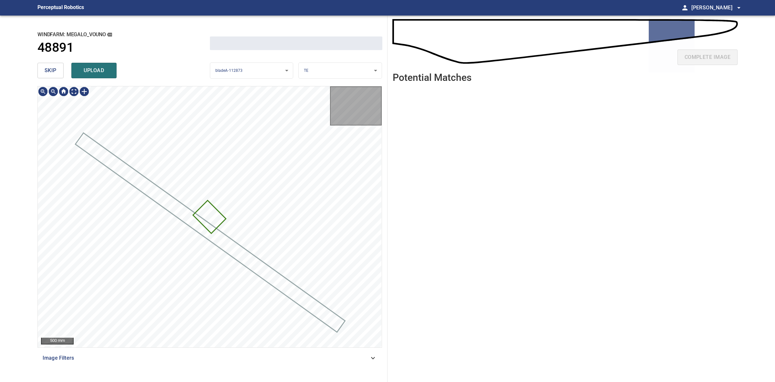
click at [42, 73] on button "skip" at bounding box center [50, 71] width 26 height 16
click at [42, 73] on div "skip upload" at bounding box center [123, 70] width 173 height 21
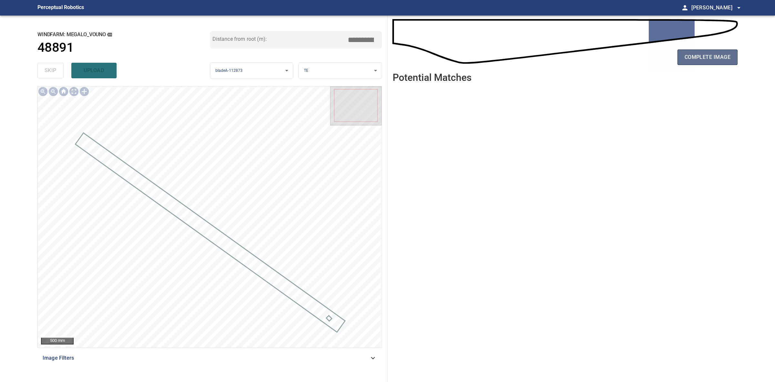
click at [706, 57] on span "complete image" at bounding box center [708, 57] width 46 height 9
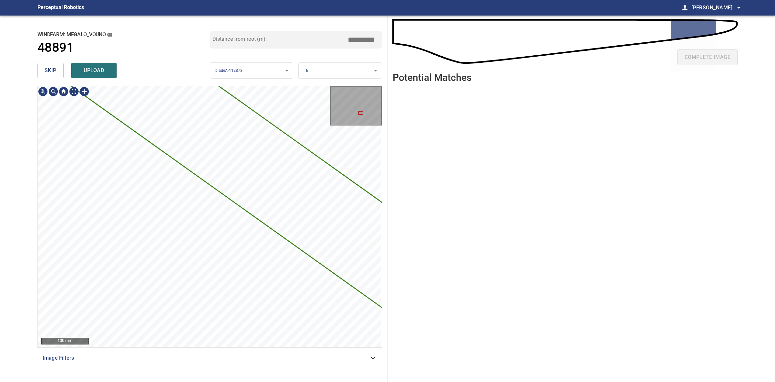
click at [57, 70] on button "skip" at bounding box center [50, 71] width 26 height 16
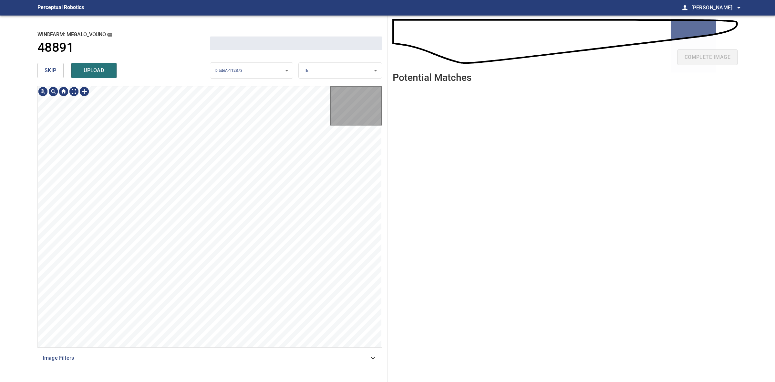
click at [57, 70] on button "skip" at bounding box center [50, 71] width 26 height 16
click at [57, 70] on div "skip upload" at bounding box center [123, 70] width 173 height 21
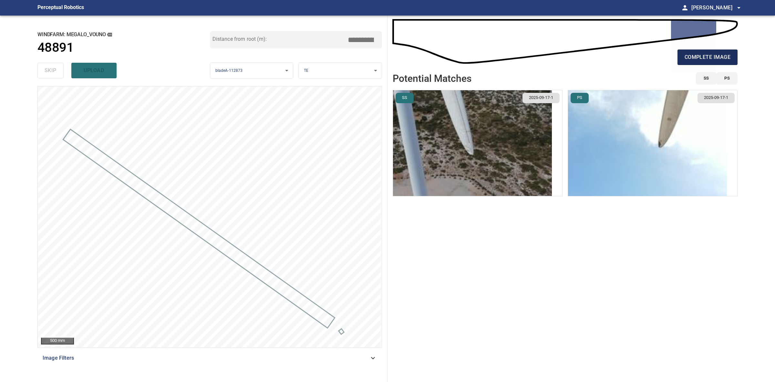
click at [705, 53] on span "complete image" at bounding box center [708, 57] width 46 height 9
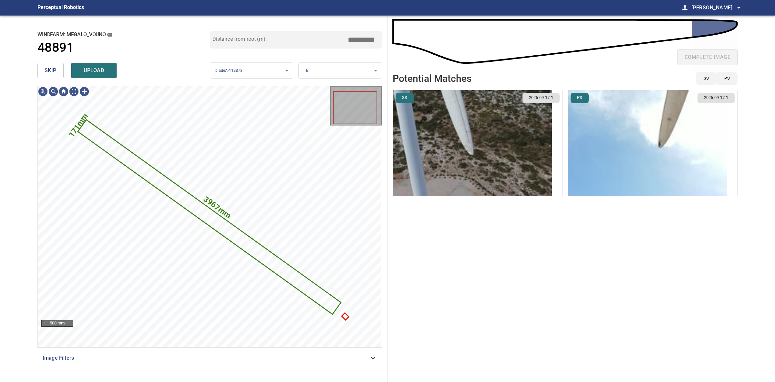
click at [45, 69] on span "skip" at bounding box center [51, 70] width 12 height 9
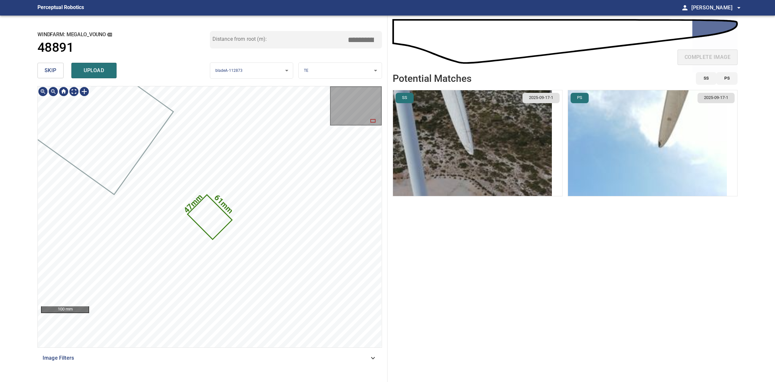
click at [210, 216] on icon at bounding box center [209, 216] width 43 height 43
click at [593, 159] on img "button" at bounding box center [647, 143] width 159 height 106
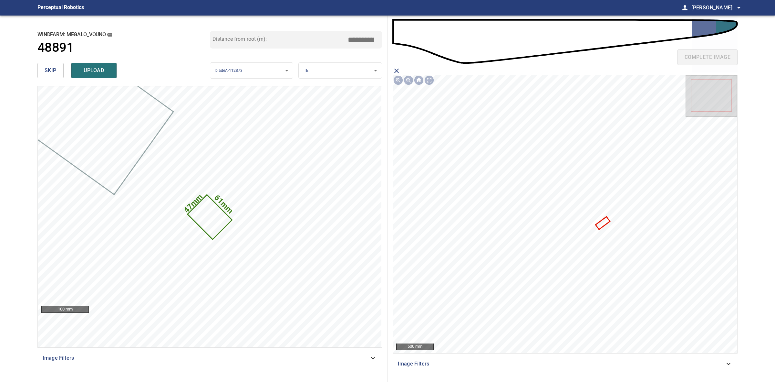
click at [599, 222] on icon at bounding box center [602, 223] width 13 height 12
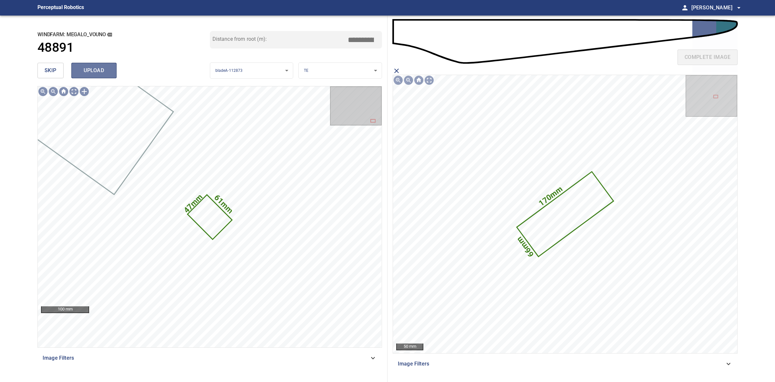
click at [106, 72] on span "upload" at bounding box center [94, 70] width 31 height 9
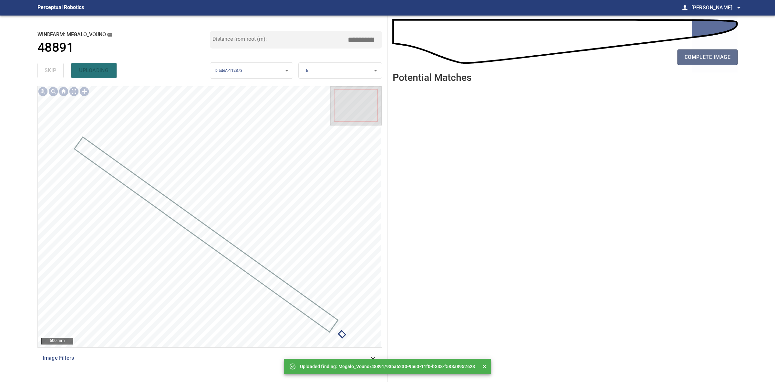
click at [689, 55] on span "complete image" at bounding box center [708, 57] width 46 height 9
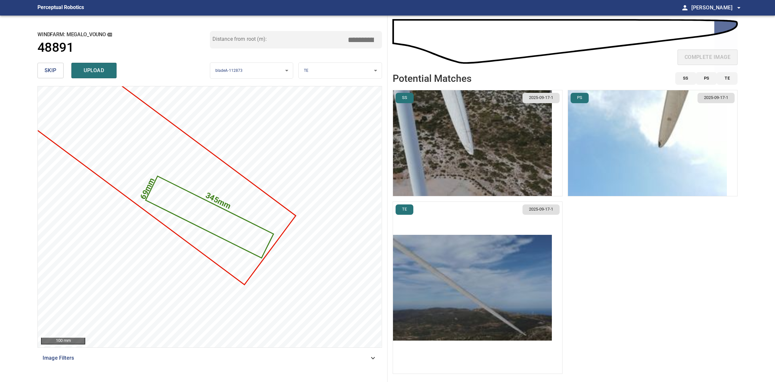
click at [506, 256] on img "button" at bounding box center [472, 288] width 159 height 106
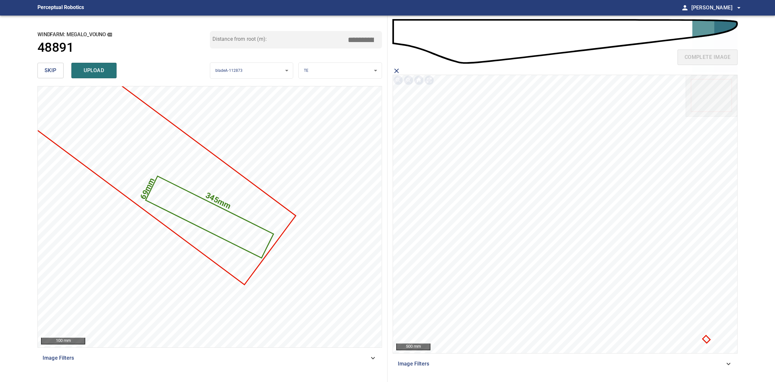
click at [705, 338] on icon at bounding box center [707, 339] width 6 height 6
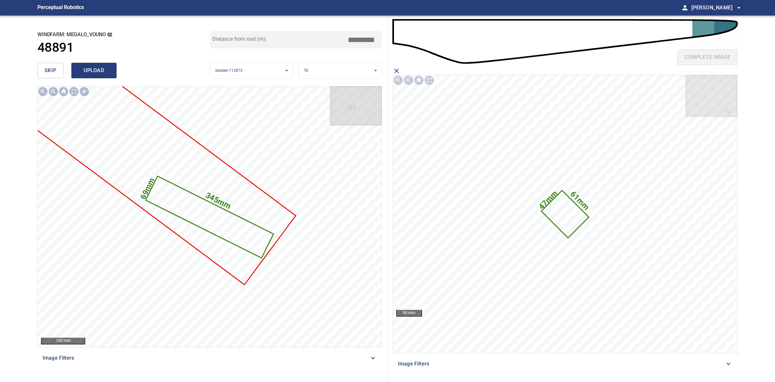
click at [102, 67] on span "upload" at bounding box center [94, 70] width 31 height 9
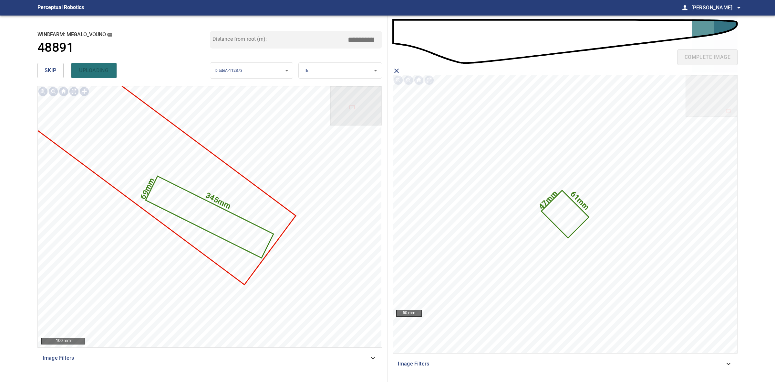
click at [56, 70] on span "skip" at bounding box center [51, 70] width 12 height 9
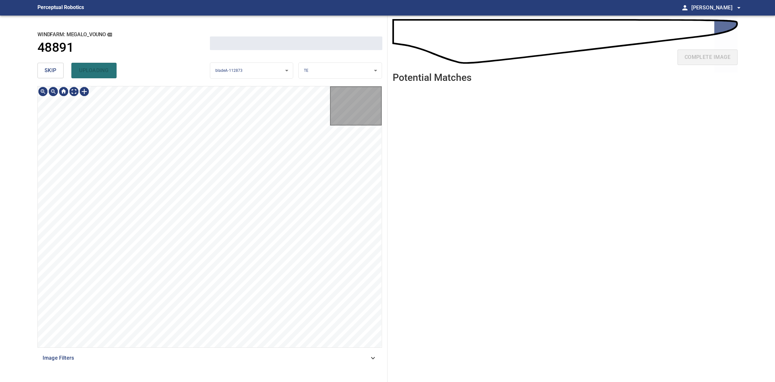
click at [56, 70] on span "skip" at bounding box center [51, 70] width 12 height 9
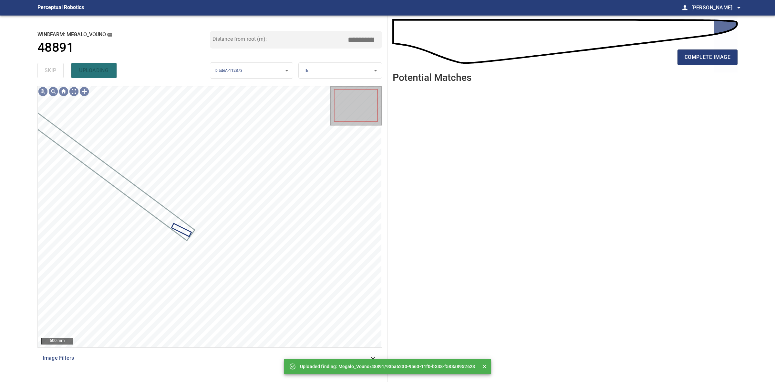
click at [657, 66] on div "complete image" at bounding box center [565, 60] width 345 height 26
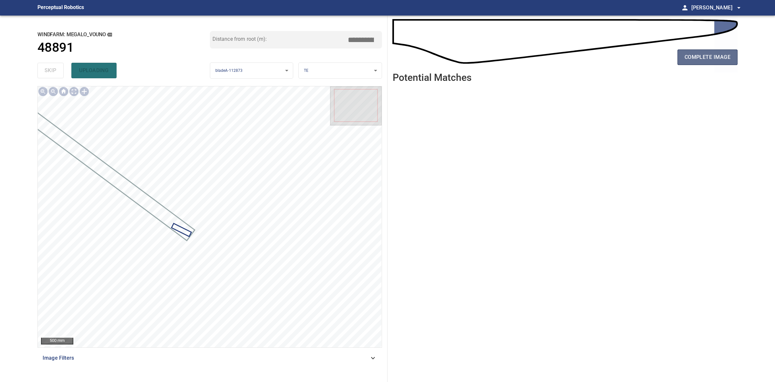
click at [731, 57] on button "complete image" at bounding box center [708, 57] width 60 height 16
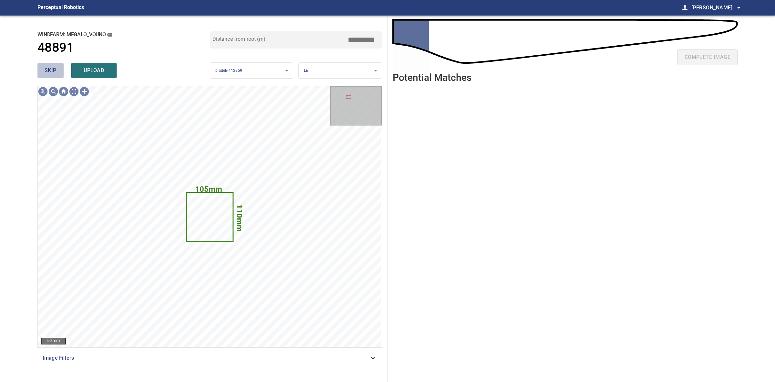
click at [57, 73] on button "skip" at bounding box center [50, 71] width 26 height 16
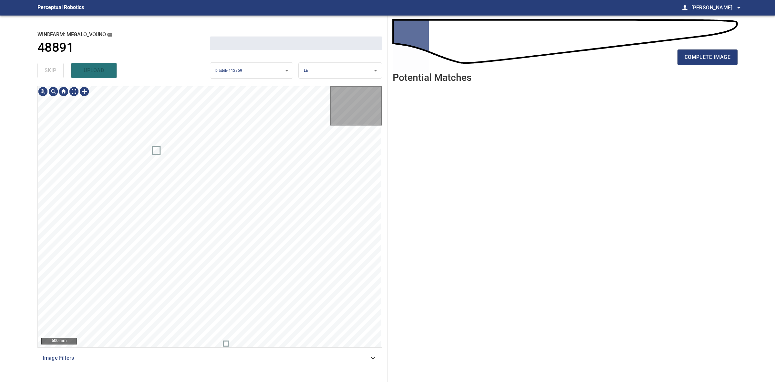
click at [57, 73] on div "skip upload" at bounding box center [123, 70] width 173 height 21
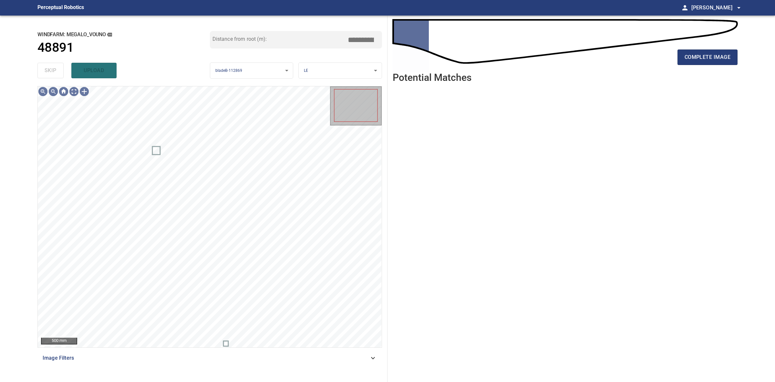
click at [57, 73] on div "skip upload" at bounding box center [123, 70] width 173 height 21
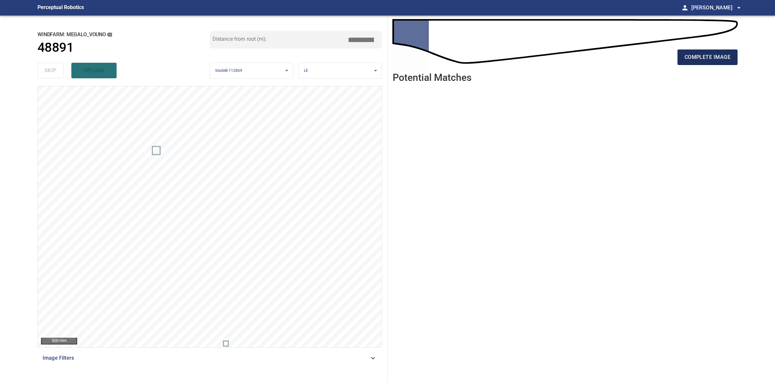
click at [735, 61] on button "complete image" at bounding box center [708, 57] width 60 height 16
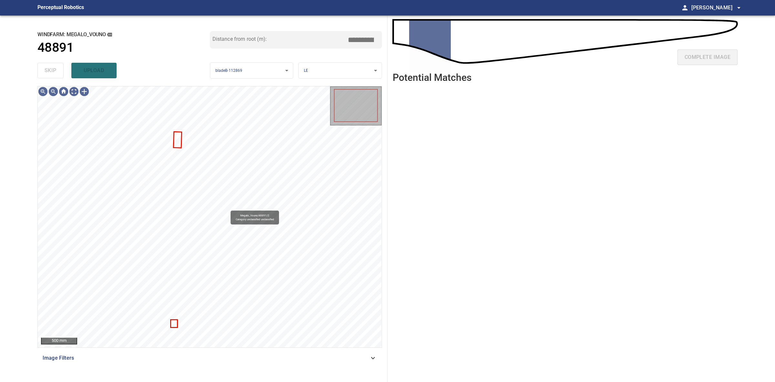
click at [57, 71] on div "skip upload" at bounding box center [123, 70] width 173 height 21
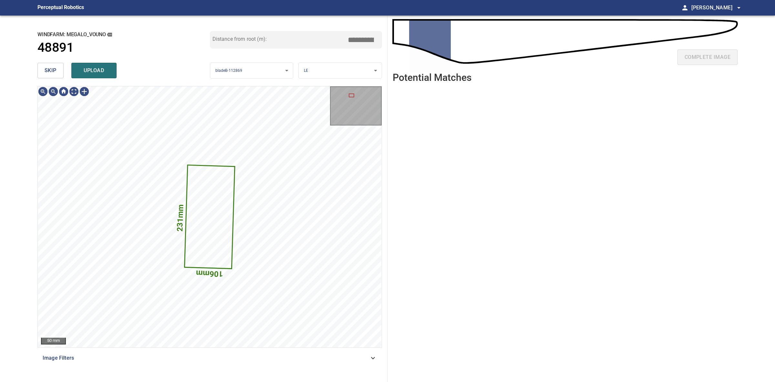
click at [45, 68] on span "skip" at bounding box center [51, 70] width 12 height 9
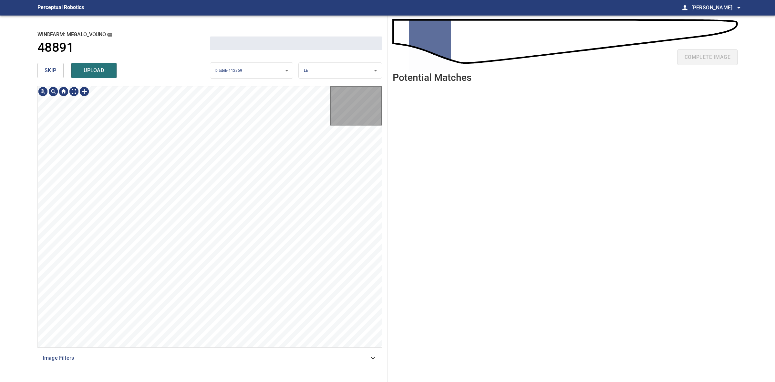
click at [45, 68] on span "skip" at bounding box center [51, 70] width 12 height 9
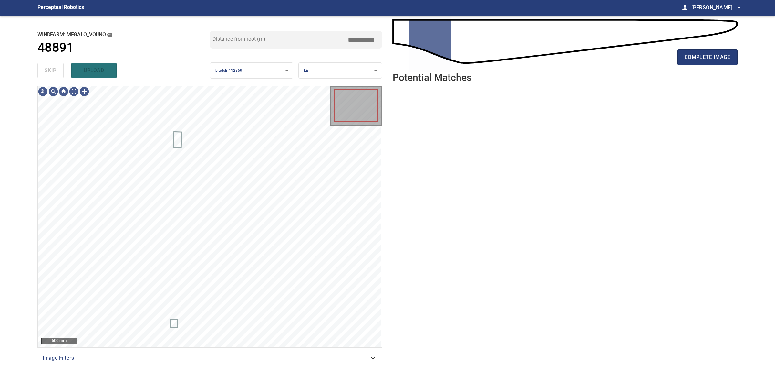
click at [45, 68] on div "skip upload" at bounding box center [123, 70] width 173 height 21
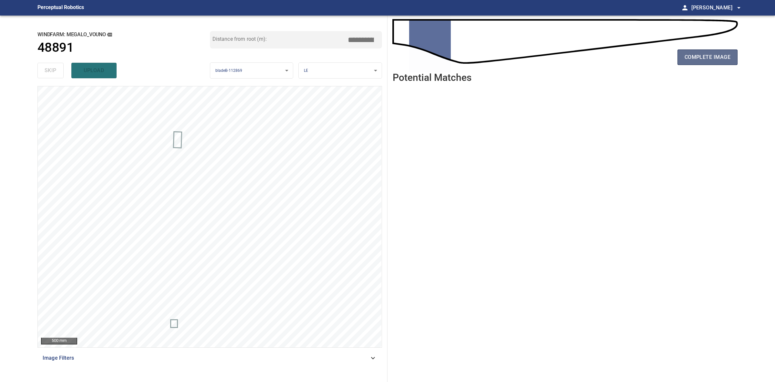
click at [711, 58] on span "complete image" at bounding box center [708, 57] width 46 height 9
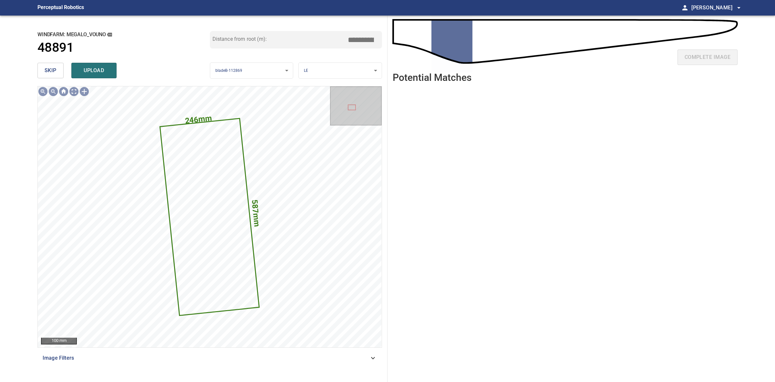
click at [45, 68] on span "skip" at bounding box center [51, 70] width 12 height 9
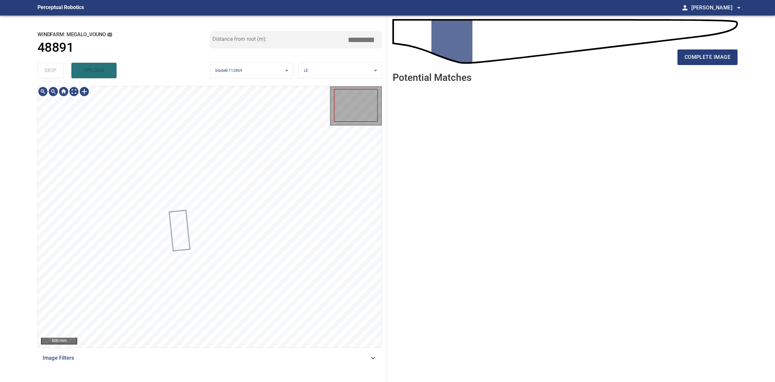
click at [45, 68] on div "skip upload" at bounding box center [123, 70] width 173 height 21
drag, startPoint x: 46, startPoint y: 68, endPoint x: 557, endPoint y: 55, distance: 512.0
click at [49, 67] on div "skip upload" at bounding box center [123, 70] width 173 height 21
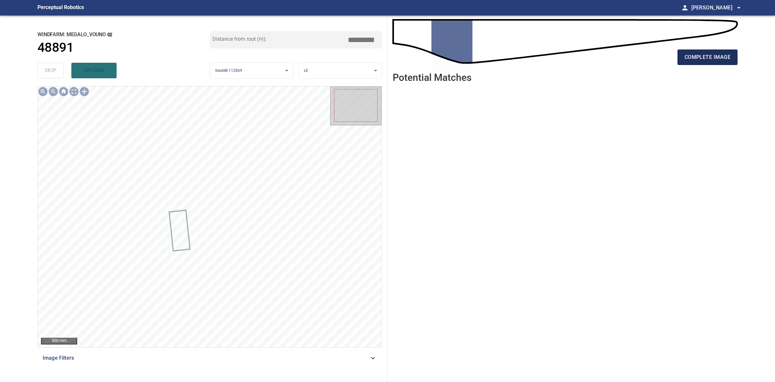
click at [709, 56] on span "complete image" at bounding box center [708, 57] width 46 height 9
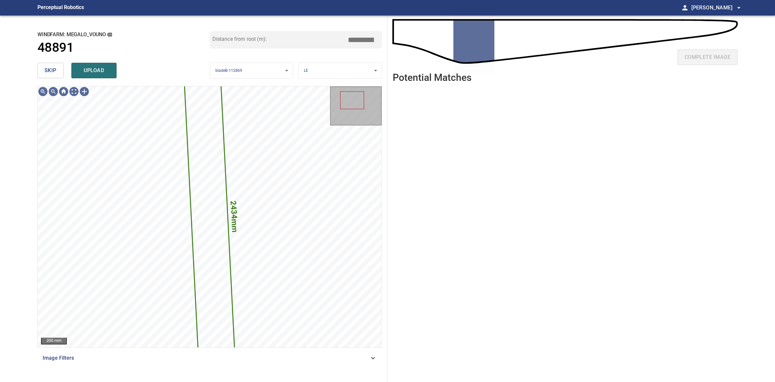
click at [49, 70] on span "skip" at bounding box center [51, 70] width 12 height 9
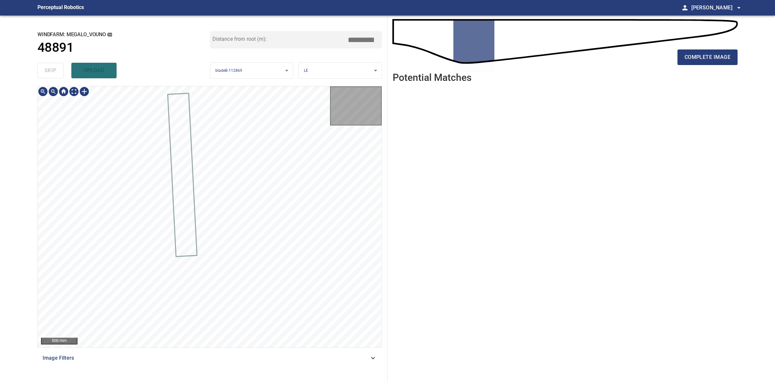
click at [49, 70] on div "skip upload" at bounding box center [123, 70] width 173 height 21
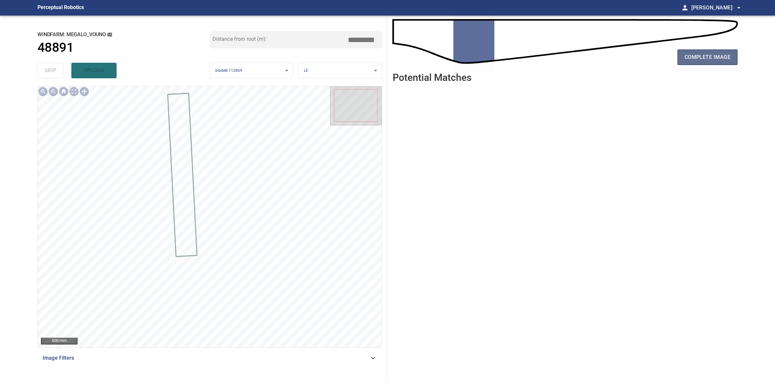
drag, startPoint x: 727, startPoint y: 60, endPoint x: 720, endPoint y: 59, distance: 7.5
click at [729, 60] on span "complete image" at bounding box center [708, 57] width 46 height 9
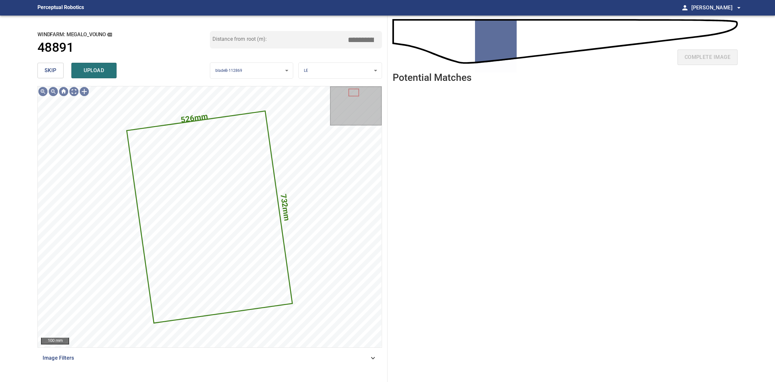
click at [57, 68] on button "skip" at bounding box center [50, 71] width 26 height 16
click at [57, 68] on div "skip upload" at bounding box center [123, 70] width 173 height 21
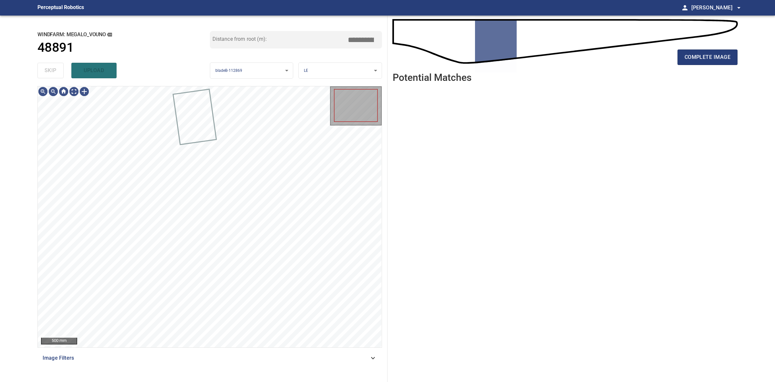
click at [57, 68] on div "skip upload" at bounding box center [123, 70] width 173 height 21
click at [712, 49] on div "complete image" at bounding box center [565, 60] width 345 height 26
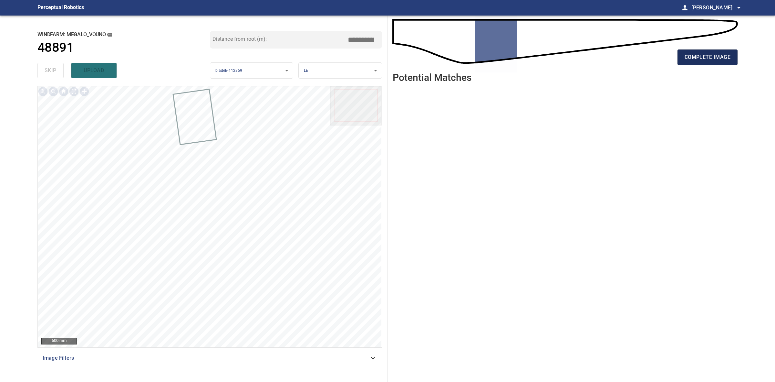
click at [713, 59] on span "complete image" at bounding box center [708, 57] width 46 height 9
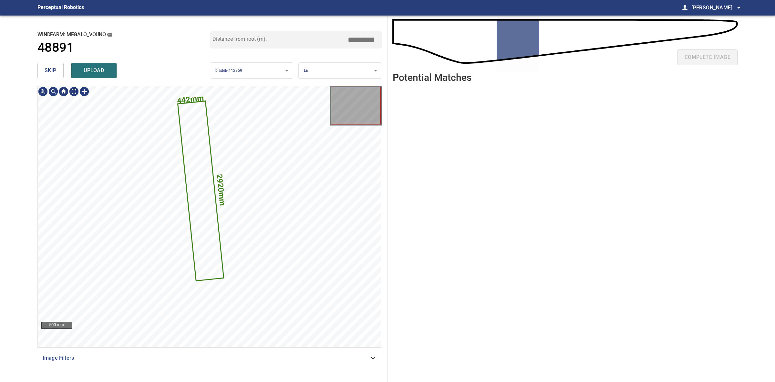
click at [65, 71] on div "skip upload" at bounding box center [123, 70] width 173 height 21
click at [54, 69] on span "skip" at bounding box center [51, 70] width 12 height 9
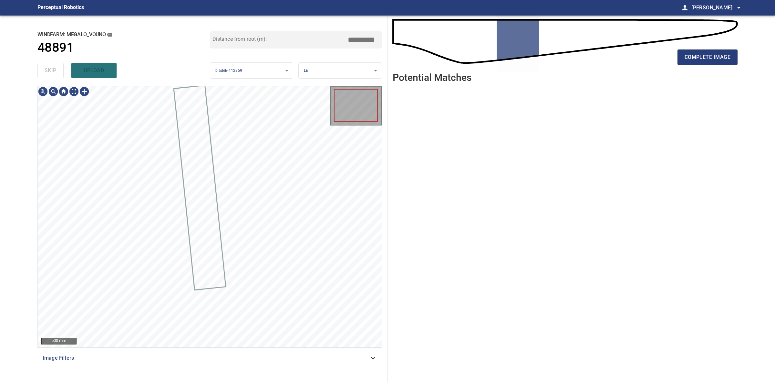
click at [54, 69] on div "skip upload" at bounding box center [123, 70] width 173 height 21
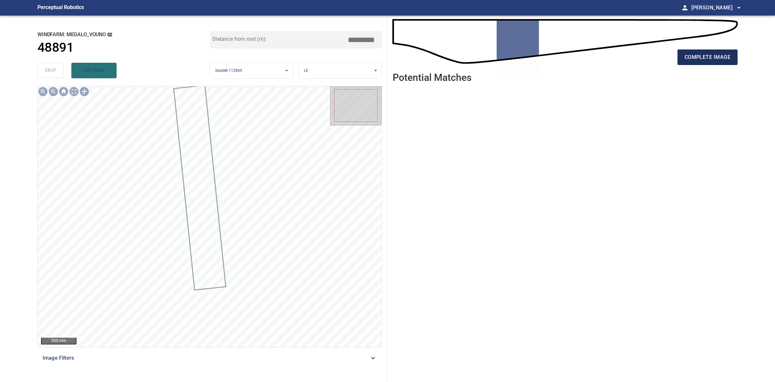
click at [692, 52] on button "complete image" at bounding box center [708, 57] width 60 height 16
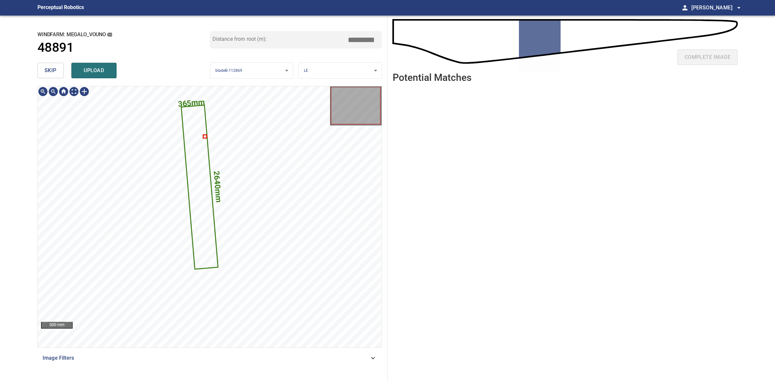
click at [53, 71] on span "skip" at bounding box center [51, 70] width 12 height 9
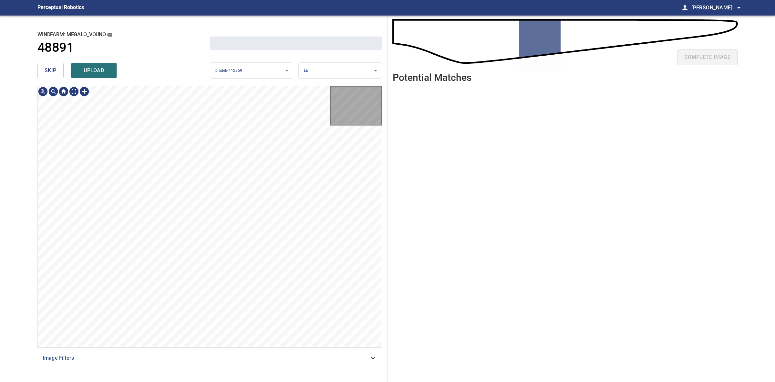
click at [53, 71] on span "skip" at bounding box center [51, 70] width 12 height 9
click at [53, 71] on div "skip upload" at bounding box center [123, 70] width 173 height 21
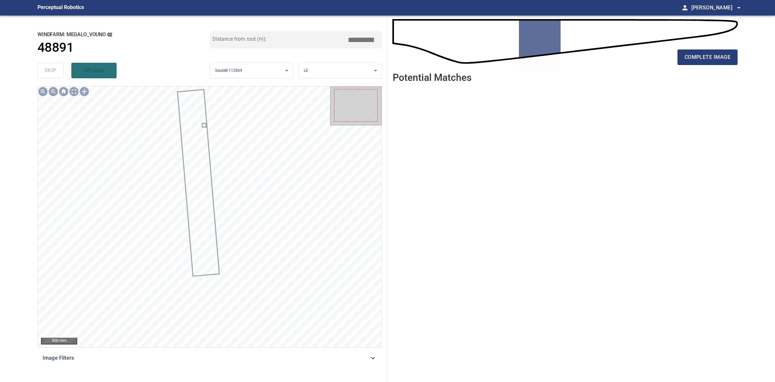
click at [736, 70] on div "complete image" at bounding box center [565, 60] width 345 height 26
click at [730, 60] on span "complete image" at bounding box center [708, 57] width 46 height 9
